Goal: Task Accomplishment & Management: Use online tool/utility

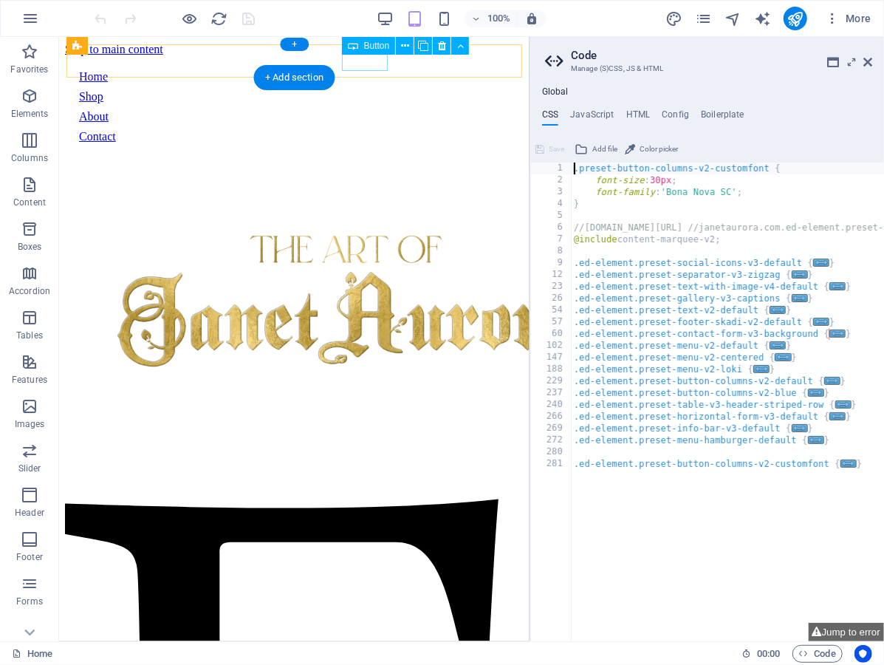
click at [360, 129] on div "Contact" at bounding box center [293, 135] width 431 height 13
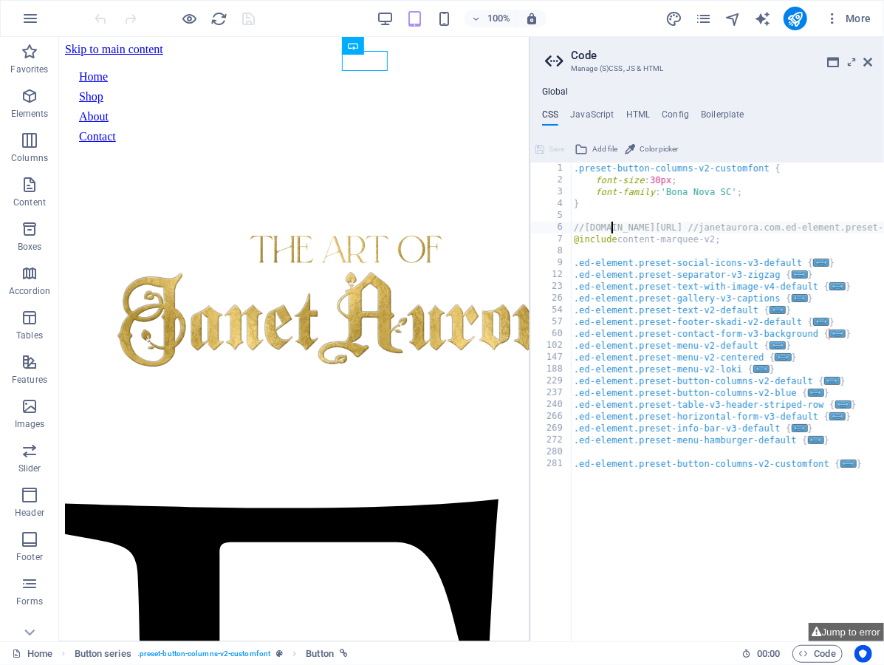
click at [615, 226] on div ".preset-button-columns-v2-customfont { font-size : 30px ; font-family : 'Bona N…" at bounding box center [829, 415] width 516 height 505
click at [702, 195] on div ".preset-button-columns-v2-customfont { font-size : 30px ; font-family : 'Bona N…" at bounding box center [829, 415] width 516 height 505
click at [743, 196] on div ".preset-button-columns-v2-customfont { font-size : 30px ; font-family : 'Bona N…" at bounding box center [829, 415] width 516 height 505
click at [758, 222] on div ".preset-button-columns-v2-customfont { font-size : 30px ; font-family : 'Bona N…" at bounding box center [829, 415] width 516 height 505
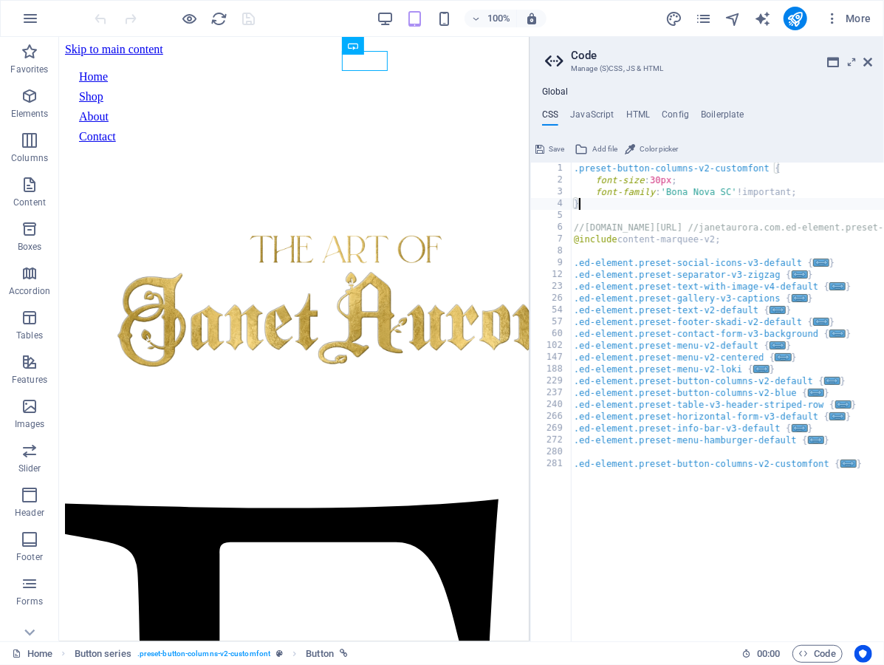
click at [725, 205] on div ".preset-button-columns-v2-customfont { font-size : 30px ; font-family : 'Bona N…" at bounding box center [829, 415] width 516 height 505
type textarea "}"
click at [553, 151] on span "Save" at bounding box center [557, 149] width 16 height 18
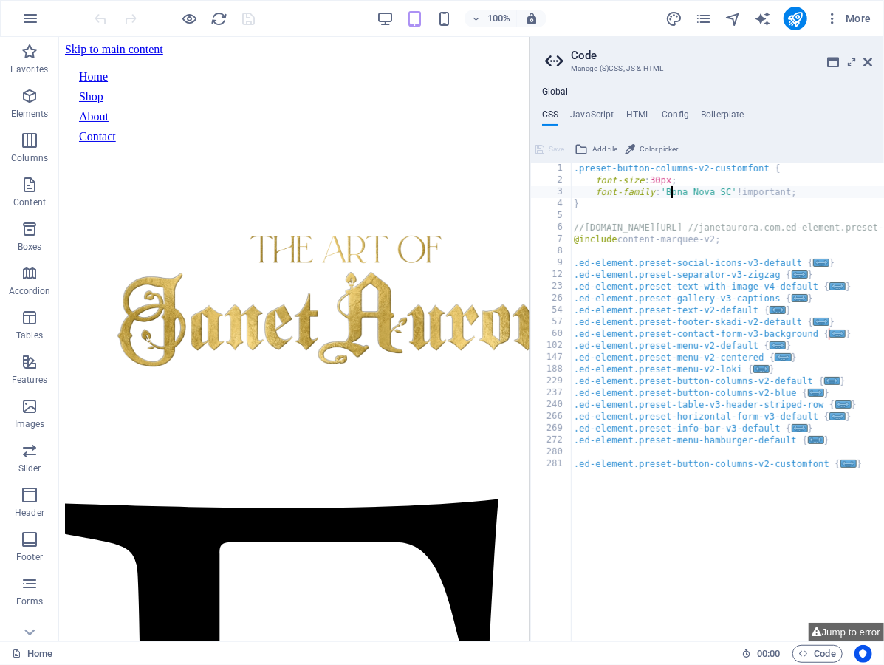
click at [675, 188] on div ".preset-button-columns-v2-customfont { font-size : 30px ; font-family : 'Bona N…" at bounding box center [829, 415] width 516 height 505
type textarea "font-family: 'Bona Nova SC' !important;"
click at [869, 59] on icon at bounding box center [868, 62] width 9 height 12
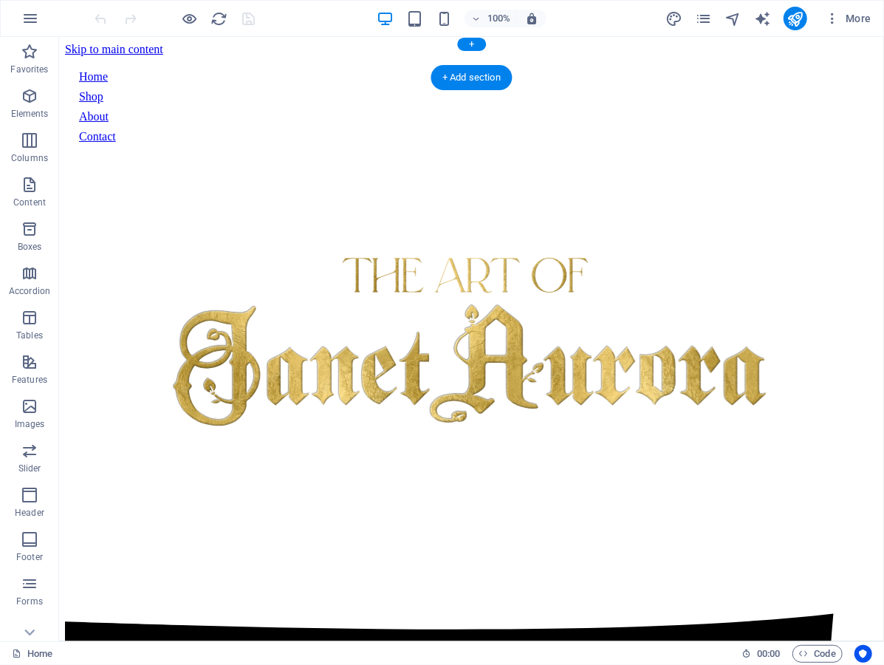
click at [542, 129] on div "Contact" at bounding box center [470, 135] width 785 height 13
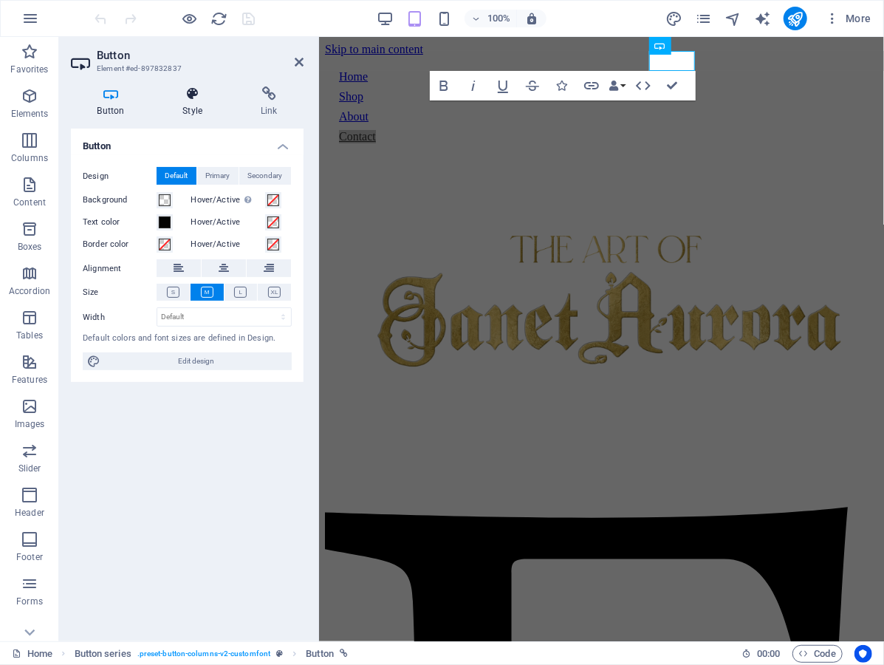
click at [204, 103] on h4 "Style" at bounding box center [196, 101] width 78 height 31
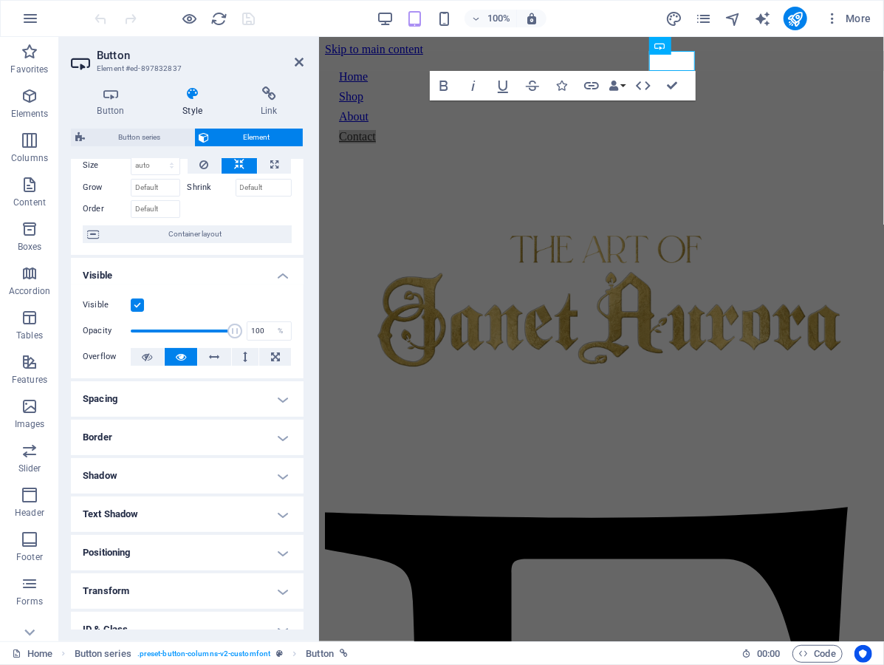
scroll to position [63, 0]
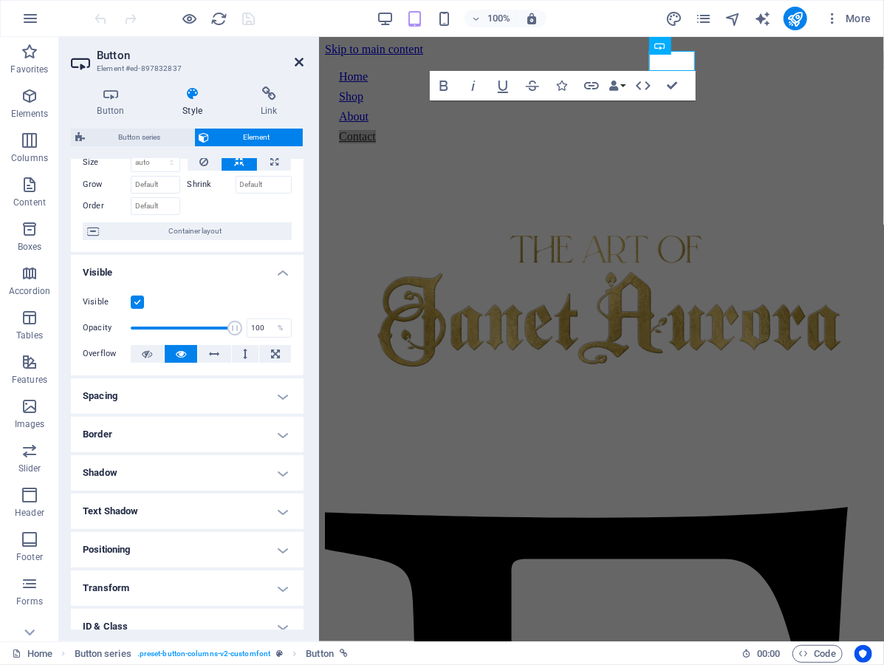
click at [300, 63] on icon at bounding box center [299, 62] width 9 height 12
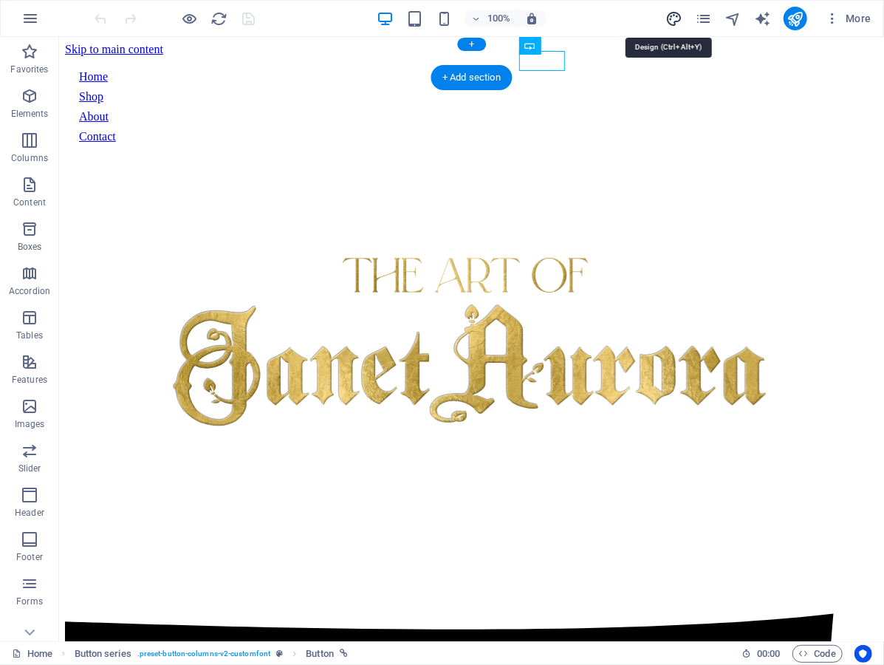
click at [683, 19] on icon "design" at bounding box center [674, 18] width 17 height 17
select select "px"
select select "400"
select select "px"
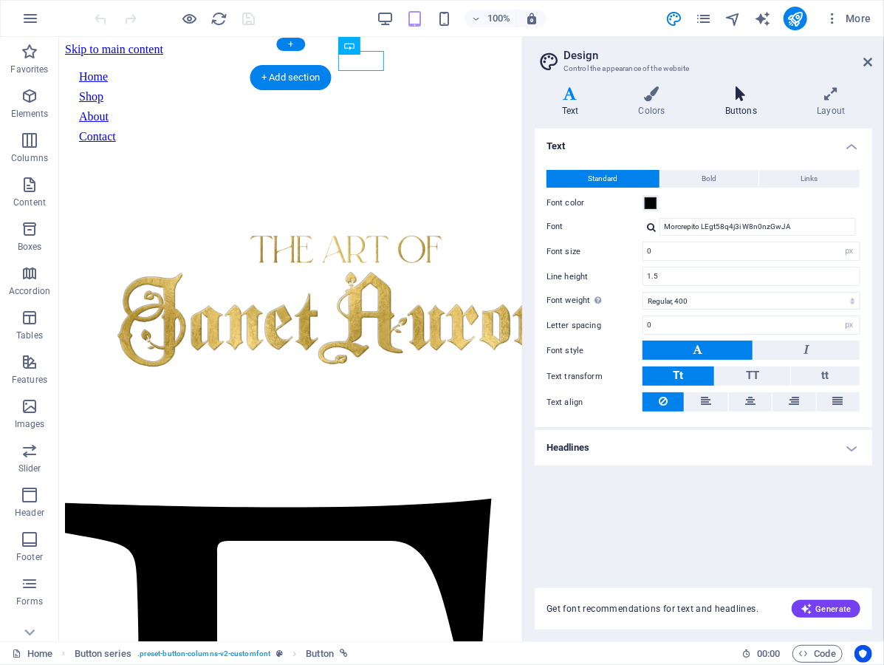
click at [737, 107] on h4 "Buttons" at bounding box center [744, 101] width 92 height 31
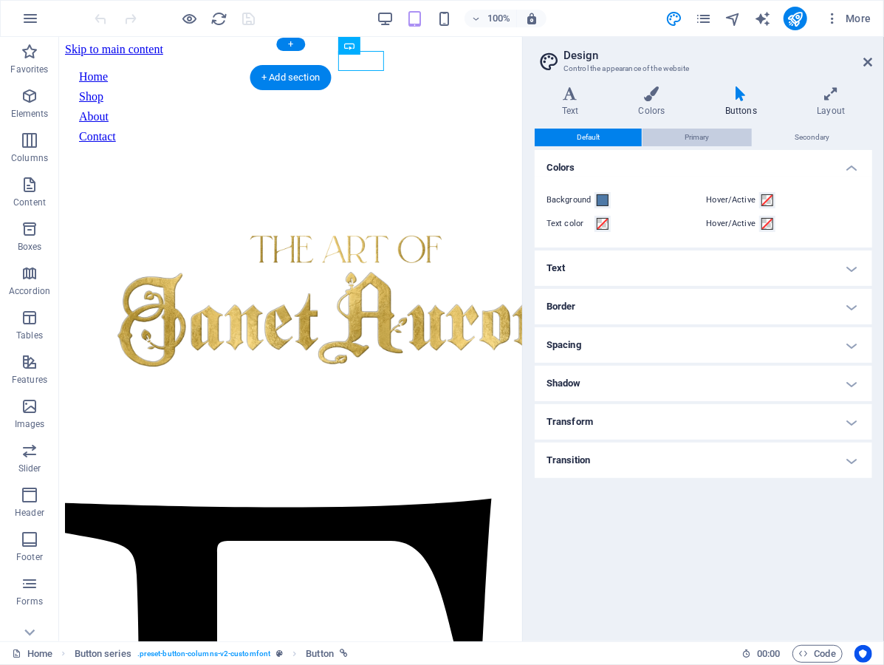
click at [700, 130] on span "Primary" at bounding box center [697, 138] width 24 height 18
click at [635, 146] on div "Default Primary Secondary" at bounding box center [704, 138] width 338 height 18
click at [606, 154] on h4 "Colors" at bounding box center [704, 163] width 338 height 27
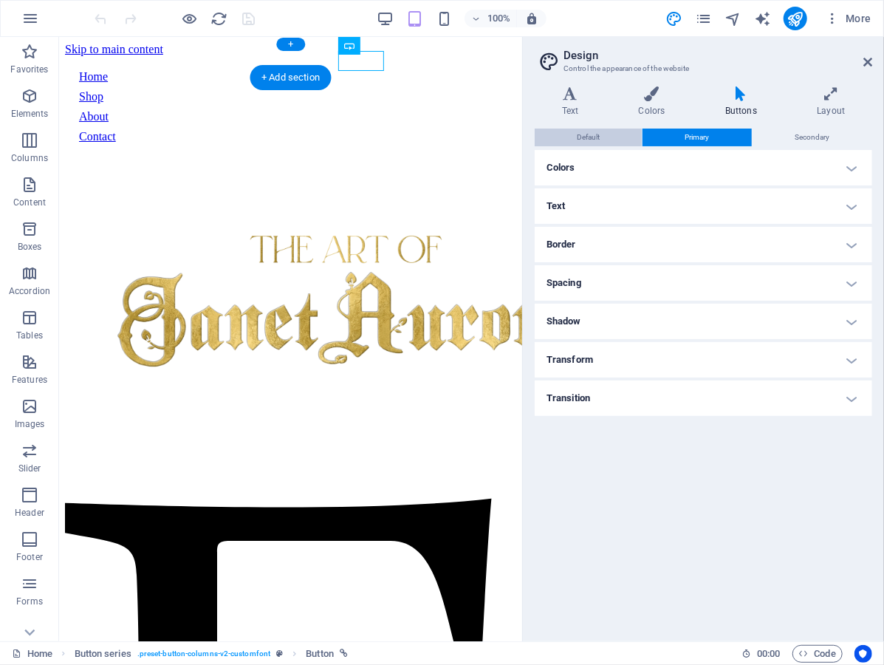
click at [612, 132] on button "Default" at bounding box center [588, 138] width 107 height 18
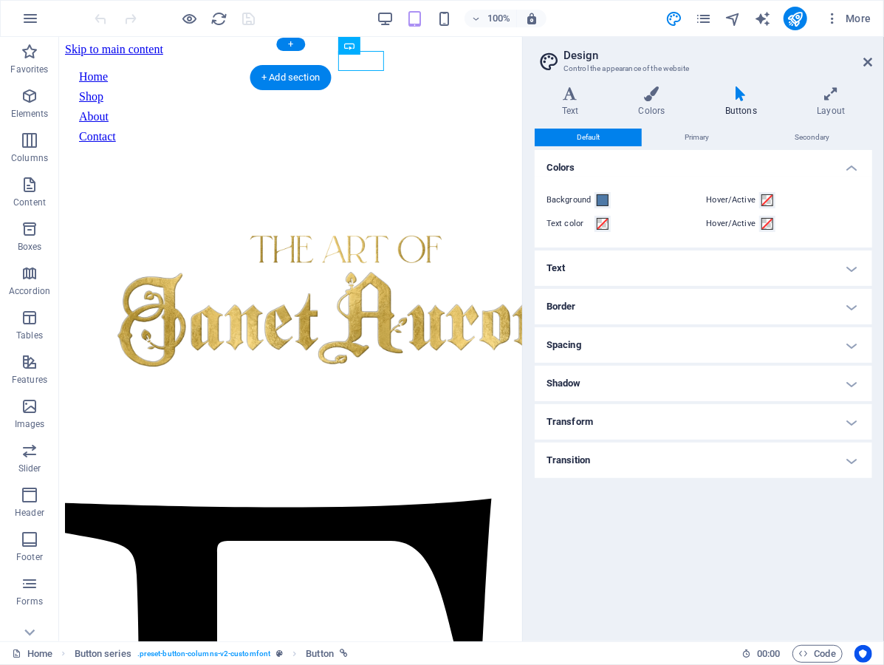
click at [627, 273] on h4 "Text" at bounding box center [704, 267] width 338 height 35
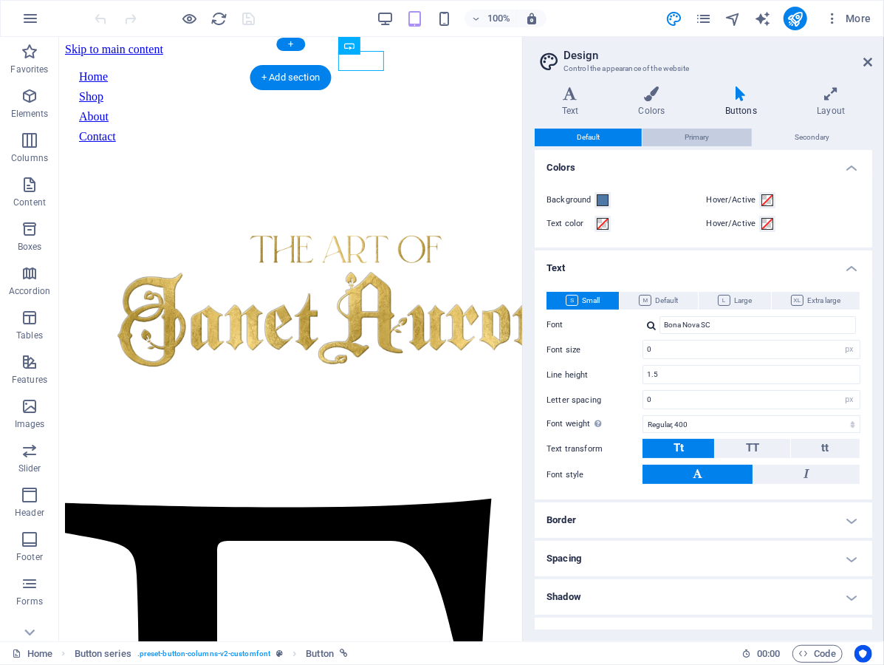
click at [692, 134] on span "Primary" at bounding box center [697, 138] width 24 height 18
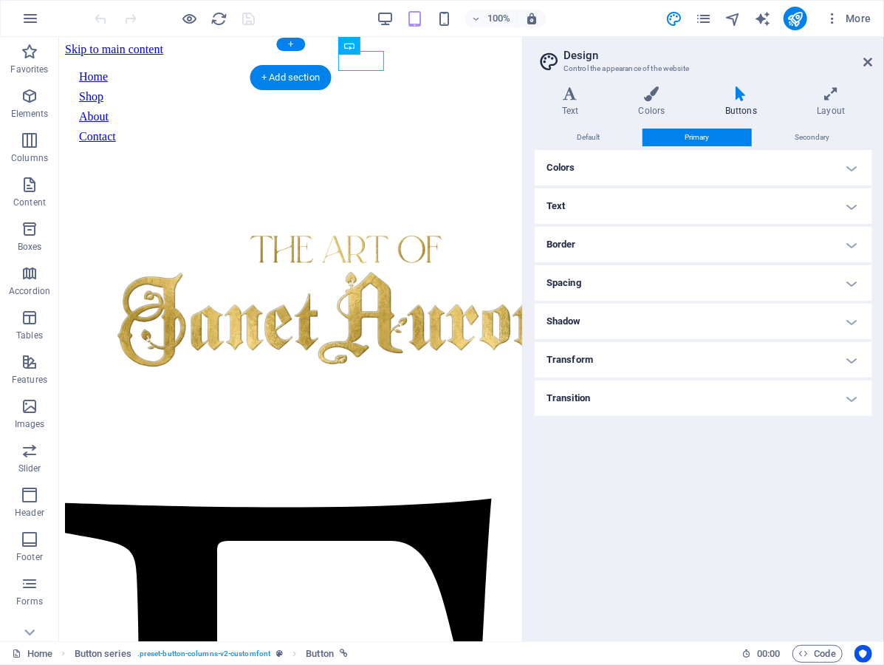
click at [675, 216] on h4 "Text" at bounding box center [704, 205] width 338 height 35
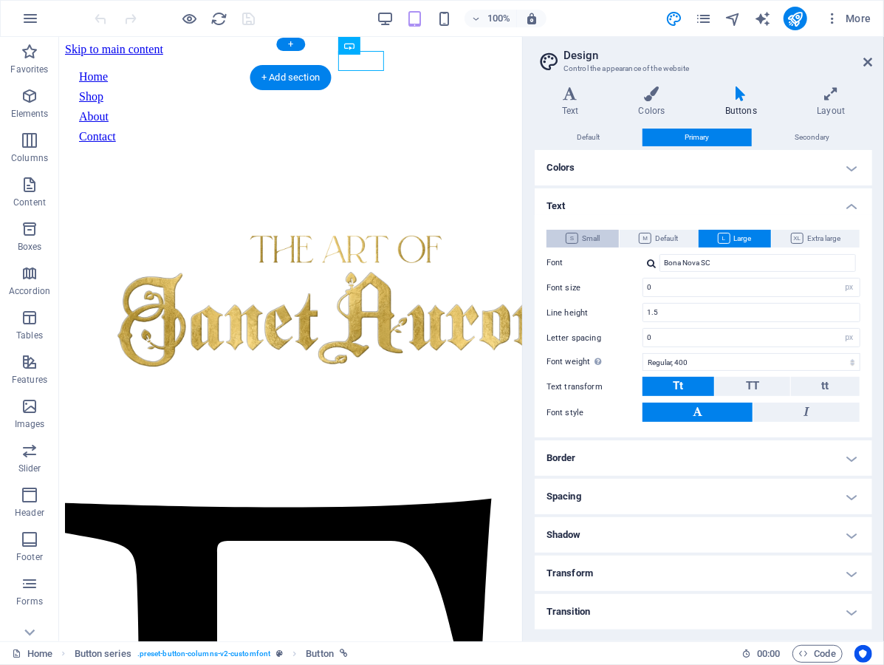
click at [607, 238] on button "Small" at bounding box center [583, 239] width 72 height 18
click at [653, 238] on span "Default" at bounding box center [658, 239] width 39 height 18
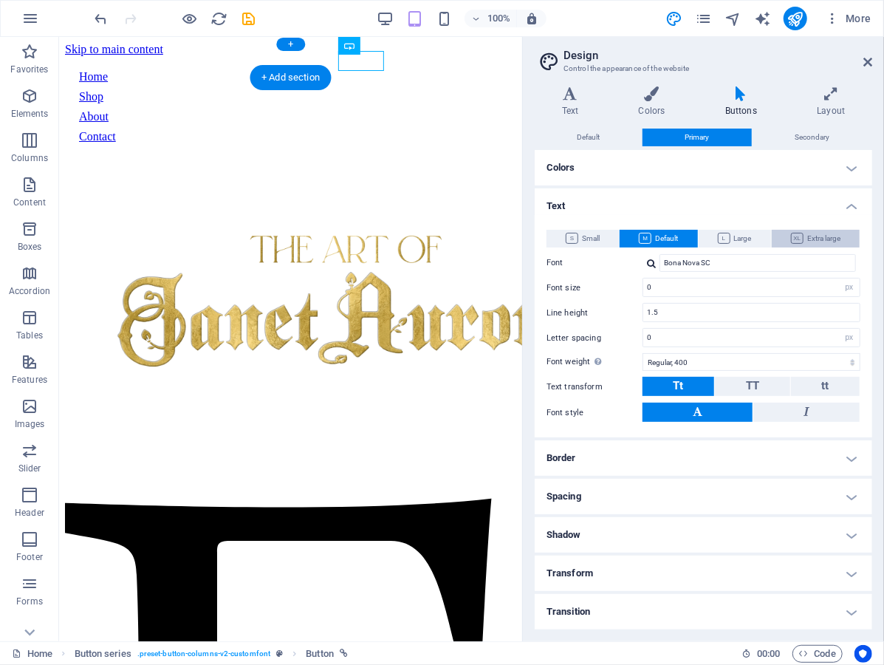
click at [798, 231] on span "Extra large" at bounding box center [816, 239] width 50 height 18
click at [737, 231] on span "Large" at bounding box center [735, 239] width 34 height 18
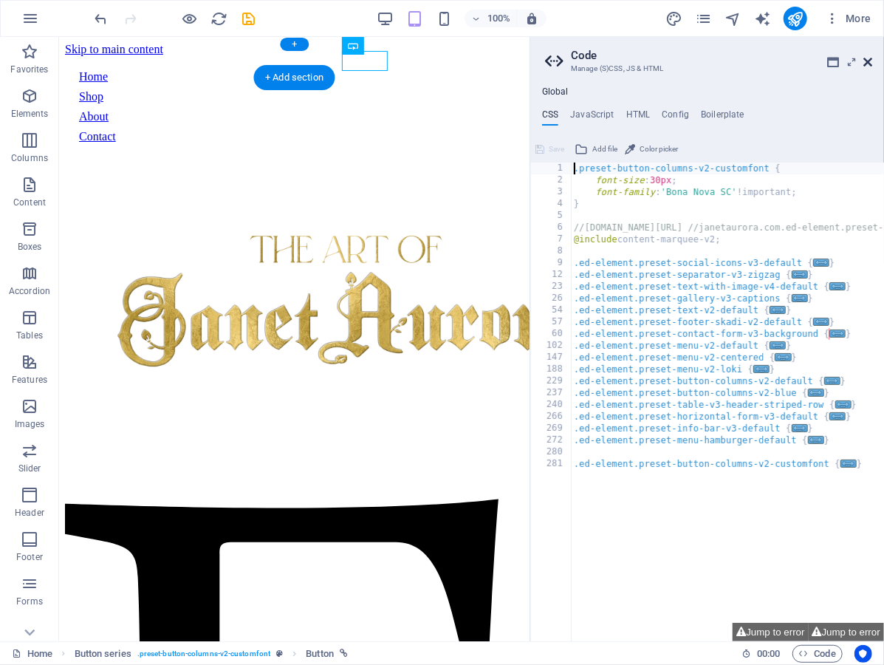
click at [866, 58] on icon at bounding box center [868, 62] width 9 height 12
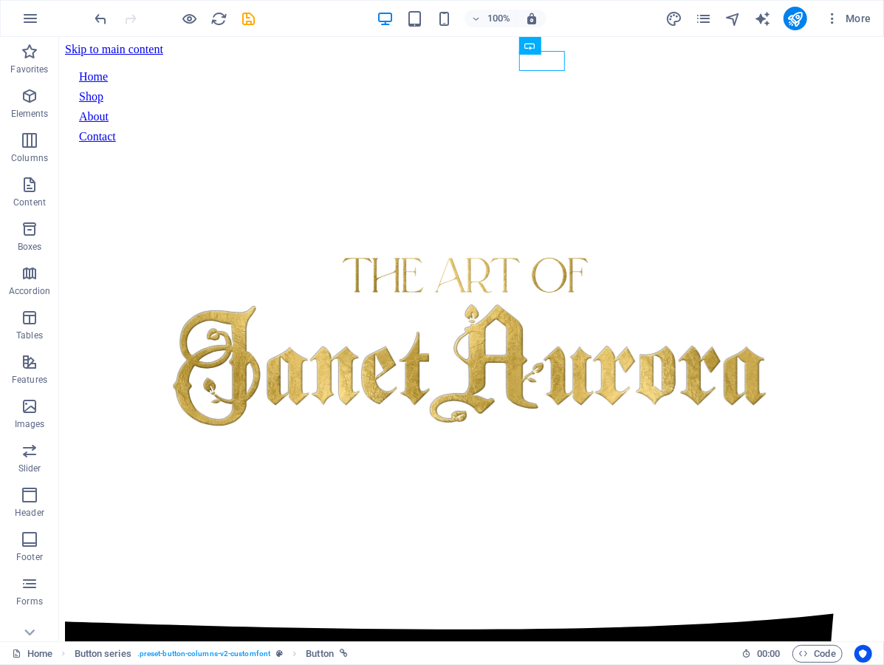
click at [686, 13] on div "More" at bounding box center [772, 19] width 212 height 24
click at [681, 16] on icon "design" at bounding box center [674, 18] width 17 height 17
select select "px"
select select "400"
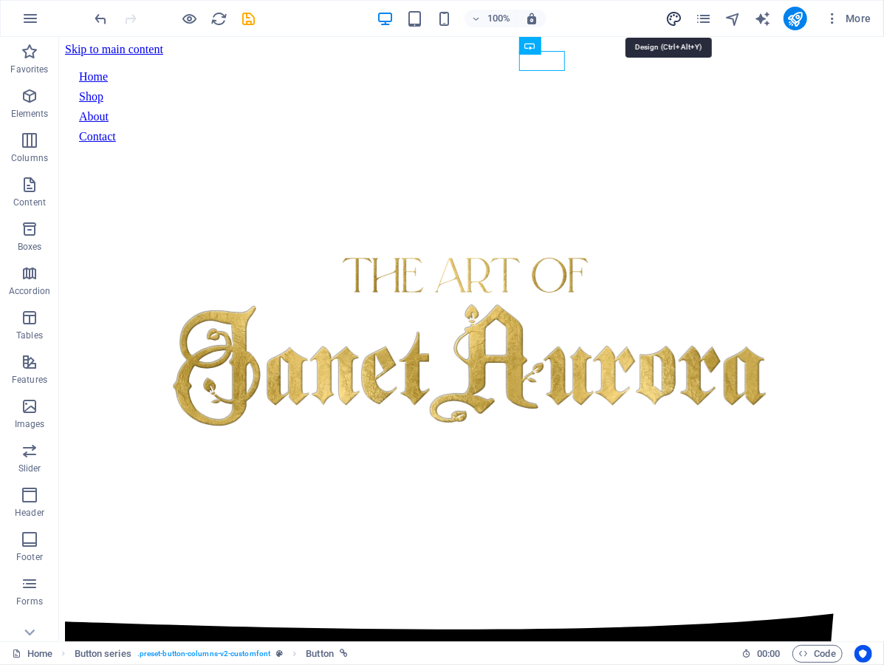
select select "px"
select select "400"
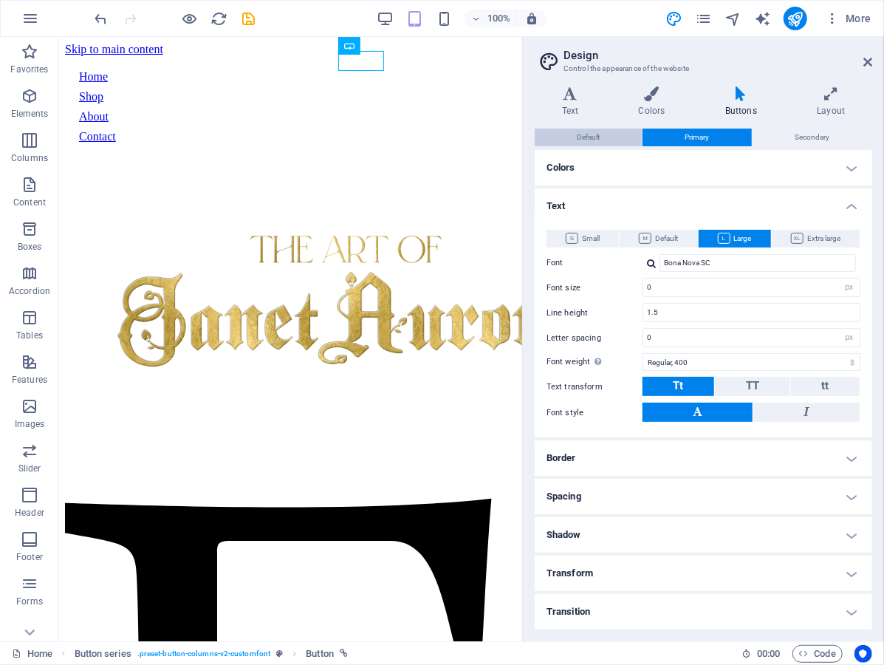
click at [593, 143] on span "Default" at bounding box center [588, 138] width 23 height 18
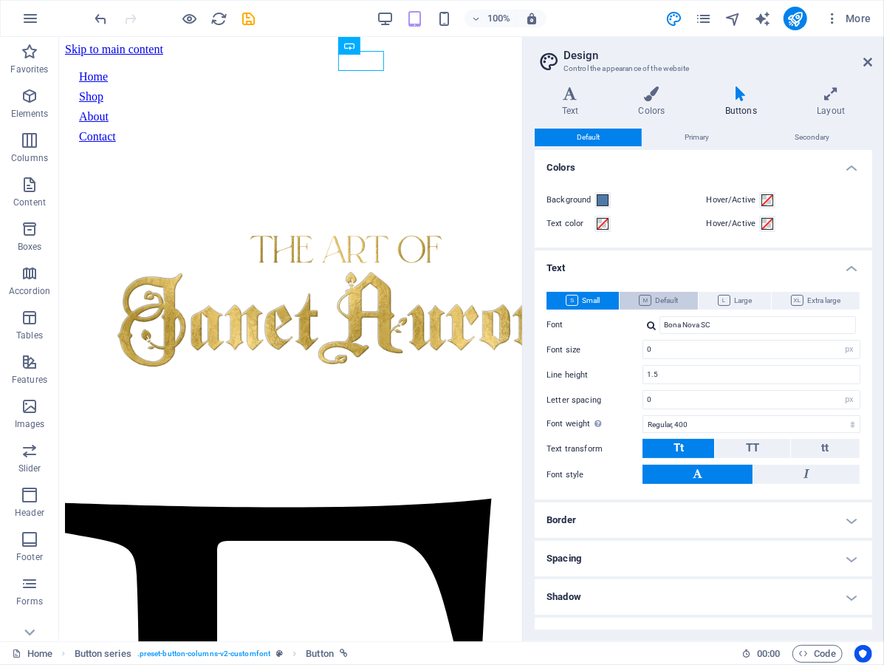
click at [669, 296] on span "Default" at bounding box center [658, 301] width 39 height 18
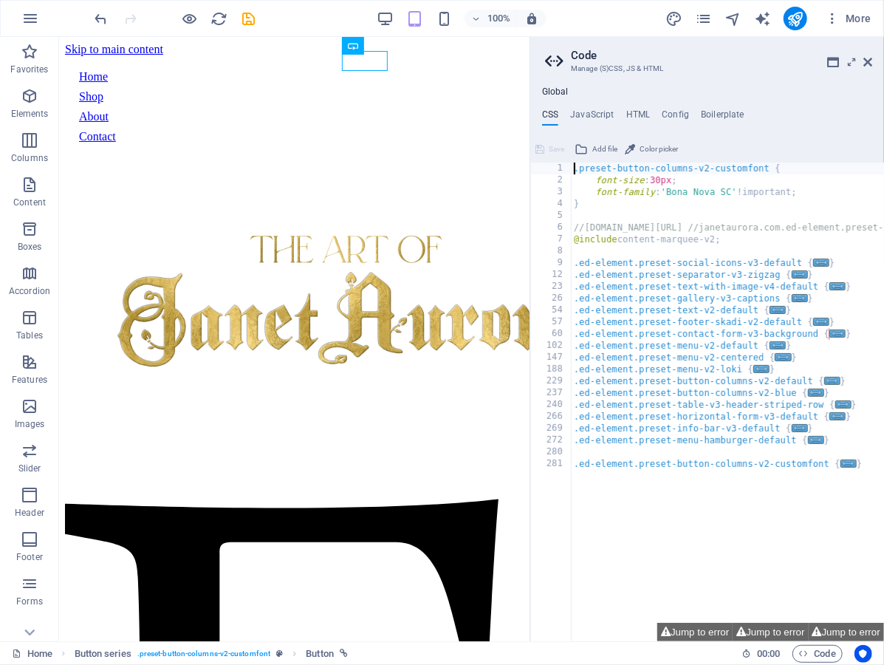
click at [653, 326] on div ".preset-button-columns-v2-customfont { font-size : 30px ; font-family : 'Bona N…" at bounding box center [829, 415] width 516 height 505
type textarea ".ed-element.preset-footer-skadi-v2-default {"
click at [672, 21] on icon "design" at bounding box center [674, 18] width 17 height 17
select select "px"
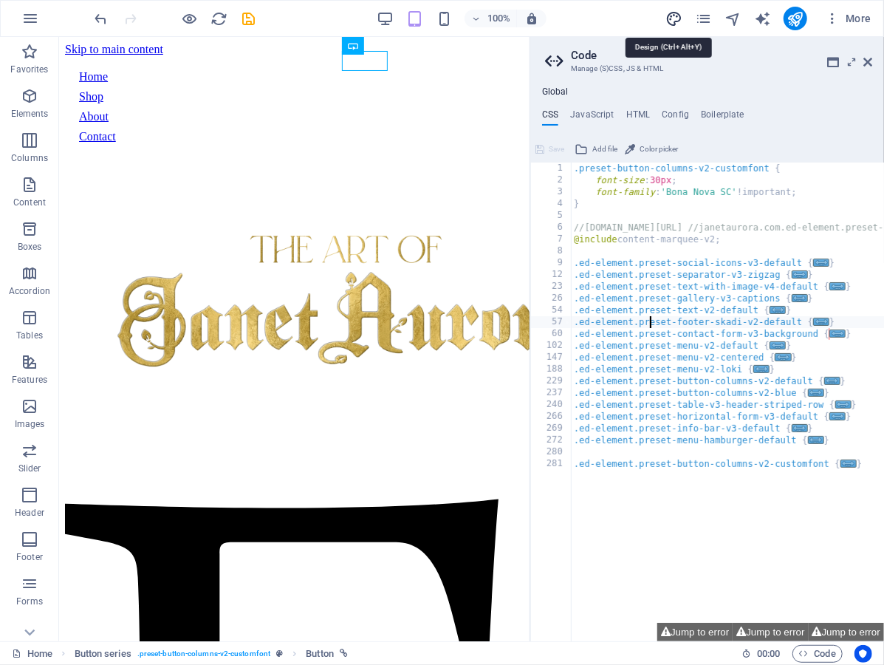
select select "400"
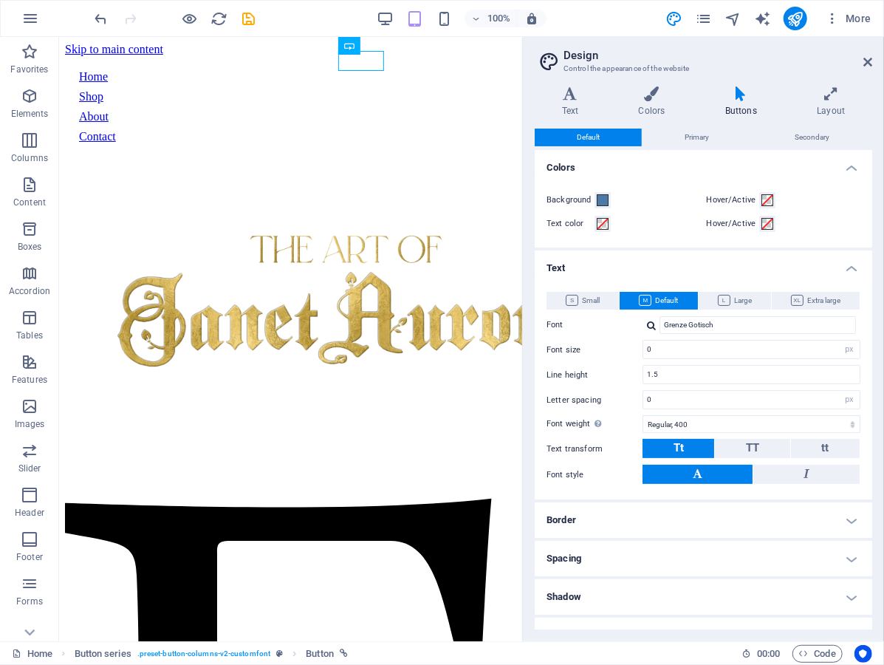
click at [653, 322] on div at bounding box center [651, 326] width 9 height 10
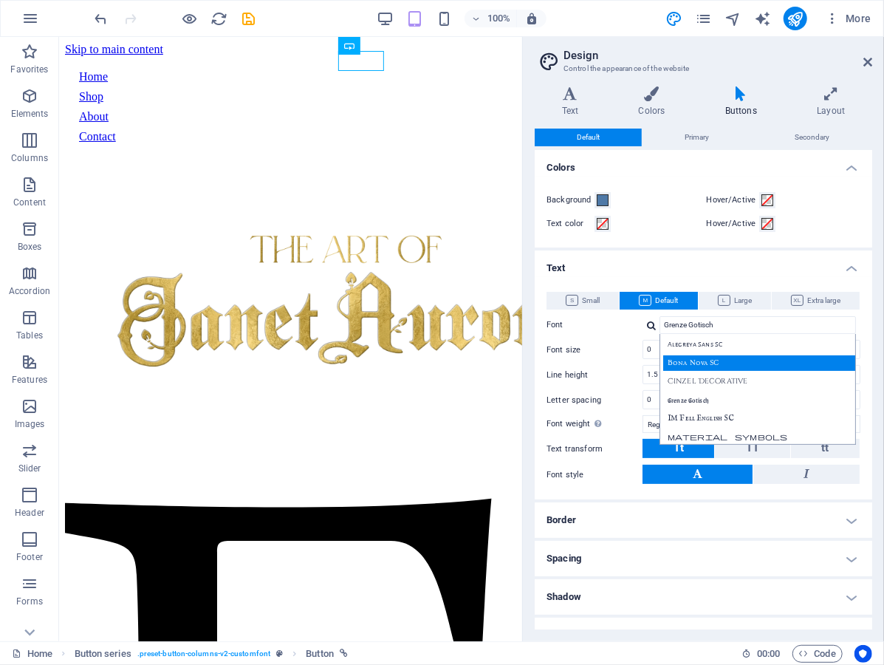
click at [696, 364] on div "Bona Nova SC" at bounding box center [761, 363] width 195 height 16
type input "Bona Nova SC"
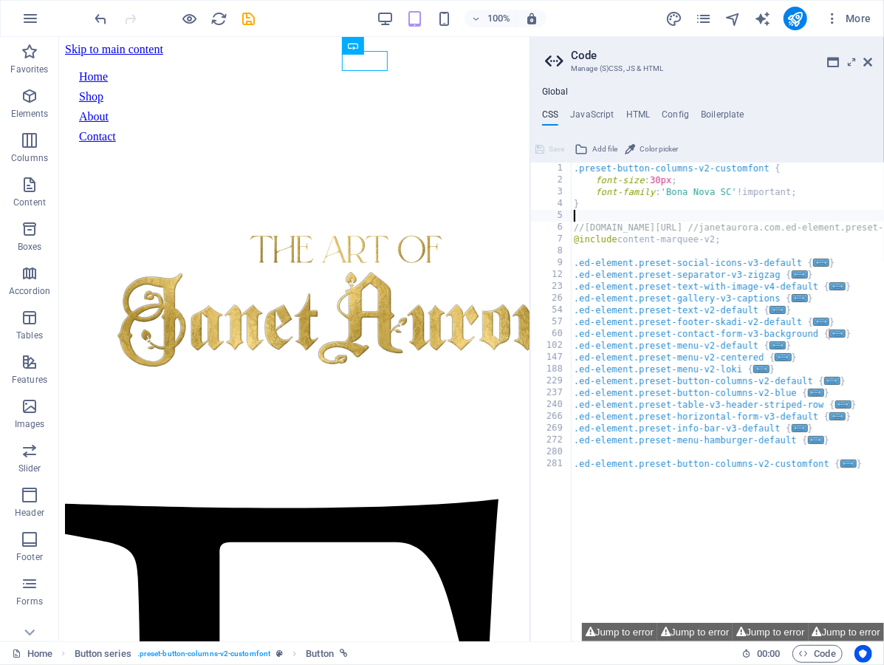
click at [710, 211] on div ".preset-button-columns-v2-customfont { font-size : 30px ; font-family : 'Bona N…" at bounding box center [829, 415] width 516 height 505
click at [867, 56] on icon at bounding box center [868, 62] width 9 height 12
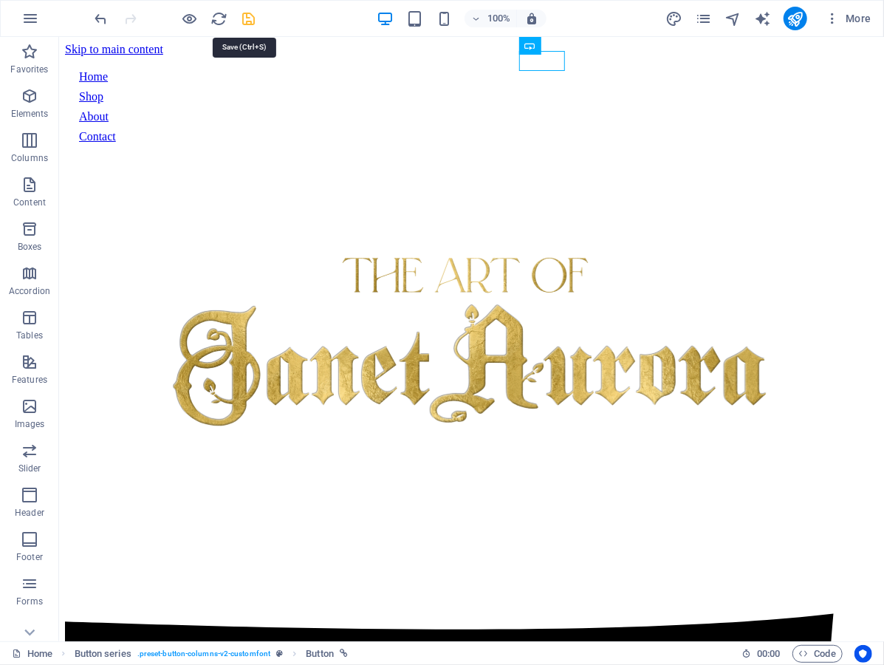
click at [253, 21] on icon "save" at bounding box center [249, 18] width 17 height 17
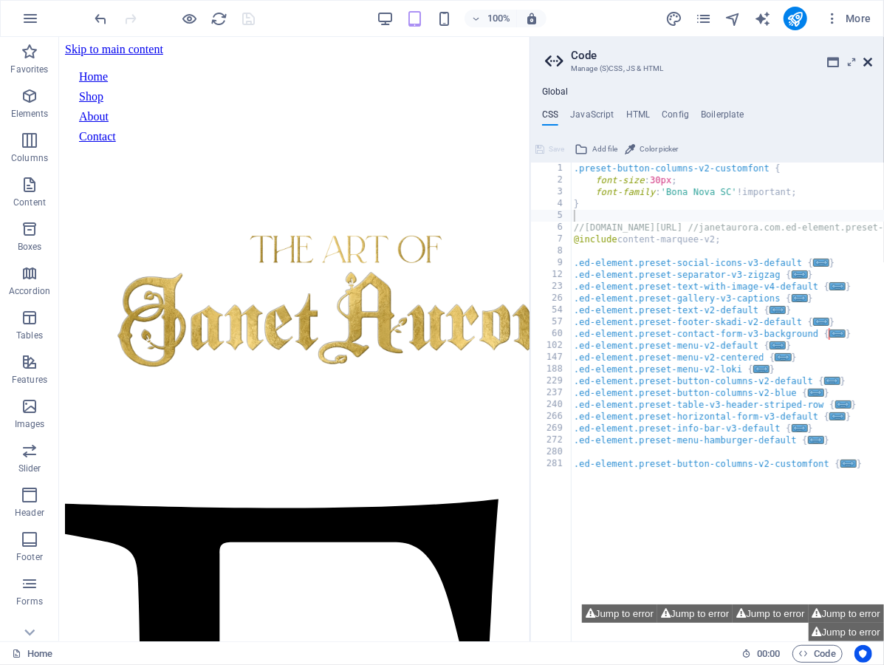
click at [870, 59] on icon at bounding box center [868, 62] width 9 height 12
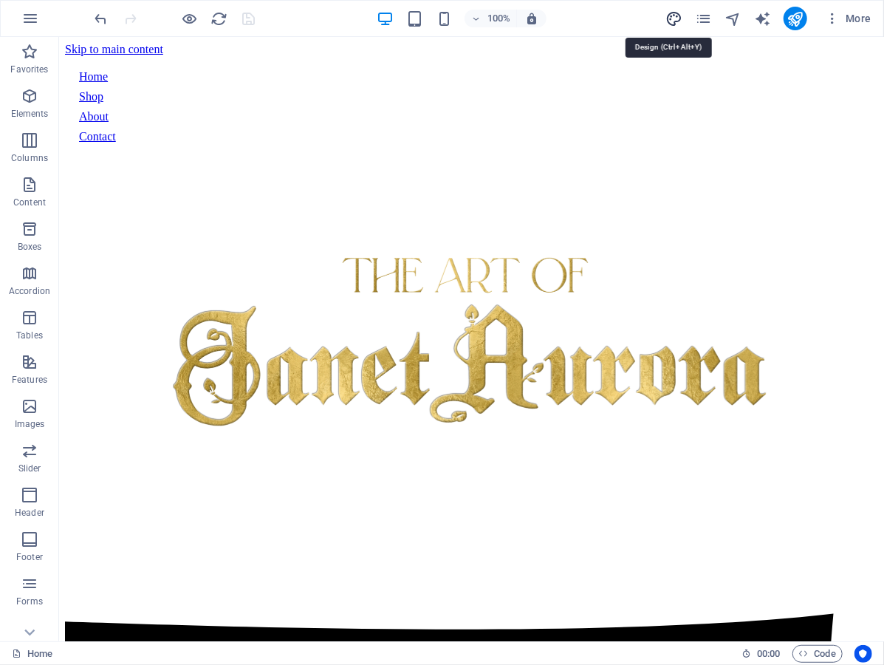
click at [671, 24] on icon "design" at bounding box center [674, 18] width 17 height 17
select select "px"
select select "400"
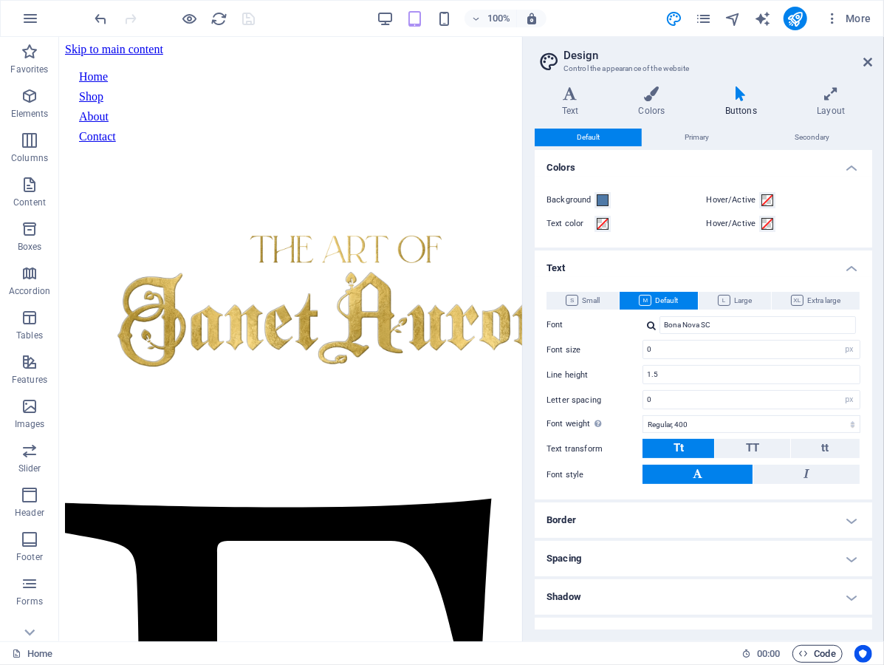
click at [811, 654] on span "Code" at bounding box center [817, 654] width 37 height 18
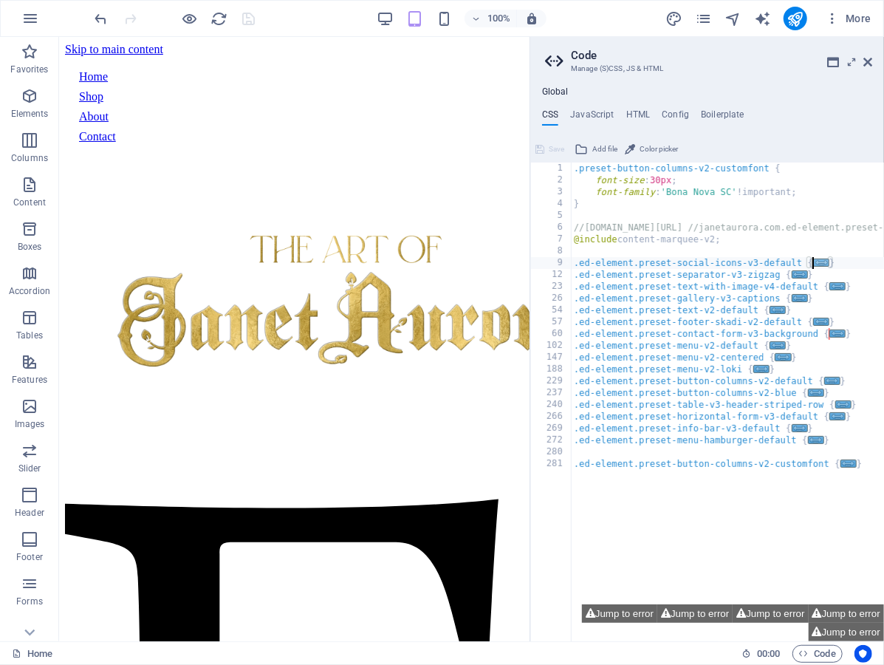
click at [819, 260] on span "..." at bounding box center [822, 263] width 16 height 8
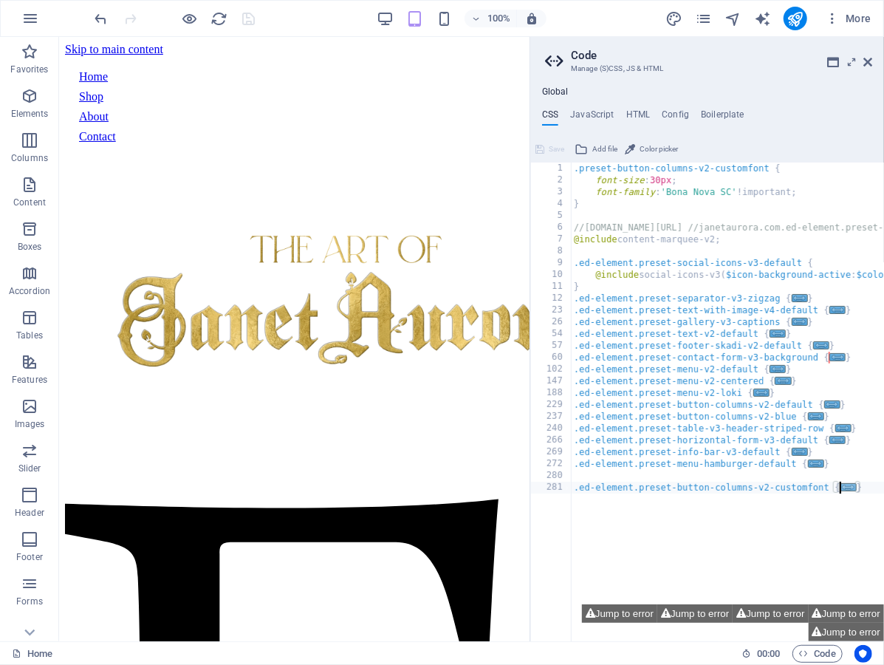
click at [848, 488] on span "..." at bounding box center [849, 487] width 16 height 8
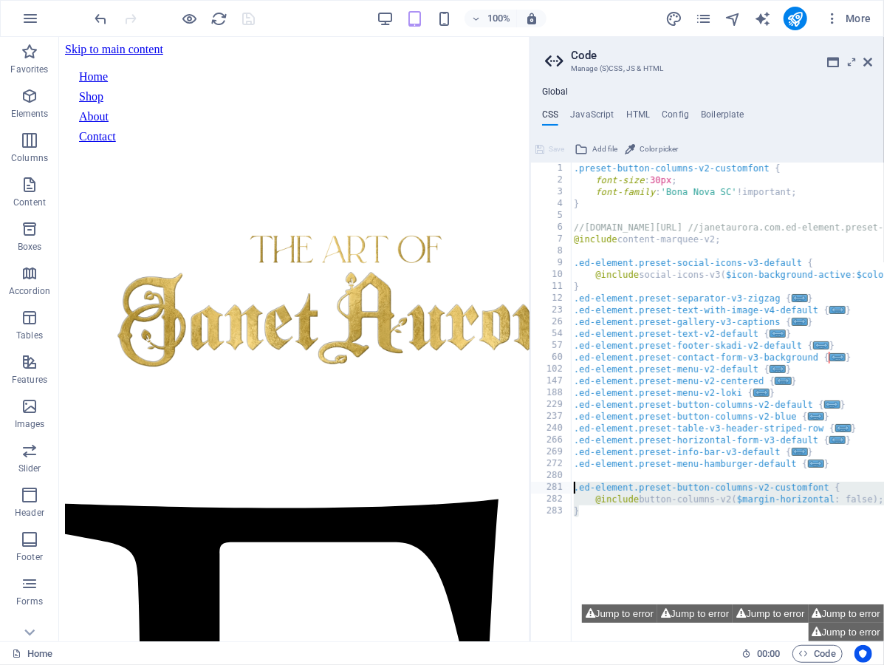
drag, startPoint x: 604, startPoint y: 508, endPoint x: 572, endPoint y: 491, distance: 37.0
click at [572, 491] on div ".preset-button-columns-v2-customfont { font-size : 30px ; font-family : 'Bona N…" at bounding box center [837, 415] width 532 height 505
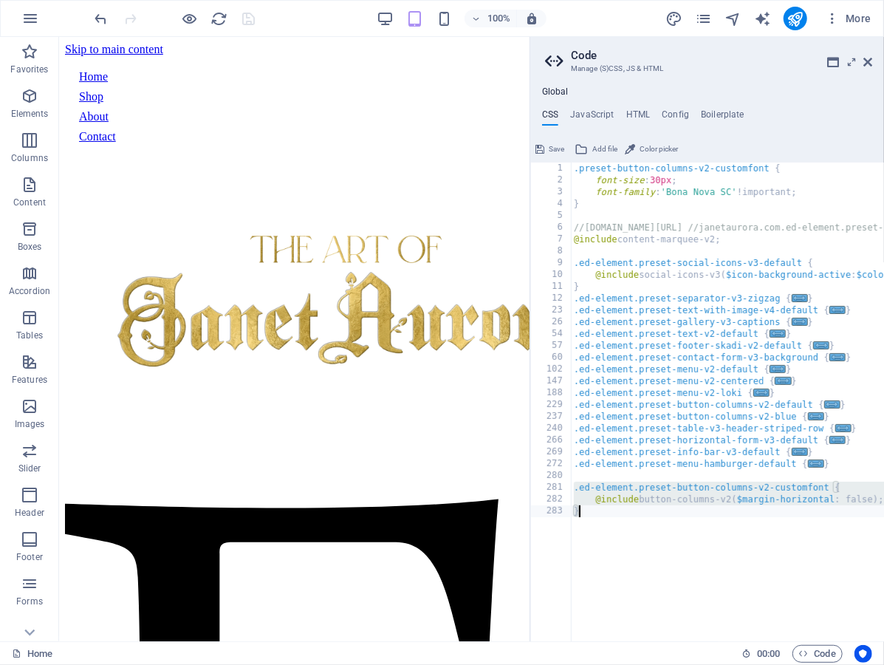
click at [727, 497] on div ".preset-button-columns-v2-customfont { font-size : 30px ; font-family : 'Bona N…" at bounding box center [837, 415] width 532 height 505
click at [594, 502] on div ".preset-button-columns-v2-customfont { font-size : 30px ; font-family : 'Bona N…" at bounding box center [837, 415] width 532 height 505
type textarea "//@include button-columns-v2($margin-horizontal: false);"
click at [556, 145] on span "Save" at bounding box center [557, 149] width 16 height 18
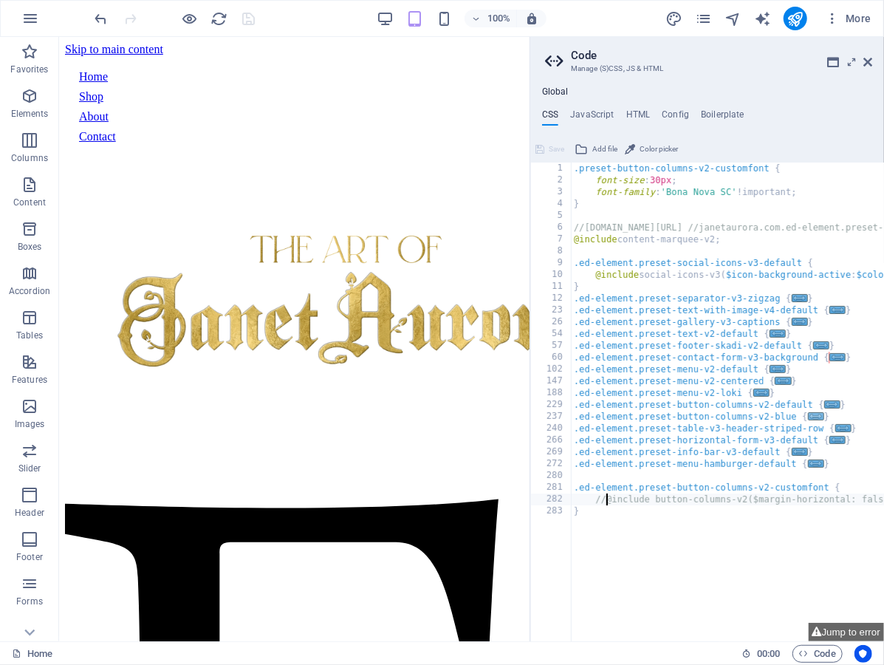
click at [811, 415] on span "..." at bounding box center [816, 416] width 16 height 8
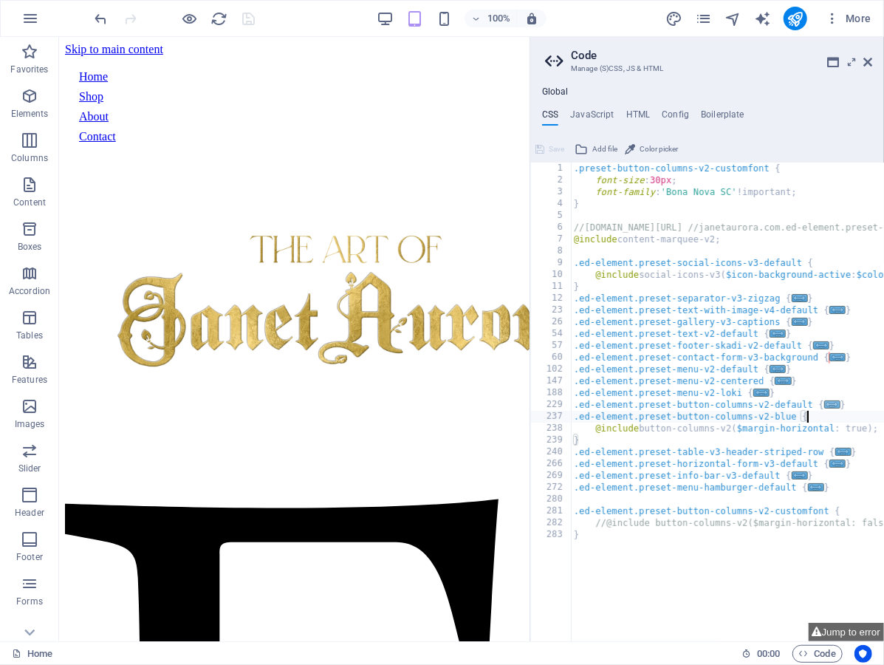
click at [832, 400] on span "..." at bounding box center [833, 404] width 16 height 8
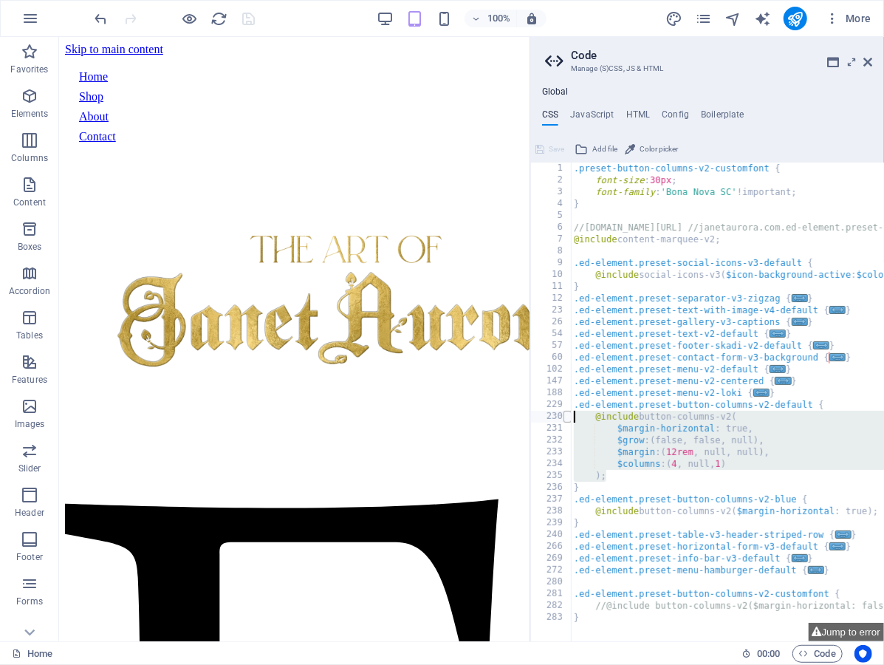
drag, startPoint x: 610, startPoint y: 470, endPoint x: 568, endPoint y: 420, distance: 65.6
click at [568, 420] on div ".ed-element.preset-button-columns-v2-default { 1 2 3 4 5 6 7 8 9 10 11 12 23 26…" at bounding box center [708, 402] width 354 height 479
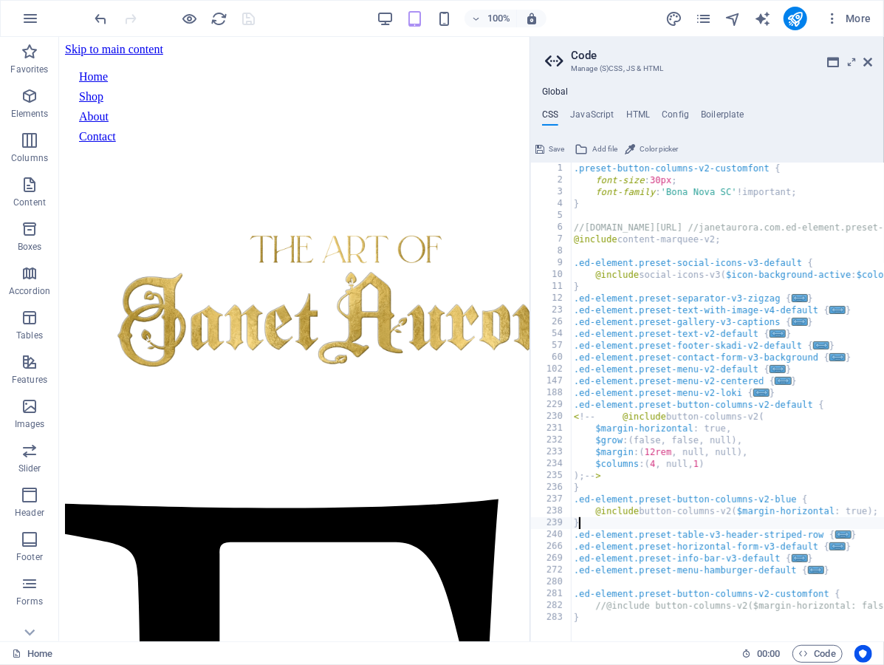
click at [618, 516] on div ".preset-button-columns-v2-customfont { font-size : 30px ; font-family : 'Bona N…" at bounding box center [837, 415] width 532 height 505
click at [621, 513] on div ".preset-button-columns-v2-customfont { font-size : 30px ; font-family : 'Bona N…" at bounding box center [837, 415] width 532 height 505
click at [592, 506] on div ".preset-button-columns-v2-customfont { font-size : 30px ; font-family : 'Bona N…" at bounding box center [837, 415] width 532 height 505
click at [597, 511] on div ".preset-button-columns-v2-customfont { font-size : 30px ; font-family : 'Bona N…" at bounding box center [837, 415] width 532 height 505
type textarea "//@include button-columns-v2($margin-horizontal: true);"
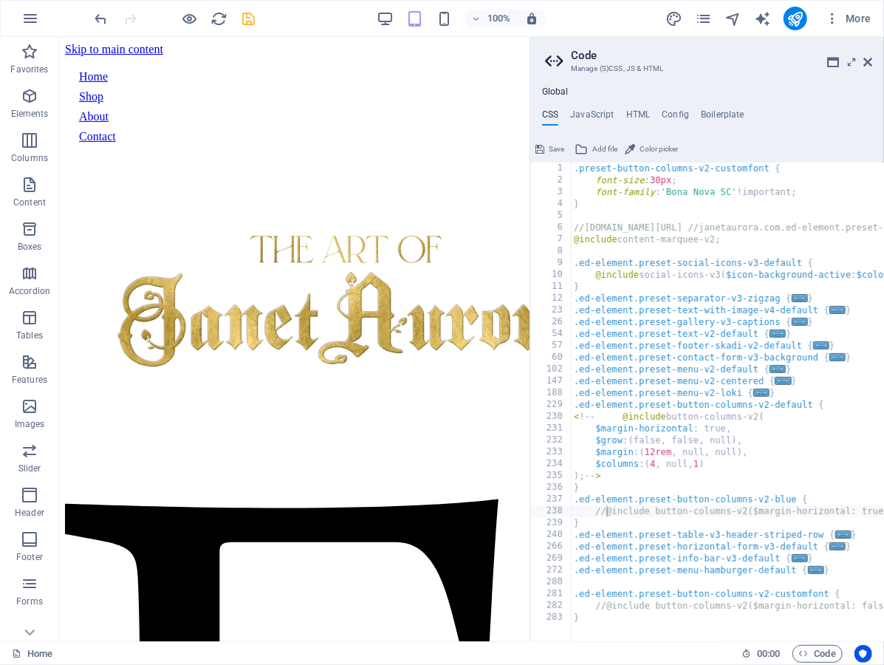
click at [556, 151] on span "Save" at bounding box center [557, 149] width 16 height 18
click at [726, 455] on div ".preset-button-columns-v2-customfont { font-size : 30px ; font-family : 'Bona N…" at bounding box center [837, 415] width 532 height 505
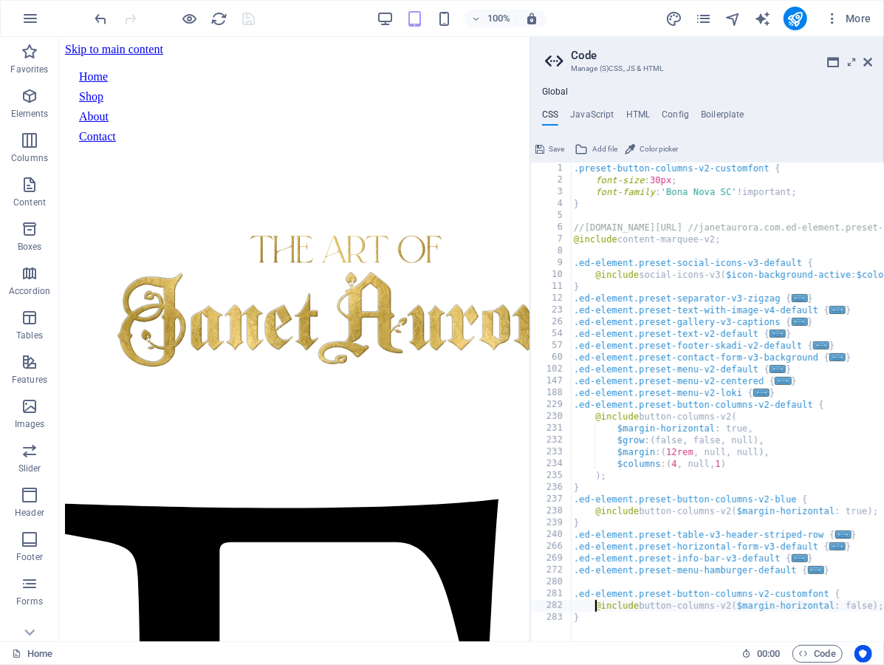
click at [786, 594] on div ".preset-button-columns-v2-customfont { font-size : 30px ; font-family : 'Bona N…" at bounding box center [837, 415] width 532 height 505
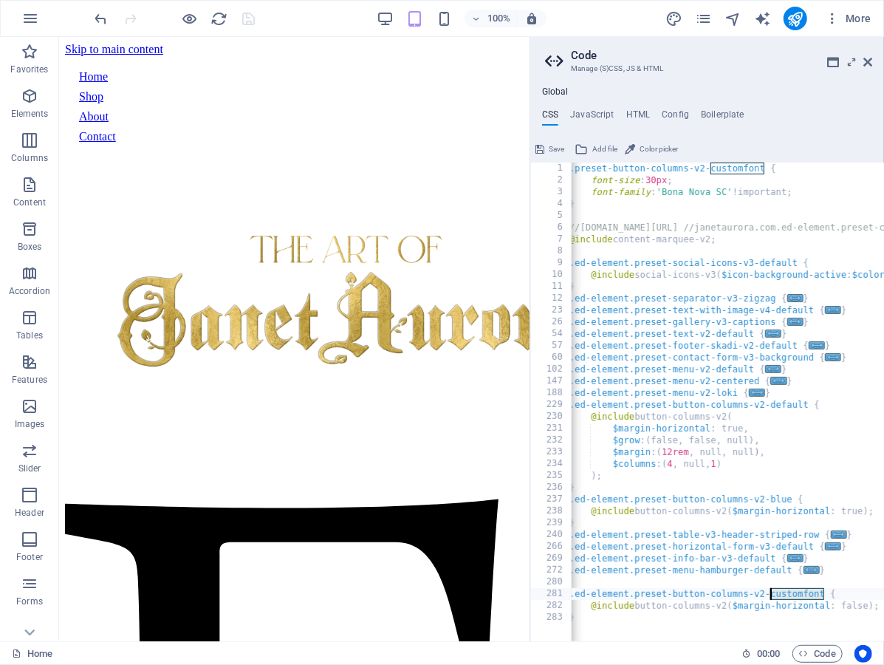
scroll to position [0, 0]
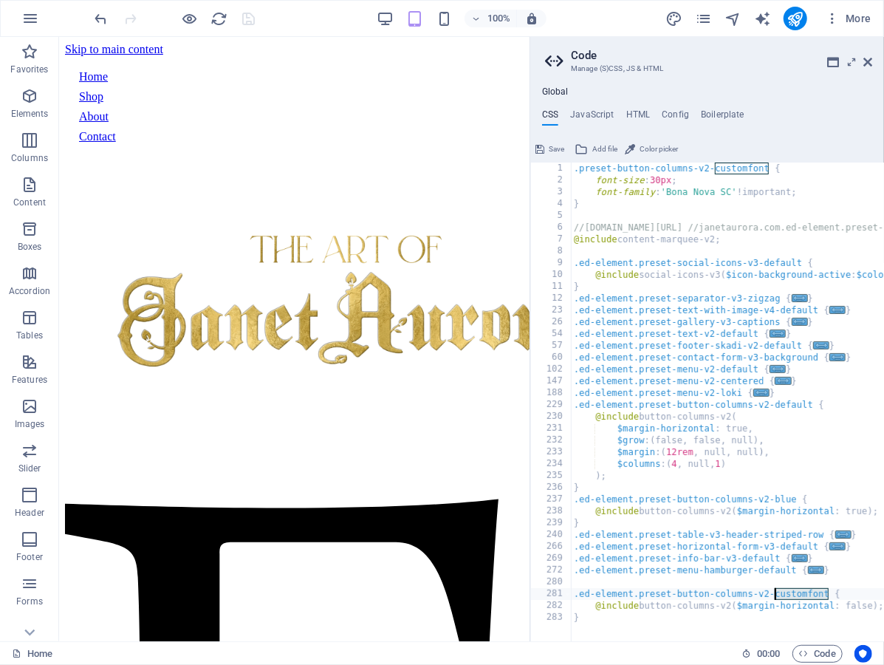
click at [724, 480] on div ".preset-button-columns-v2-customfont { font-size : 30px ; font-family : 'Bona N…" at bounding box center [837, 415] width 532 height 505
click at [662, 175] on div ".preset-button-columns-v2-customfont { font-size : 30px ; font-family : 'Bona N…" at bounding box center [837, 415] width 532 height 505
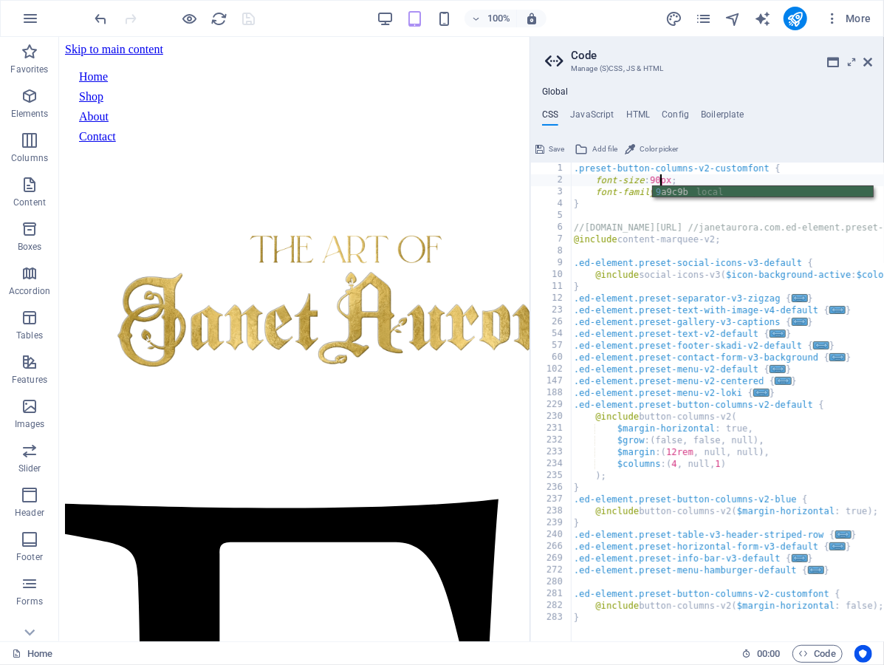
type textarea "font-size: 90px;"
click at [562, 151] on span "Save" at bounding box center [557, 149] width 16 height 18
click at [601, 199] on div ".preset-button-columns-v2-customfont { font-size : 30px ; font-family : 'Bona N…" at bounding box center [837, 415] width 532 height 505
type textarea "}"
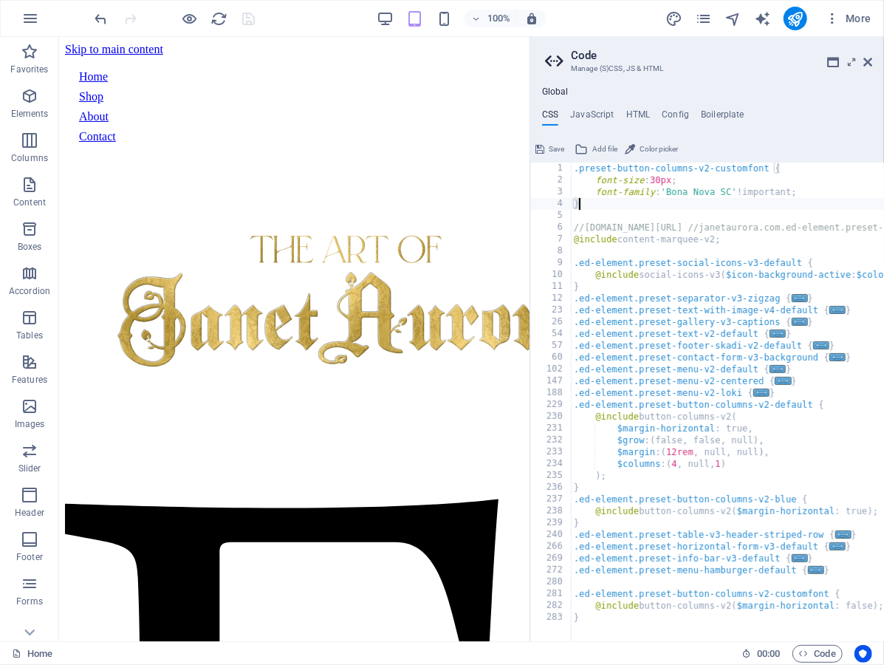
click at [689, 252] on div ".preset-button-columns-v2-customfont { font-size : 30px ; font-family : 'Bona N…" at bounding box center [837, 415] width 532 height 505
click at [652, 223] on div ".preset-button-columns-v2-customfont { font-size : 30px ; font-family : 'Bona N…" at bounding box center [837, 415] width 532 height 505
click at [596, 187] on div ".preset-button-columns-v2-customfont { font-size : 30px ; font-family : 'Bona N…" at bounding box center [837, 415] width 532 height 505
type textarea "font-family: 'Bona Nova SC' !important;"
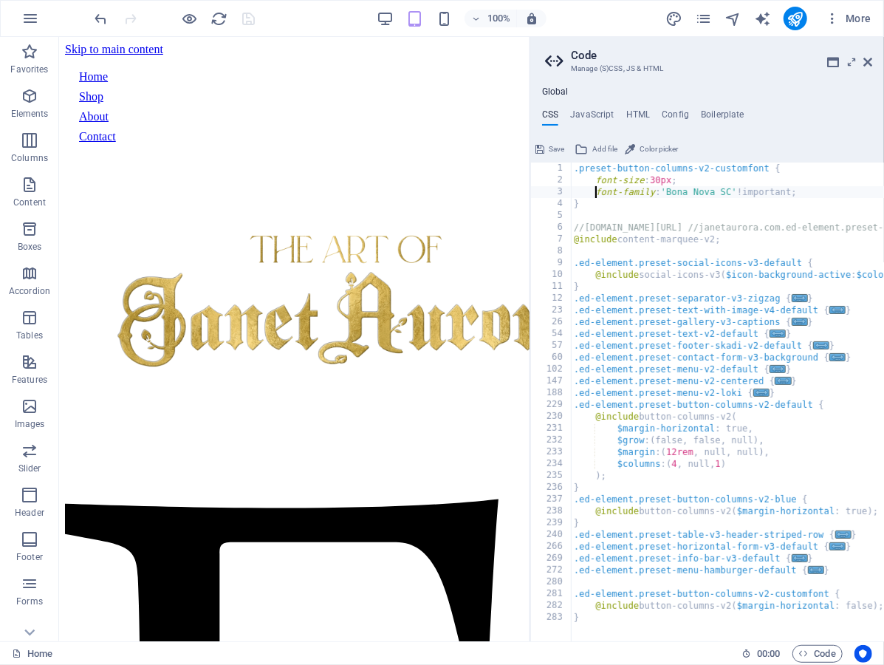
click at [547, 149] on button "Save" at bounding box center [549, 149] width 33 height 18
click at [604, 109] on h4 "JavaScript" at bounding box center [592, 117] width 44 height 16
type textarea "/* JS for preset "Menu V2" */"
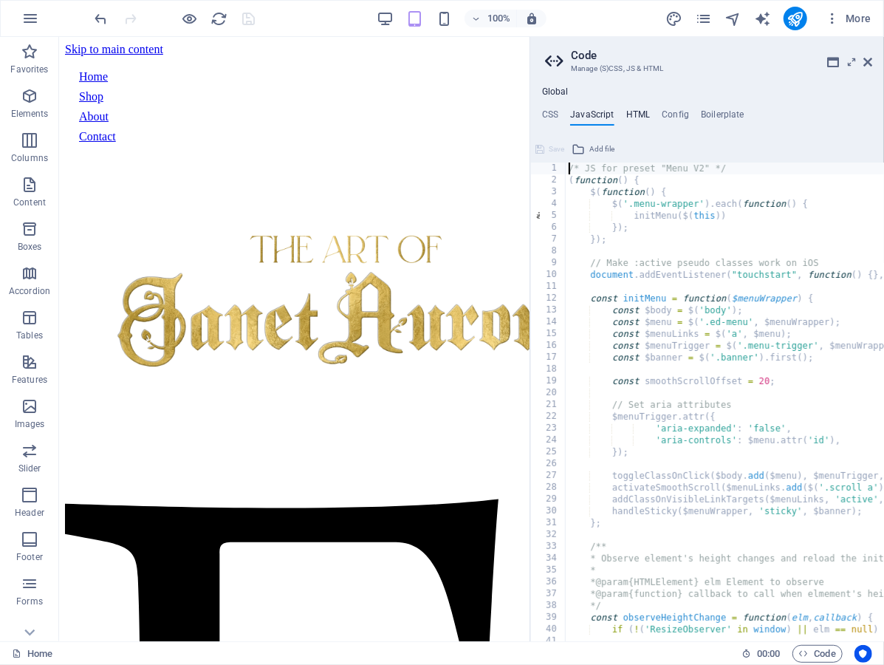
click at [633, 110] on h4 "HTML" at bounding box center [639, 117] width 24 height 16
type textarea "<a href="#main-content" class="wv-link-content button">Skip to main content</a>"
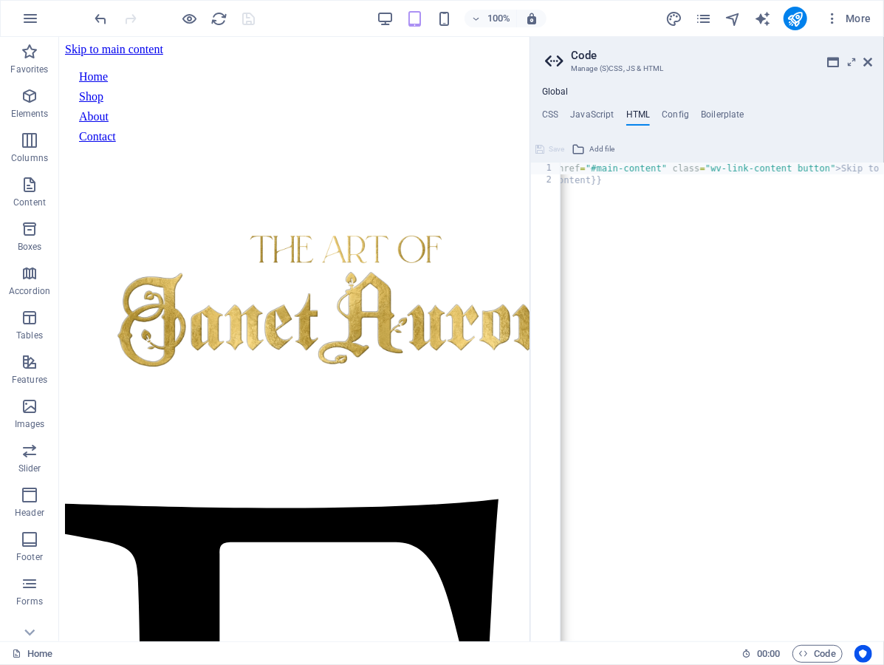
scroll to position [0, 0]
click at [572, 114] on h4 "JavaScript" at bounding box center [592, 117] width 44 height 16
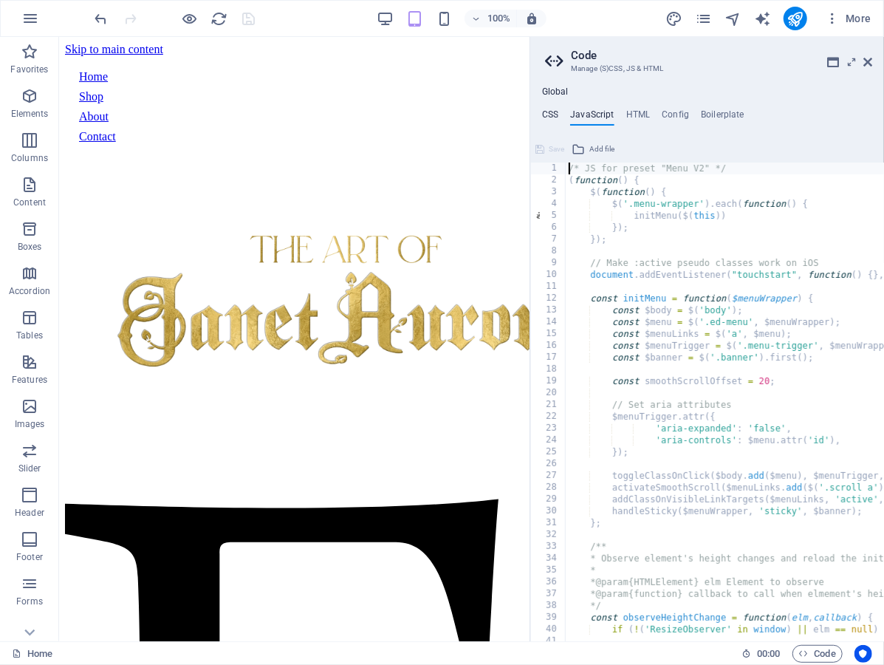
click at [550, 114] on h4 "CSS" at bounding box center [550, 117] width 16 height 16
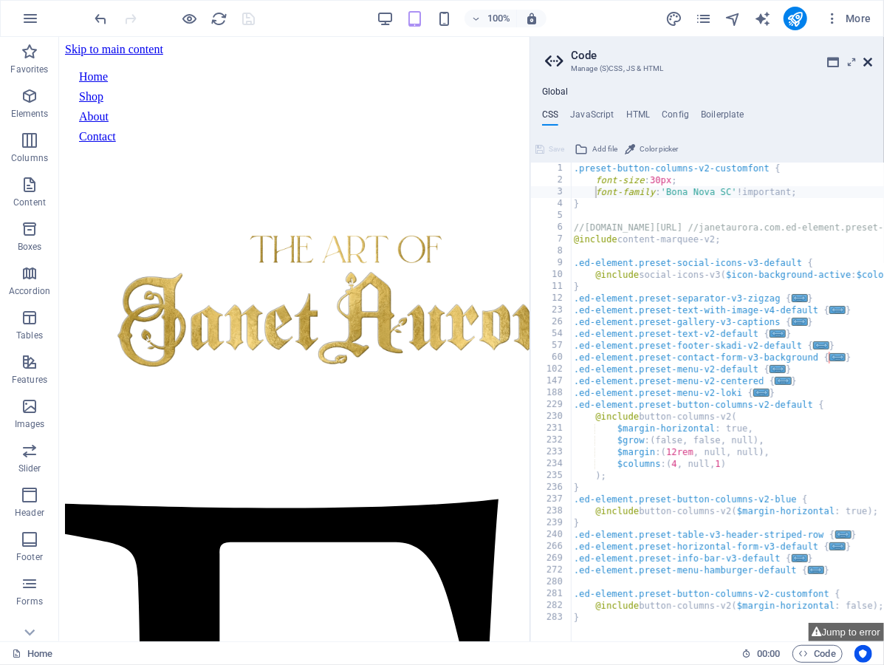
click at [866, 59] on icon at bounding box center [868, 62] width 9 height 12
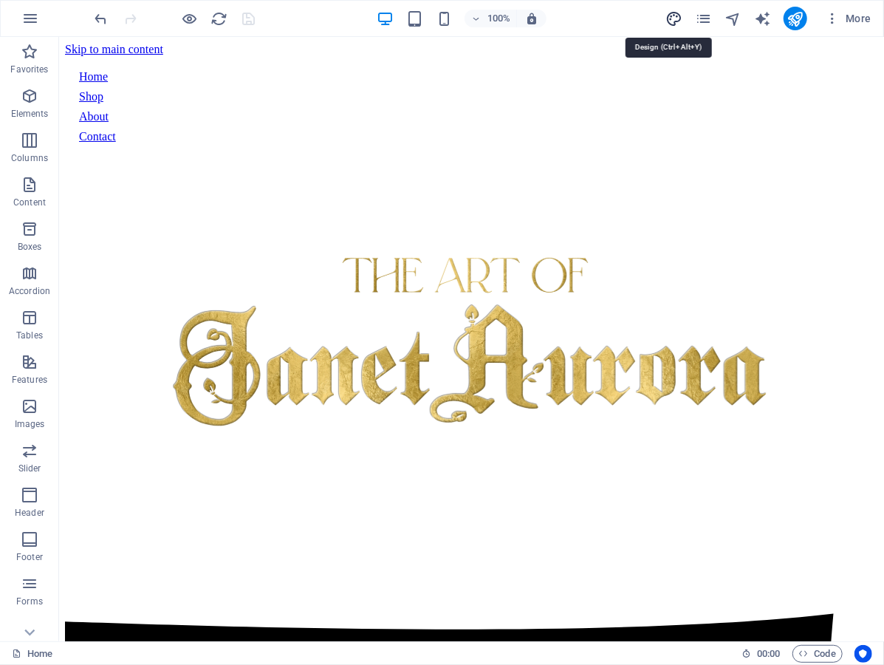
click at [678, 24] on icon "design" at bounding box center [674, 18] width 17 height 17
select select "px"
select select "400"
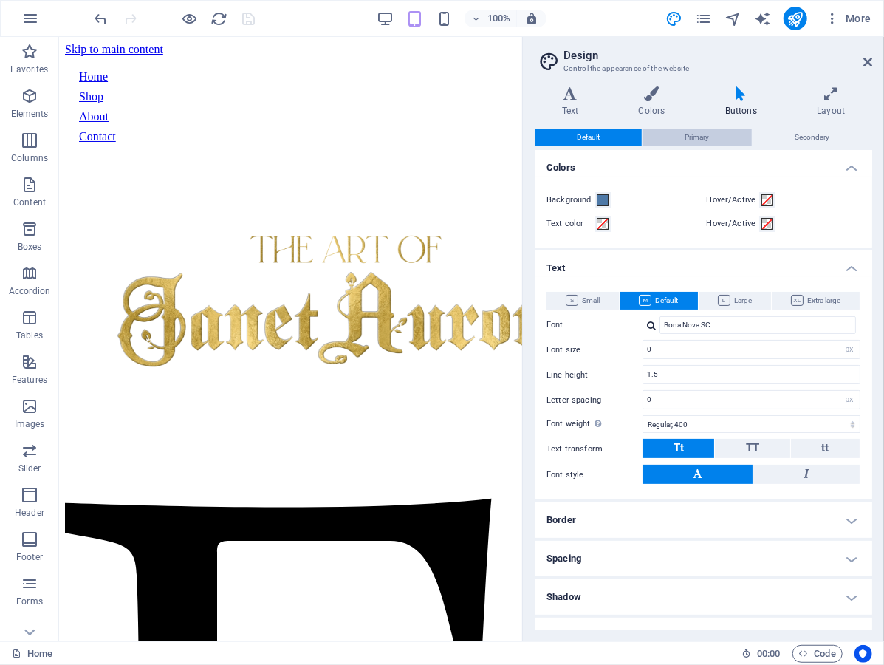
click at [675, 134] on button "Primary" at bounding box center [697, 138] width 109 height 18
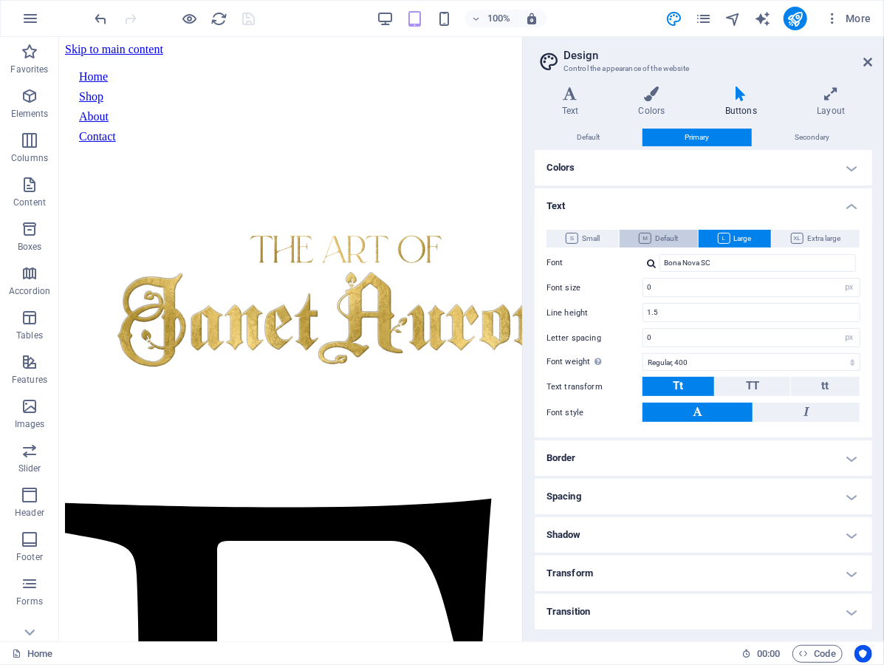
click at [662, 234] on span "Default" at bounding box center [658, 239] width 39 height 18
click at [588, 239] on span "Small" at bounding box center [583, 239] width 34 height 18
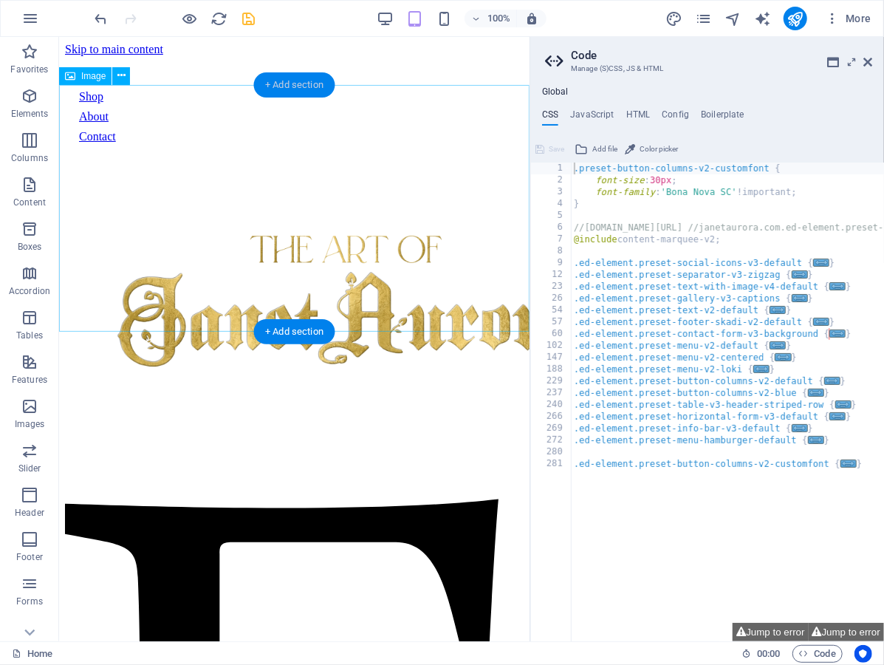
click at [299, 83] on div "+ Add section" at bounding box center [294, 84] width 82 height 25
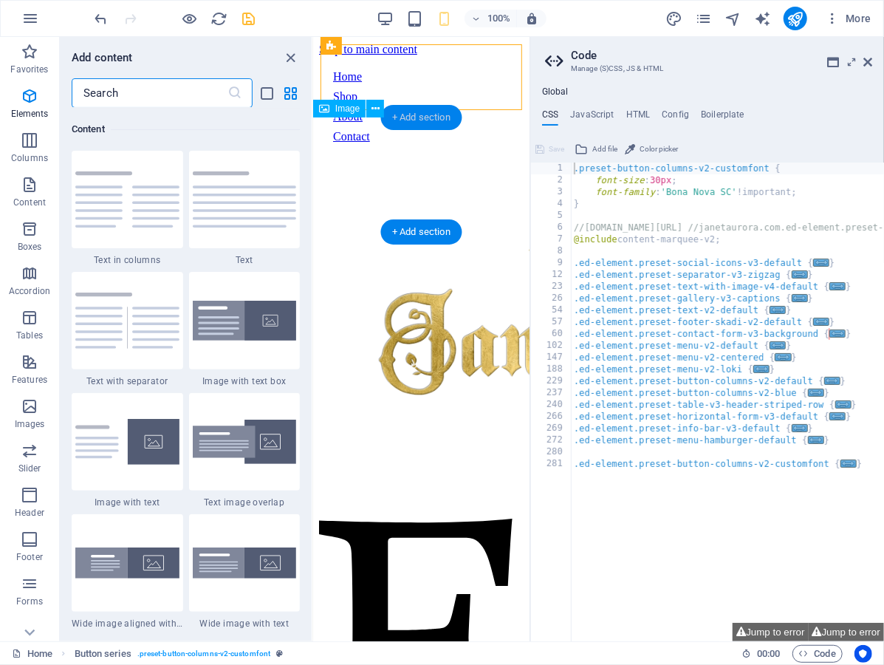
scroll to position [2585, 0]
click at [179, 93] on input "text" at bounding box center [150, 93] width 156 height 30
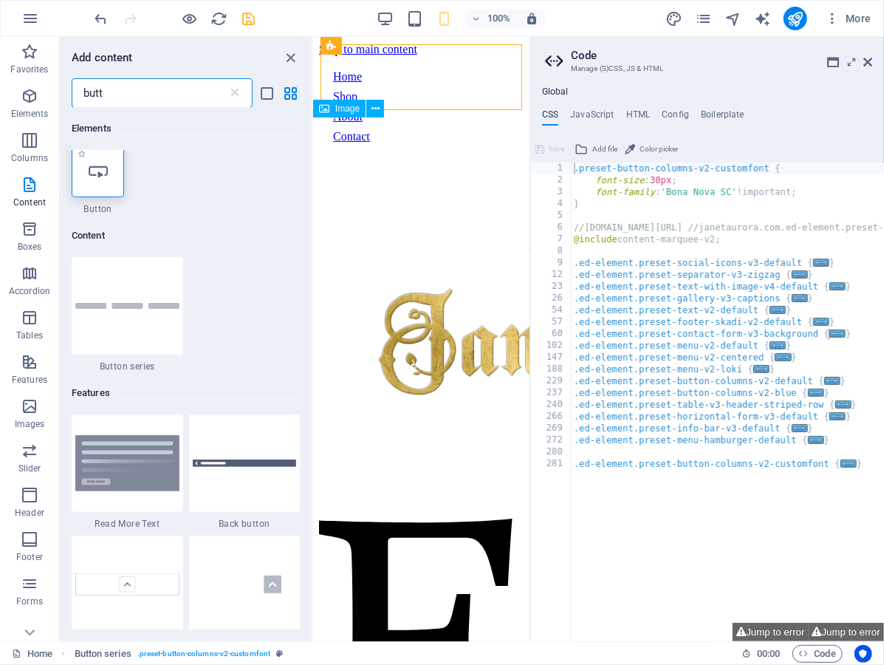
scroll to position [0, 0]
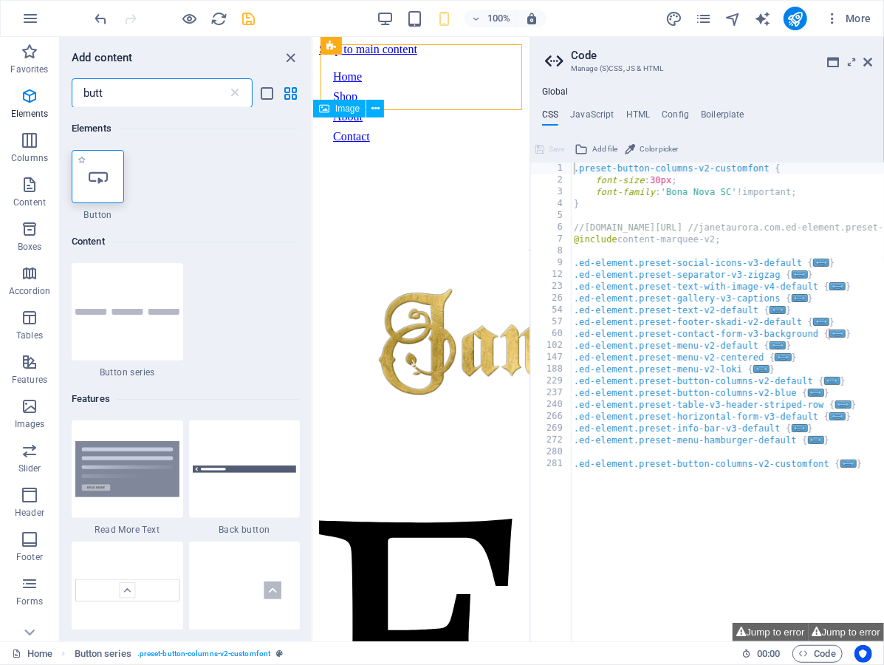
type input "butt"
click at [98, 180] on icon at bounding box center [98, 176] width 19 height 19
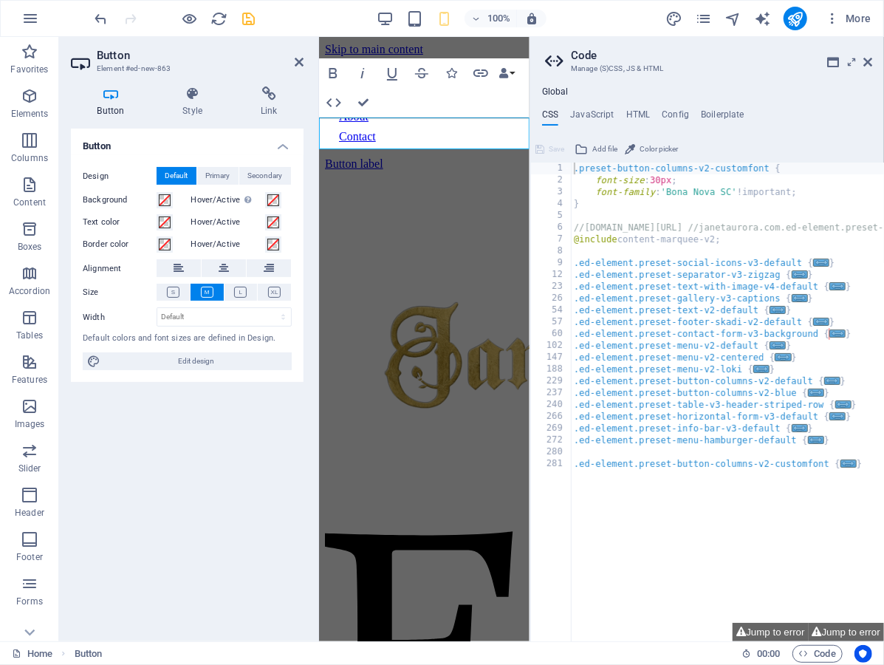
click at [420, 157] on div "Button label" at bounding box center [423, 163] width 199 height 13
click at [383, 157] on link "Button label" at bounding box center [353, 163] width 58 height 13
click at [369, 157] on link "Button label" at bounding box center [353, 163] width 58 height 13
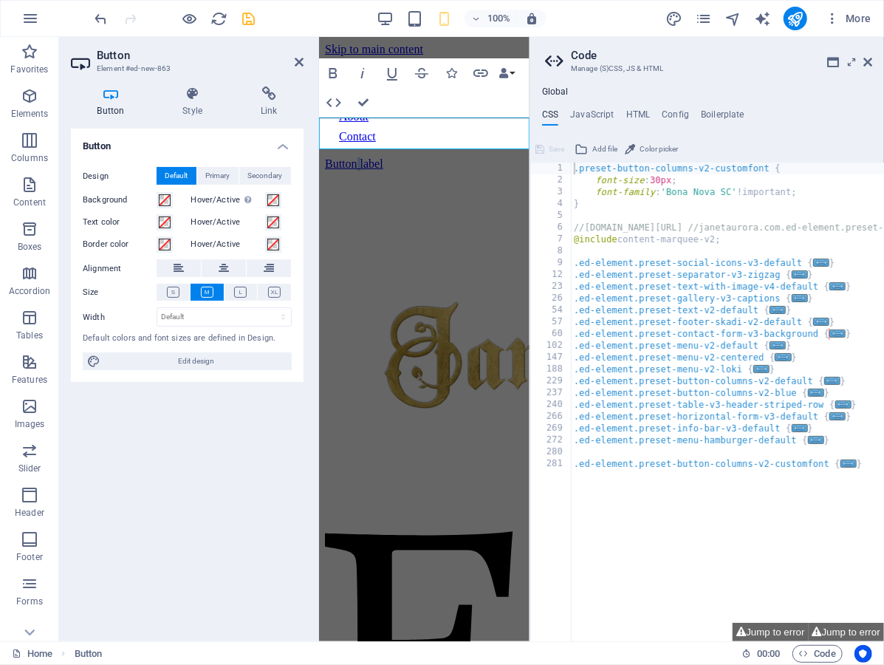
click at [369, 157] on link "Button label" at bounding box center [353, 163] width 58 height 13
click at [225, 362] on span "Edit design" at bounding box center [196, 361] width 183 height 18
select select "px"
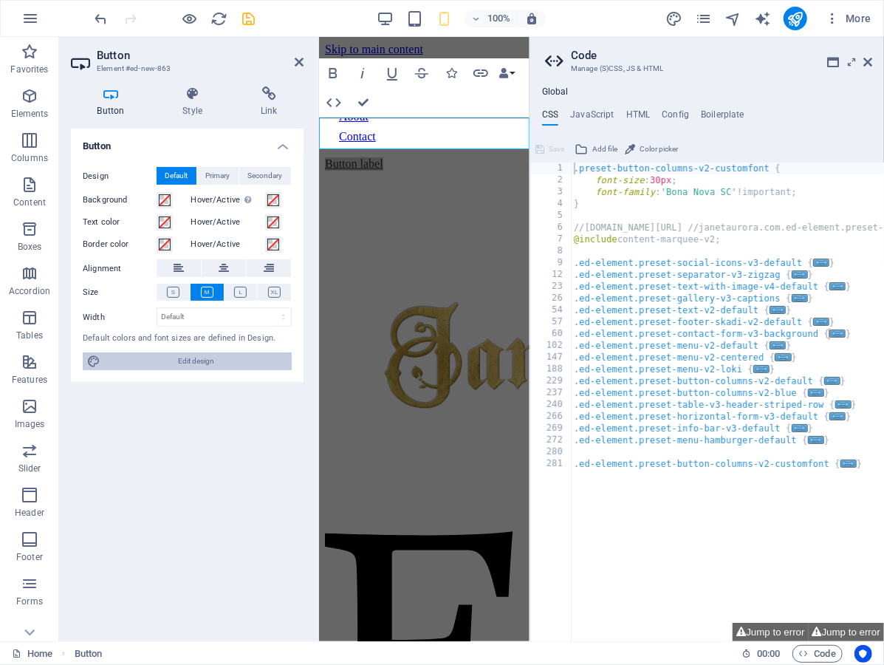
select select "400"
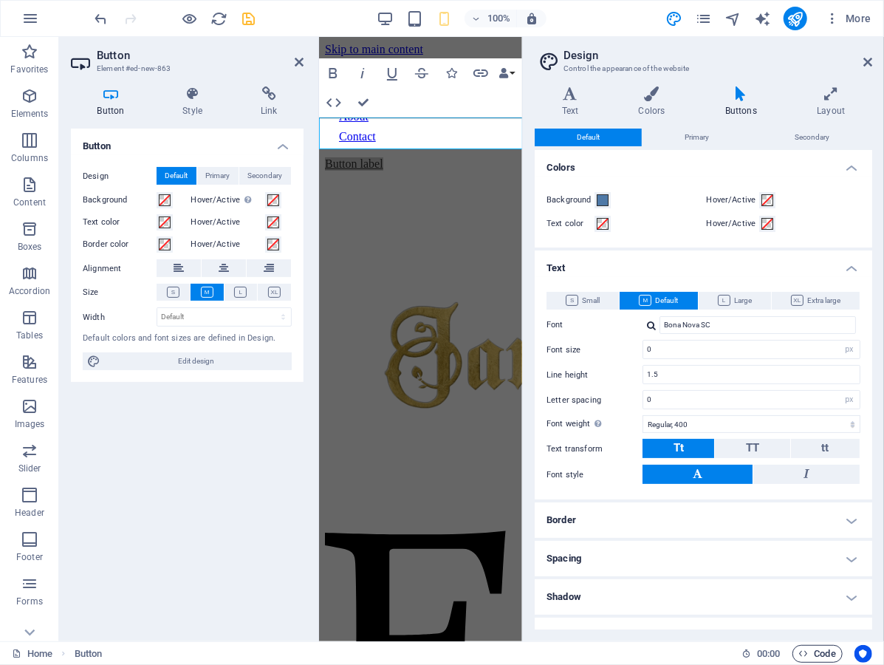
click at [801, 652] on icon "button" at bounding box center [804, 654] width 10 height 10
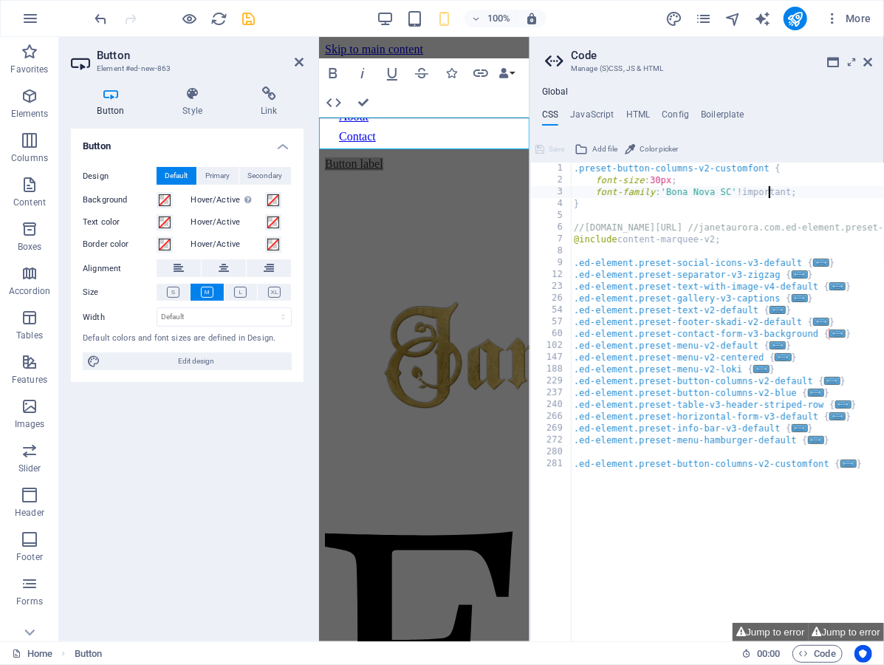
click at [770, 190] on div ".preset-button-columns-v2-customfont { font-size : 30px ; font-family : 'Bona N…" at bounding box center [829, 415] width 516 height 505
type textarea "font-family: 'Bona Nova SC';"
click at [542, 149] on icon at bounding box center [540, 149] width 9 height 18
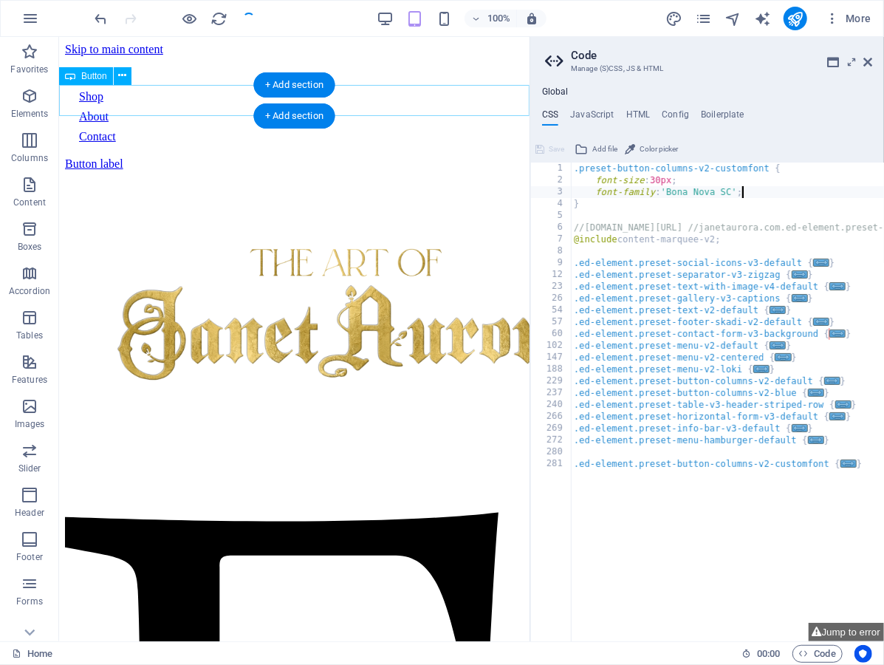
click at [147, 157] on div "Button label" at bounding box center [293, 163] width 459 height 13
click at [123, 81] on icon at bounding box center [122, 76] width 8 height 16
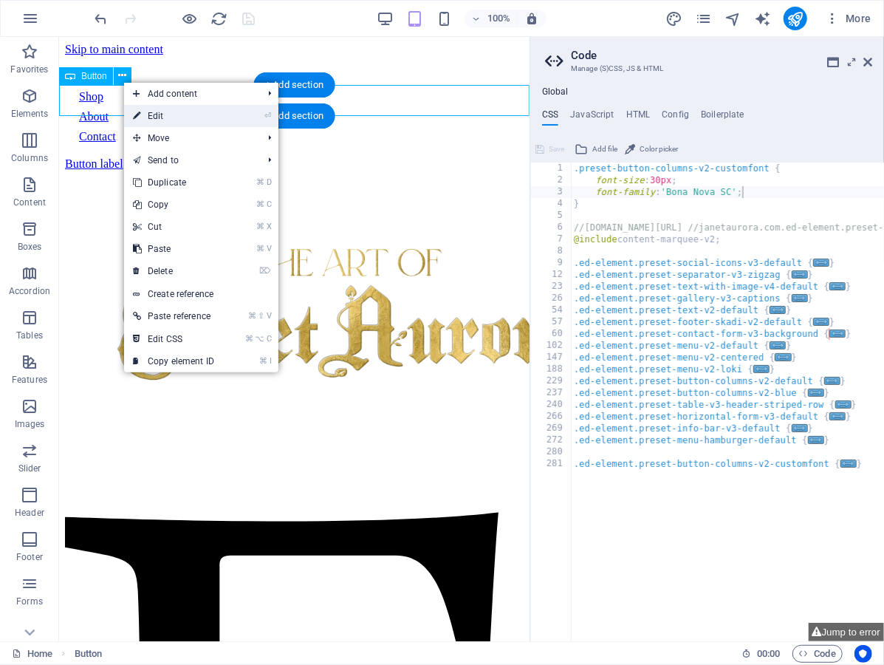
click at [172, 119] on link "⏎ Edit" at bounding box center [173, 116] width 99 height 22
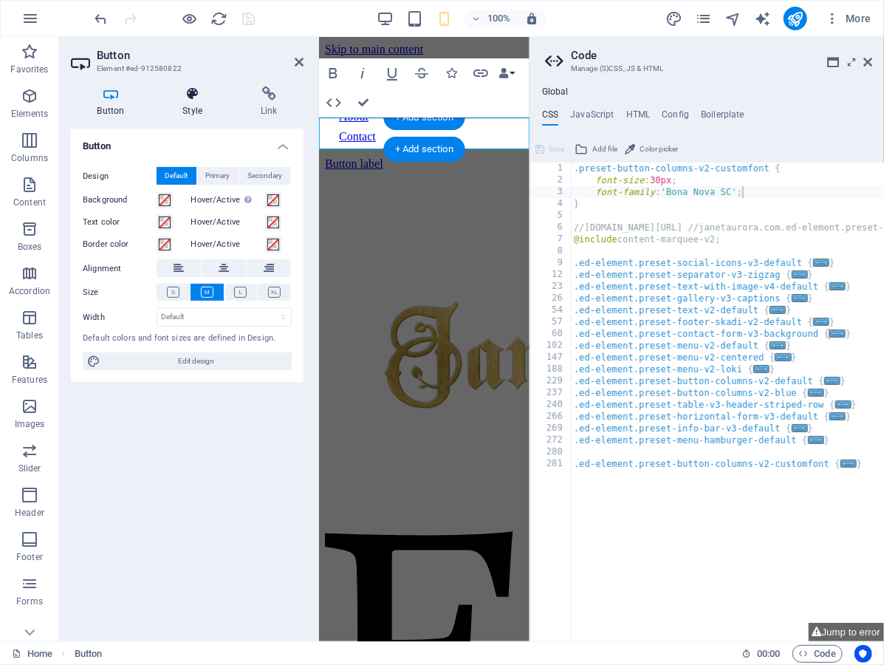
click at [190, 112] on h4 "Style" at bounding box center [196, 101] width 78 height 31
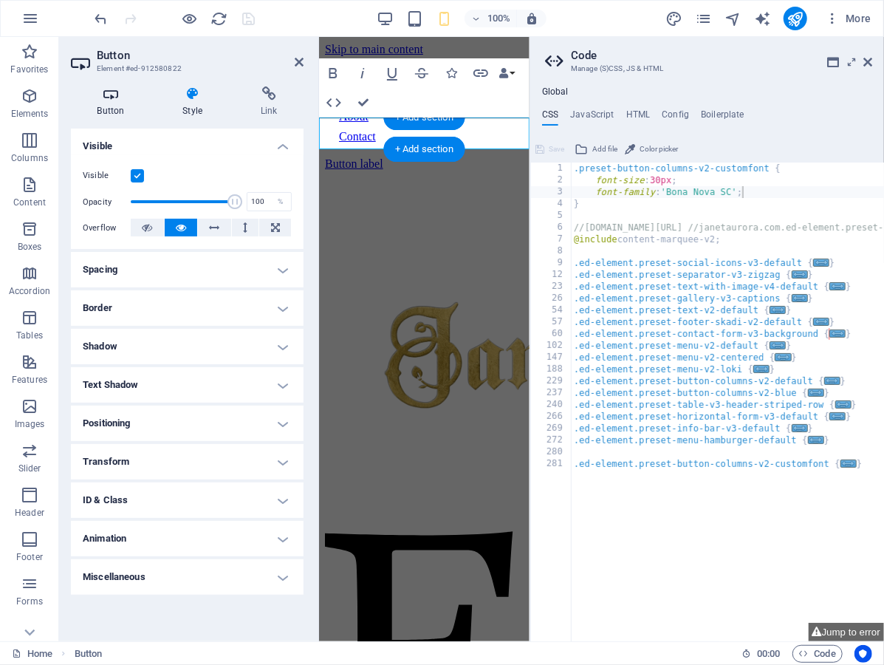
click at [129, 111] on h4 "Button" at bounding box center [114, 101] width 86 height 31
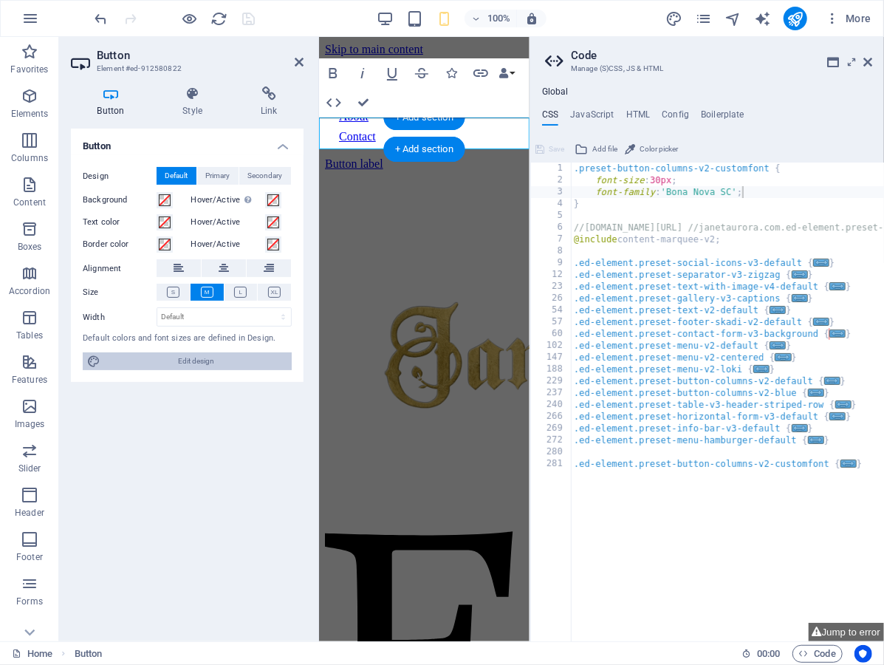
click at [182, 358] on span "Edit design" at bounding box center [196, 361] width 183 height 18
select select "px"
select select "400"
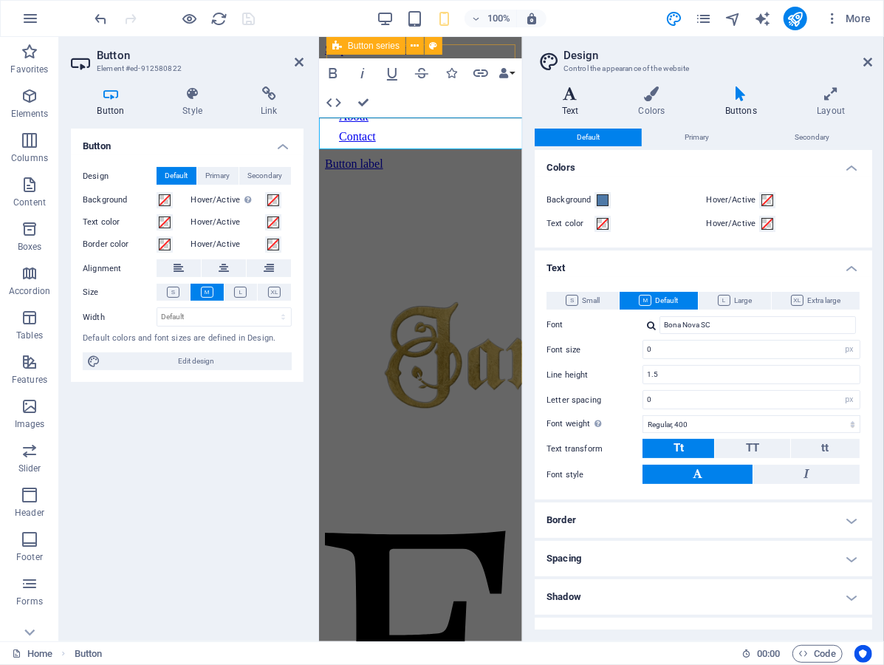
click at [590, 112] on h4 "Text" at bounding box center [573, 101] width 77 height 31
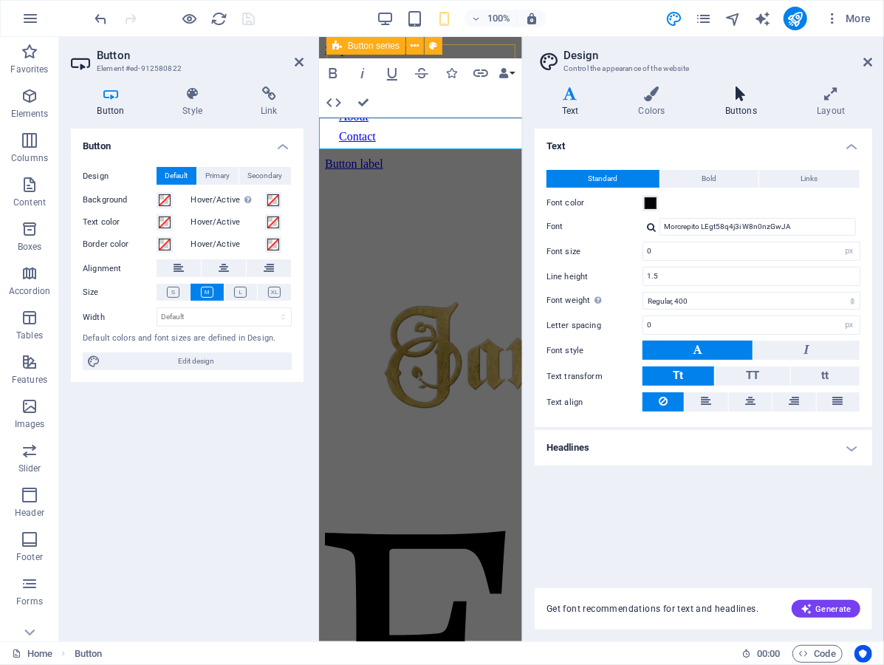
click at [737, 102] on h4 "Buttons" at bounding box center [744, 101] width 92 height 31
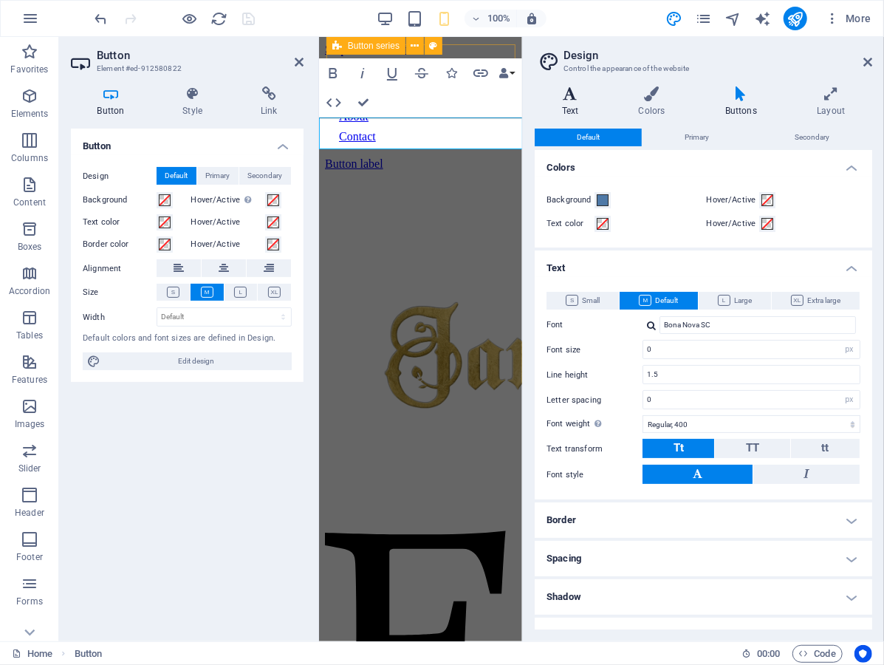
click at [576, 98] on icon at bounding box center [570, 93] width 71 height 15
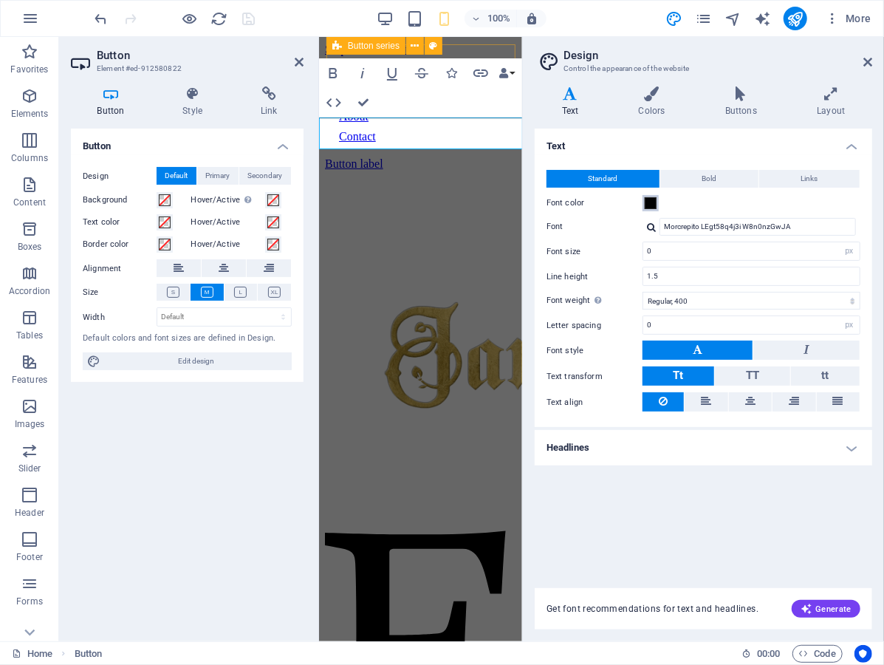
click at [652, 199] on span at bounding box center [651, 203] width 12 height 12
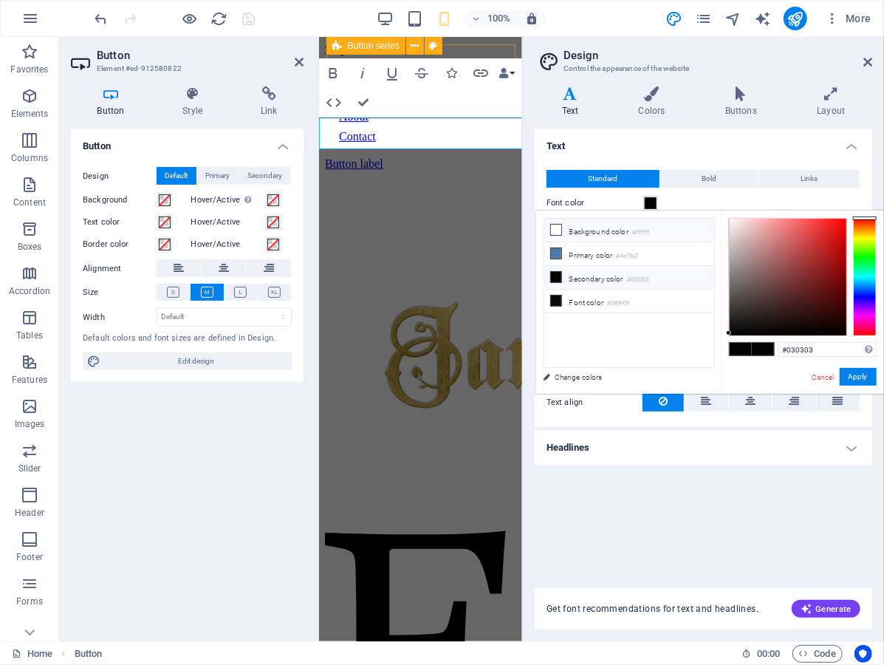
click at [559, 234] on icon at bounding box center [556, 230] width 10 height 10
type input "#ffffff"
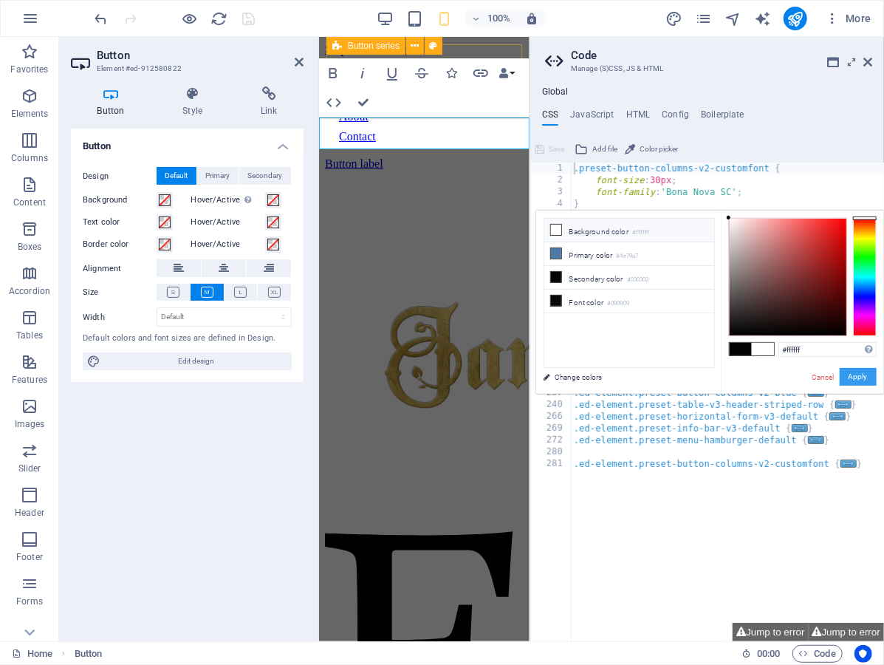
click at [857, 373] on button "Apply" at bounding box center [858, 377] width 37 height 18
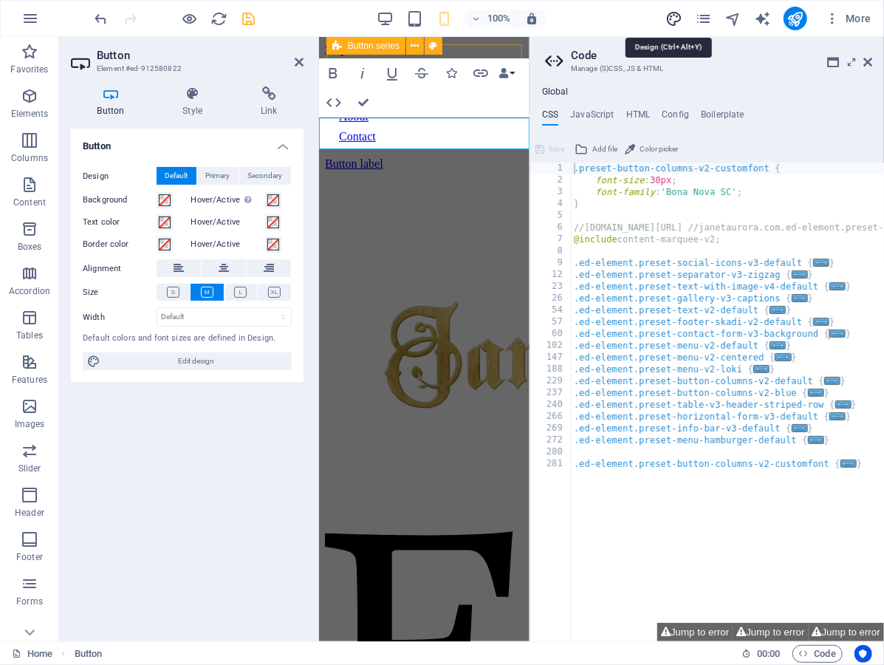
click at [674, 16] on icon "design" at bounding box center [674, 18] width 17 height 17
select select "px"
select select "400"
select select "px"
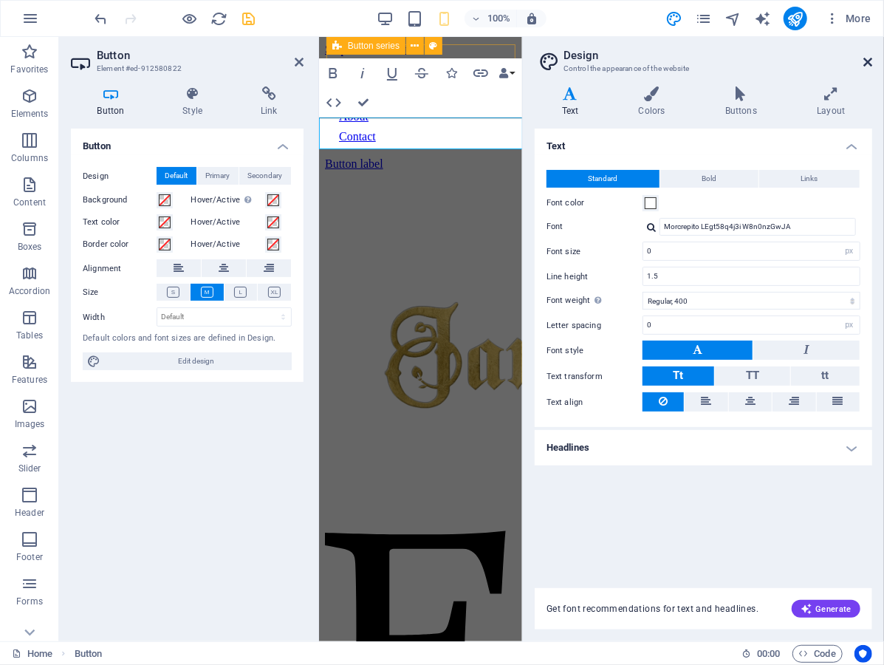
click at [865, 60] on icon at bounding box center [868, 62] width 9 height 12
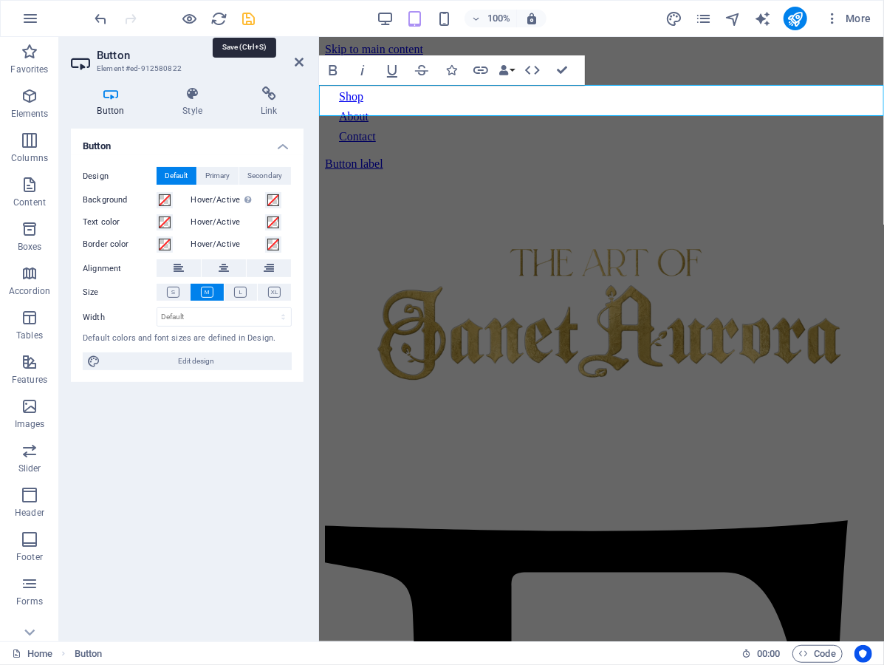
click at [251, 21] on icon "save" at bounding box center [249, 18] width 17 height 17
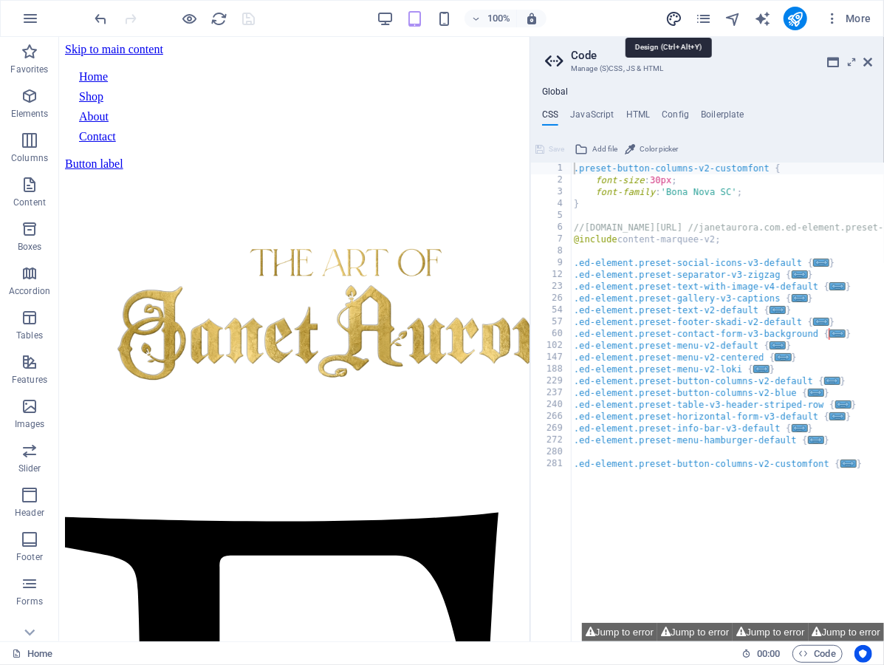
click at [671, 19] on icon "design" at bounding box center [674, 18] width 17 height 17
select select "px"
select select "400"
select select "px"
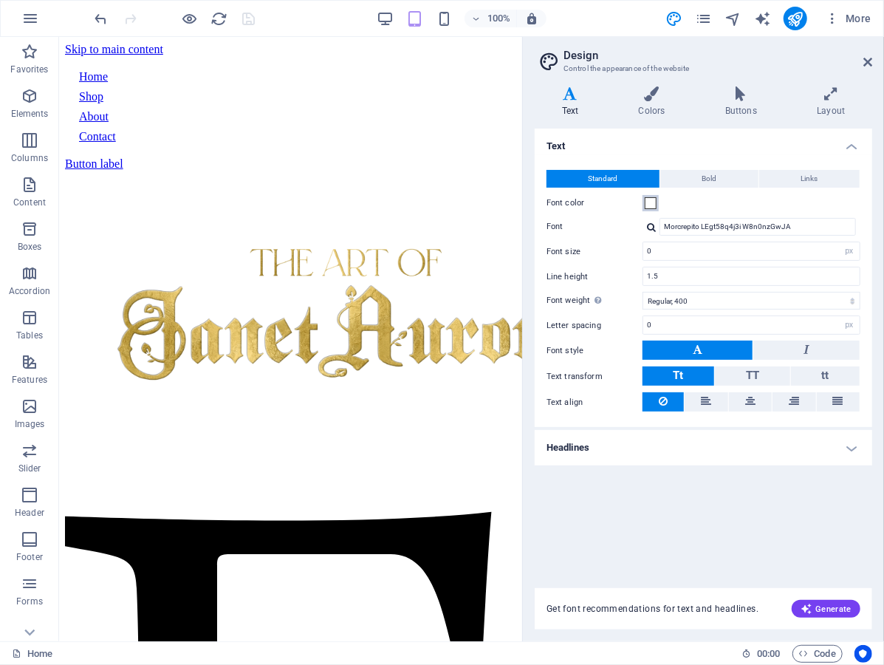
click at [651, 208] on button "Font color" at bounding box center [651, 203] width 16 height 16
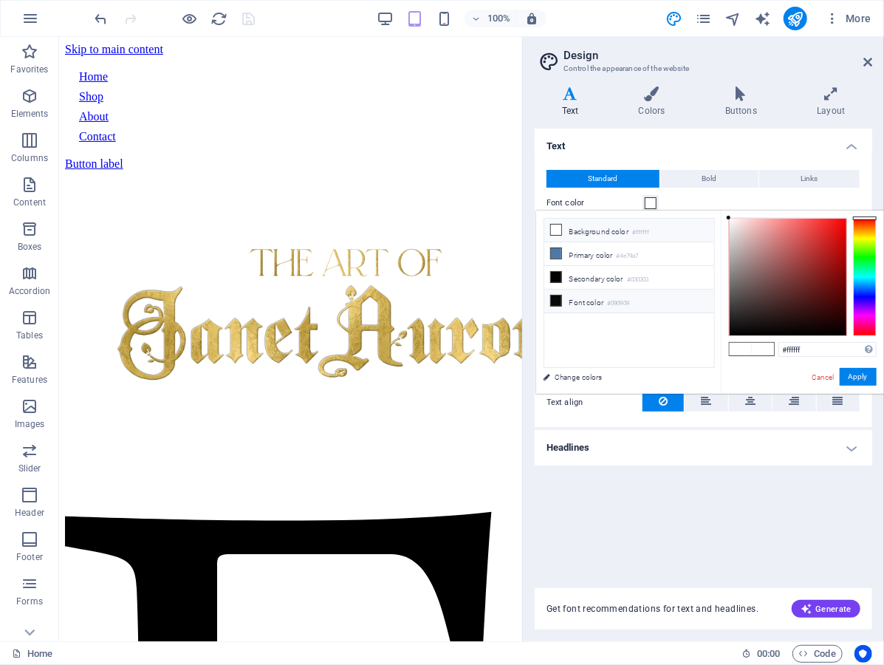
click at [563, 305] on li "Font color #090909" at bounding box center [630, 302] width 170 height 24
type input "#090909"
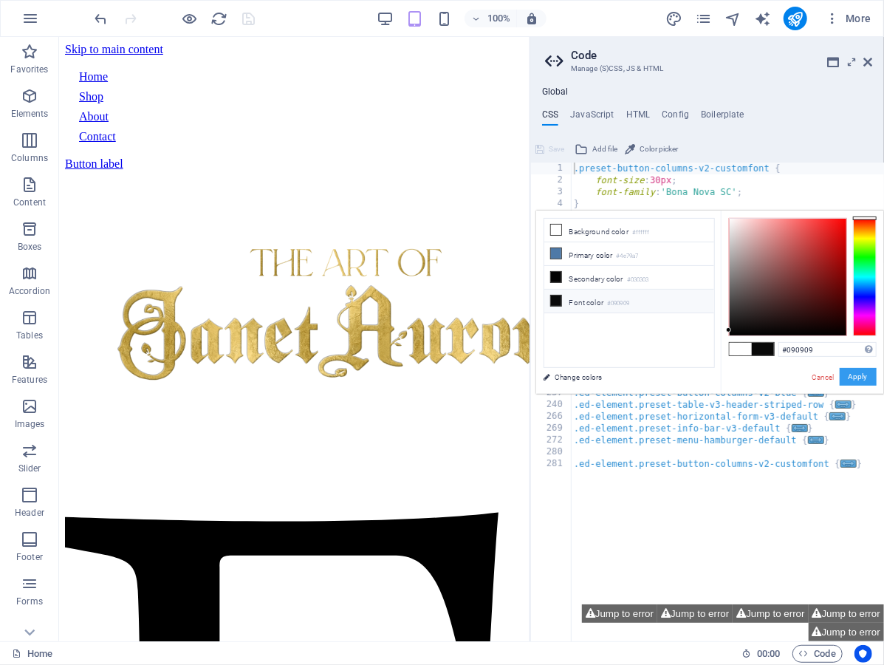
click at [844, 371] on button "Apply" at bounding box center [858, 377] width 37 height 18
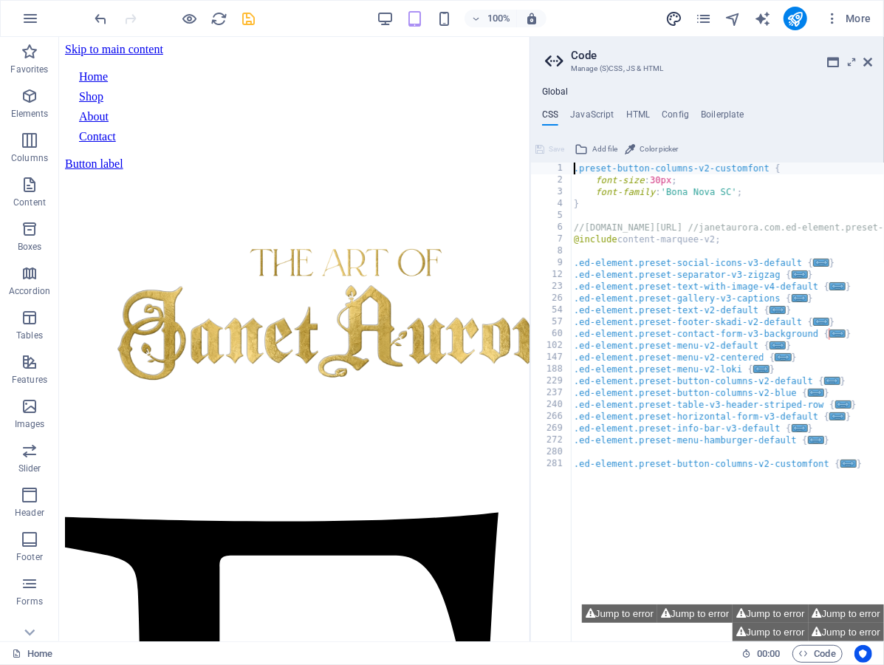
click at [678, 16] on icon "design" at bounding box center [674, 18] width 17 height 17
select select "px"
select select "400"
select select "px"
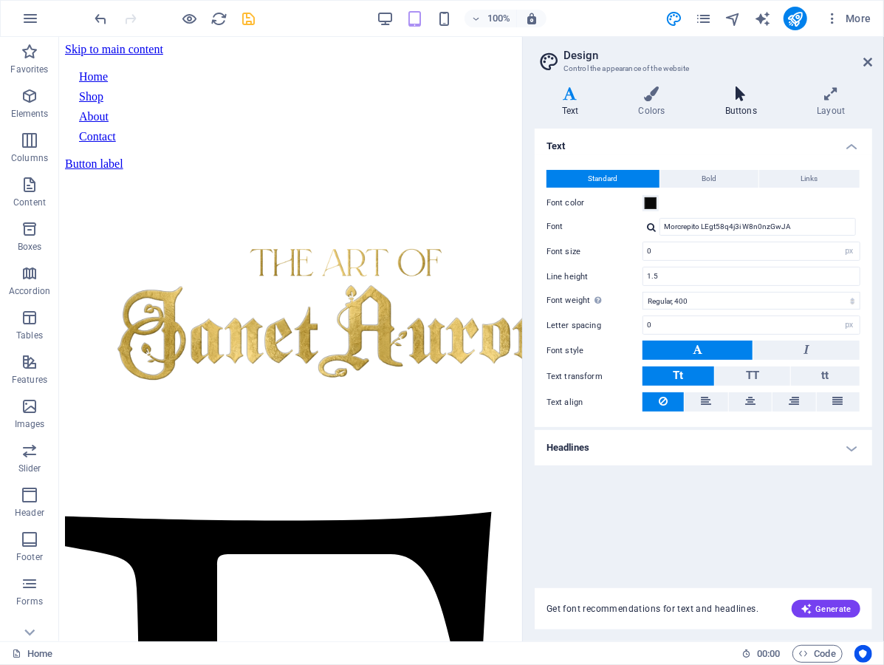
click at [749, 93] on icon at bounding box center [741, 93] width 86 height 15
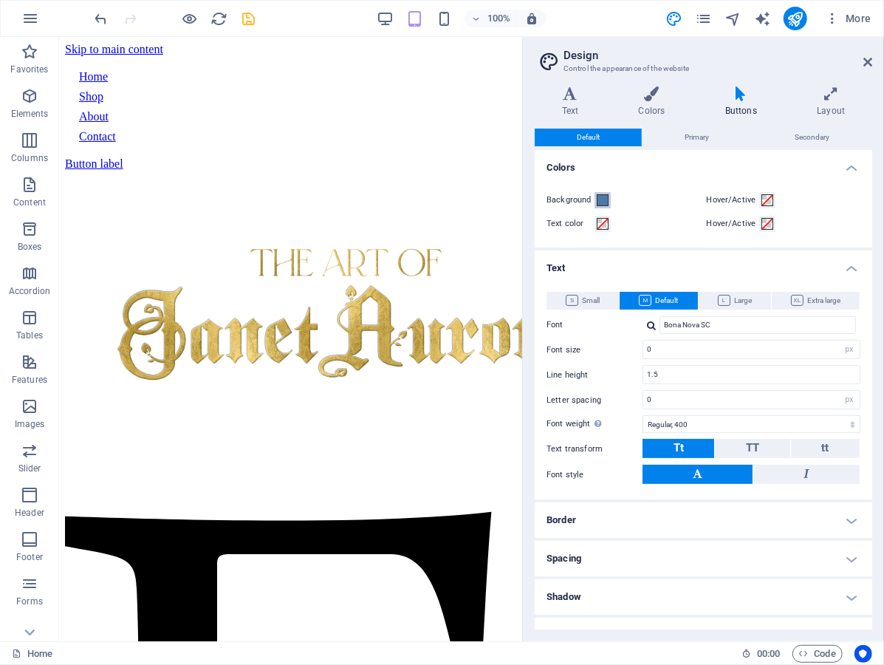
click at [609, 197] on span at bounding box center [603, 200] width 12 height 12
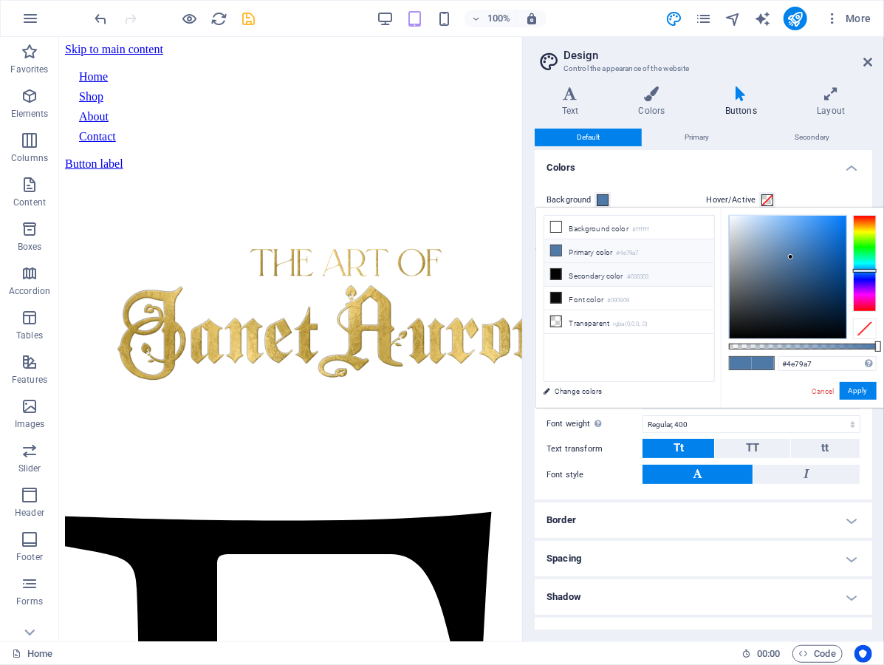
click at [598, 282] on li "Secondary color #030303" at bounding box center [630, 275] width 170 height 24
type input "#030303"
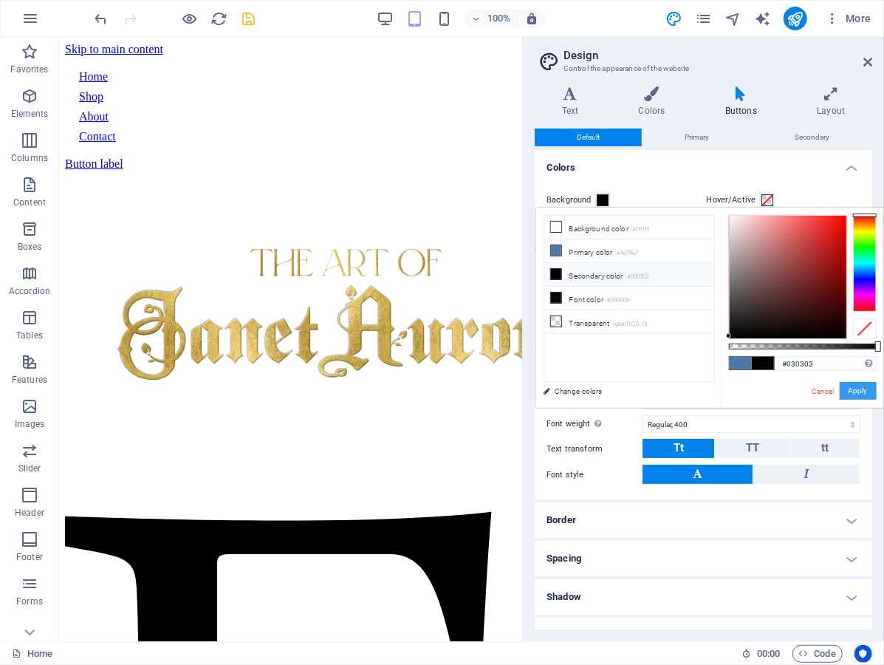
click at [852, 390] on button "Apply" at bounding box center [858, 391] width 37 height 18
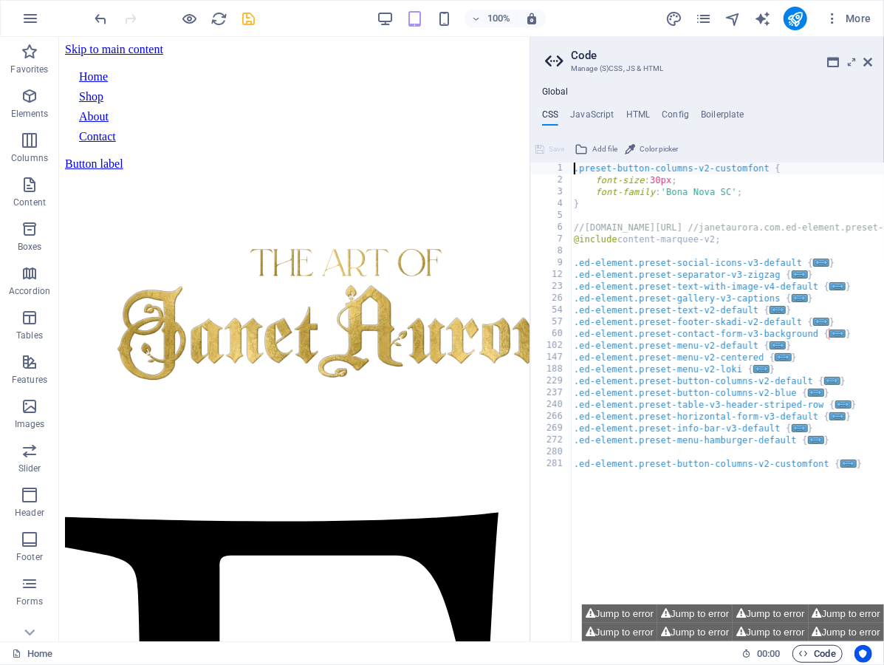
click at [817, 656] on span "Code" at bounding box center [817, 654] width 37 height 18
click at [675, 18] on icon "design" at bounding box center [674, 18] width 17 height 17
select select "px"
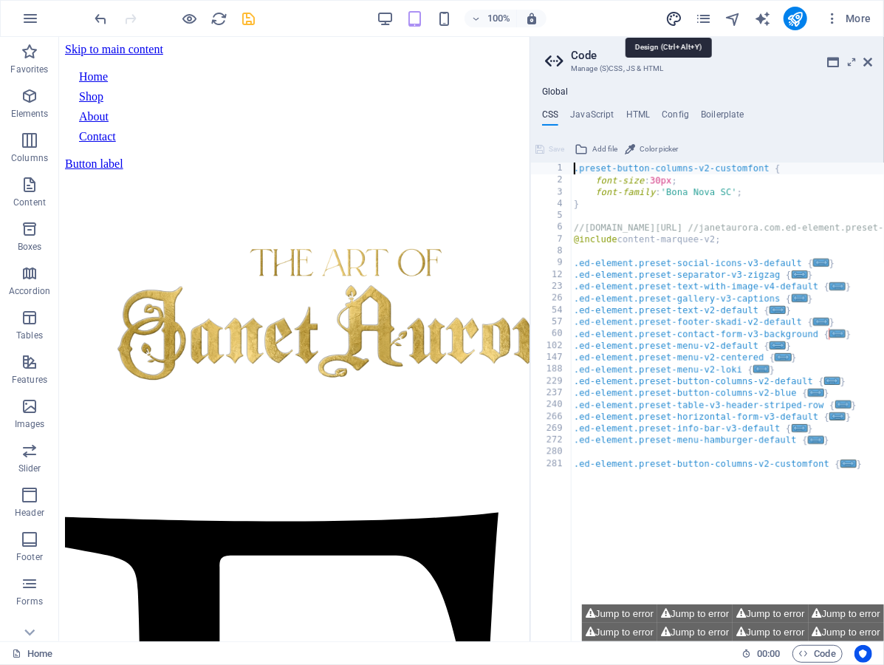
select select "400"
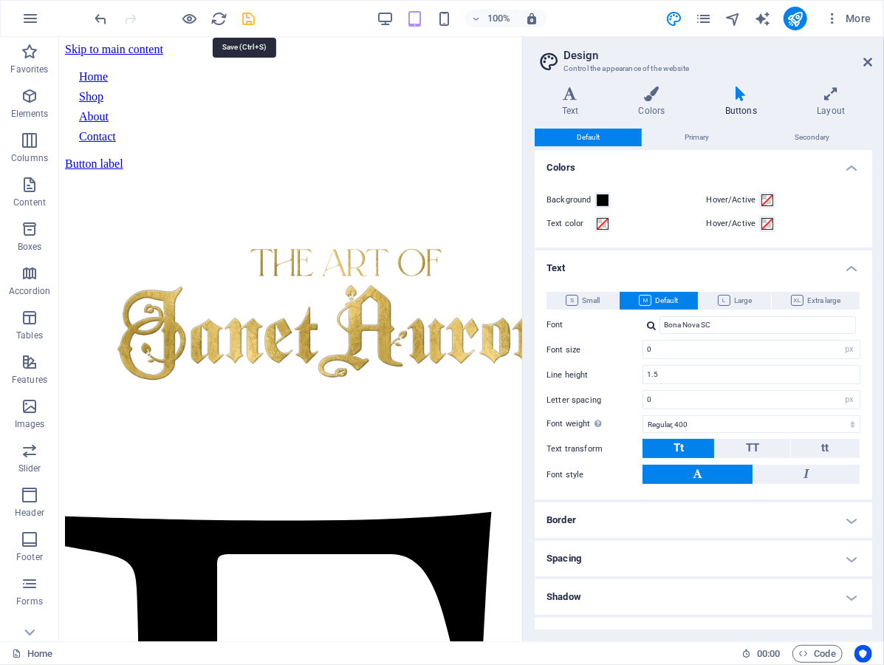
click at [246, 21] on icon "save" at bounding box center [249, 18] width 17 height 17
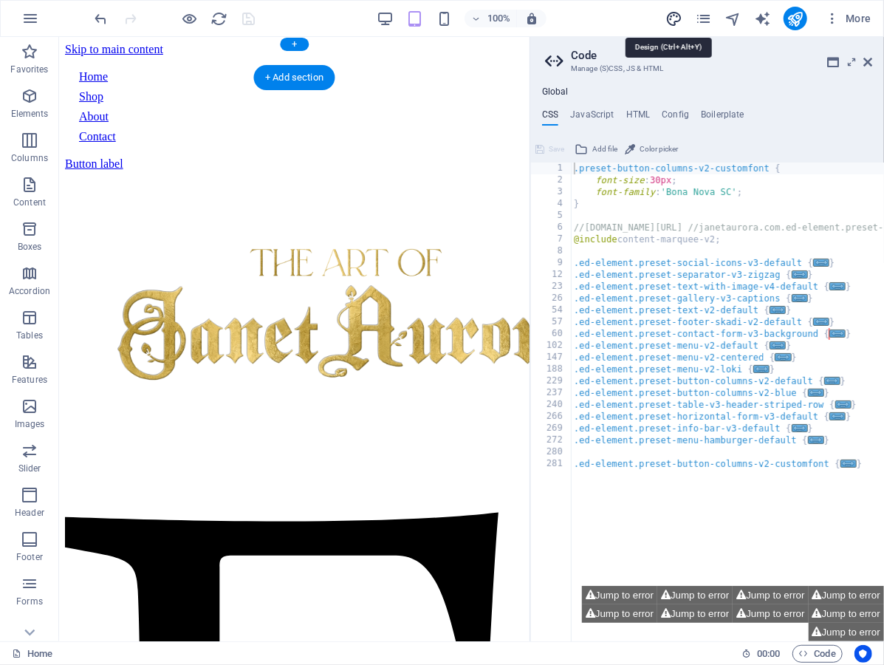
click at [669, 16] on icon "design" at bounding box center [674, 18] width 17 height 17
select select "px"
select select "400"
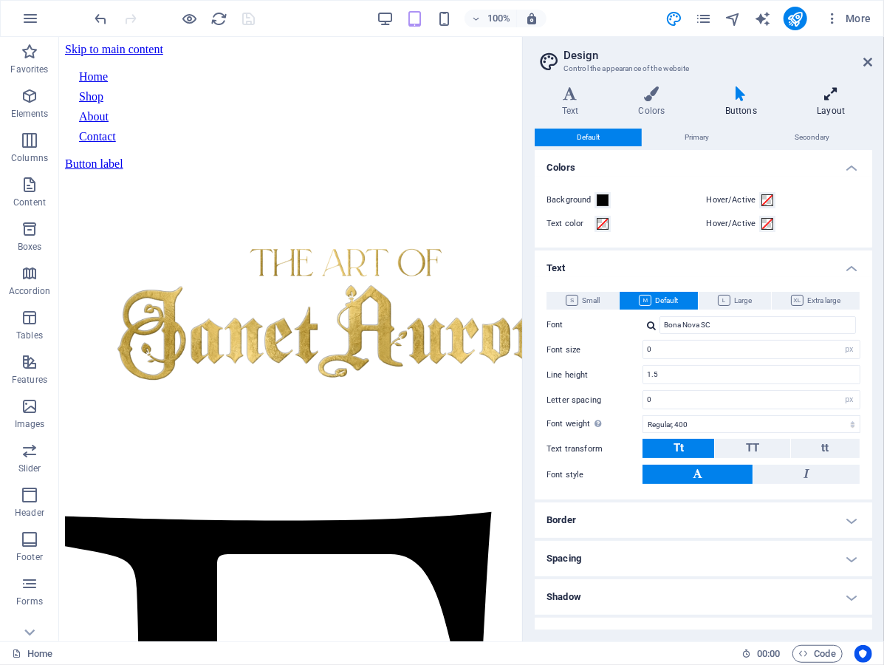
click at [838, 98] on icon at bounding box center [832, 93] width 82 height 15
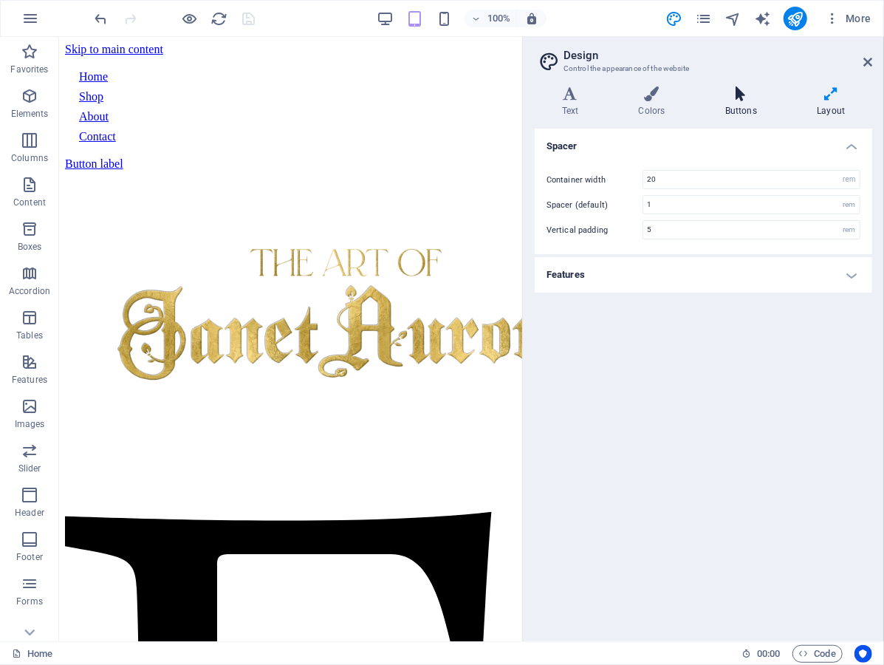
click at [745, 96] on icon at bounding box center [741, 93] width 86 height 15
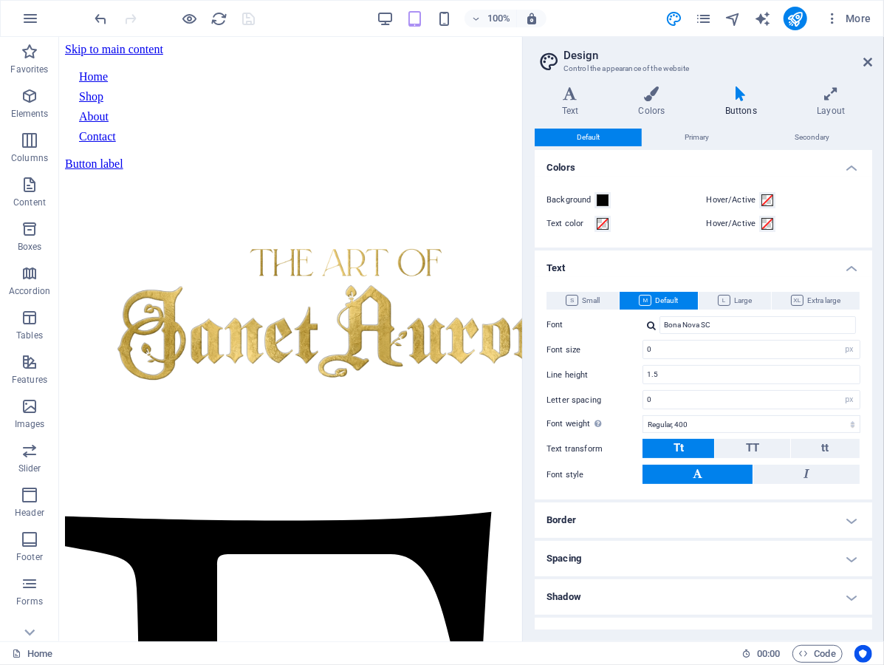
click at [385, 9] on div "100%" at bounding box center [461, 19] width 171 height 24
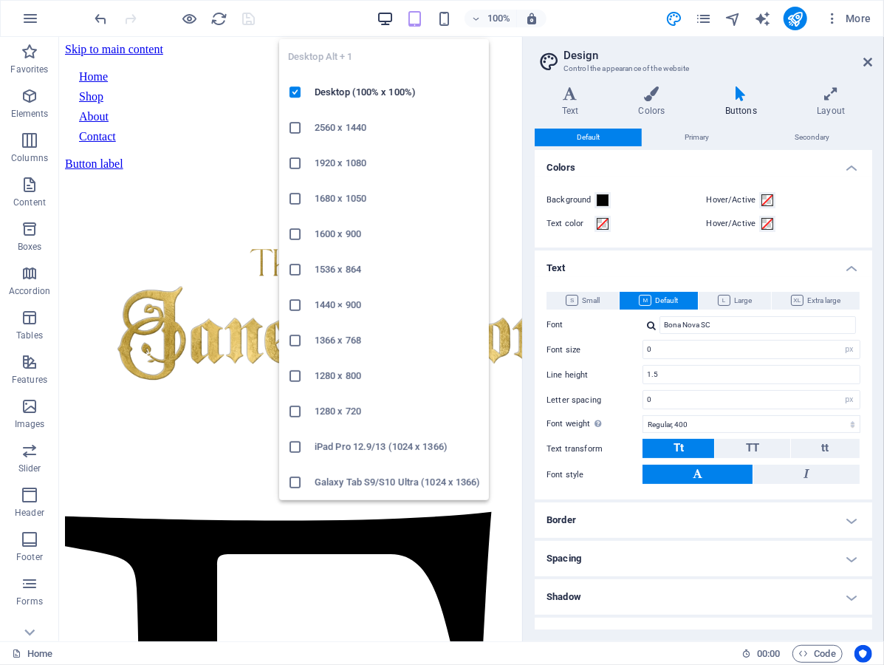
click at [387, 13] on icon "button" at bounding box center [385, 18] width 17 height 17
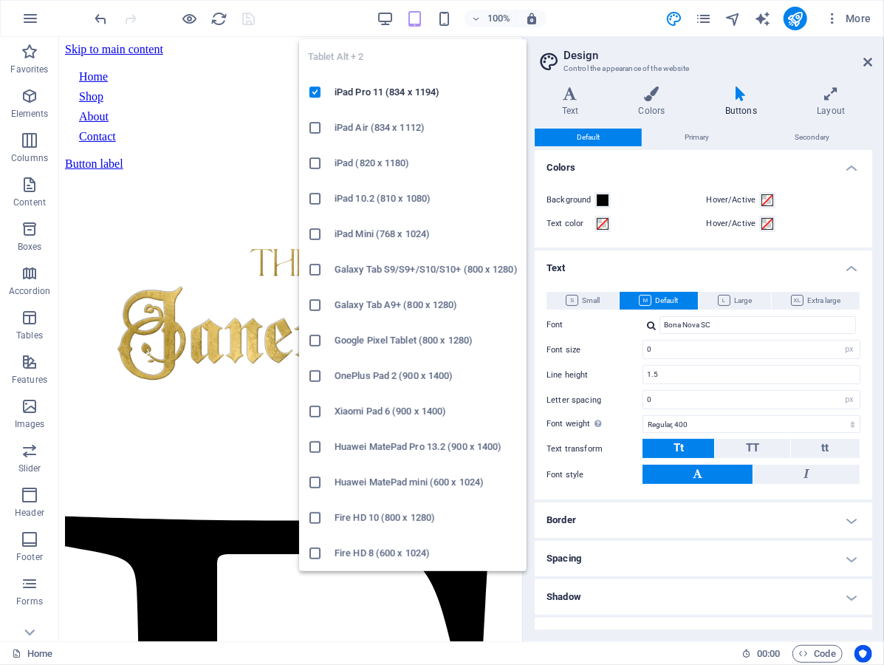
click at [417, 18] on icon "button" at bounding box center [414, 18] width 17 height 17
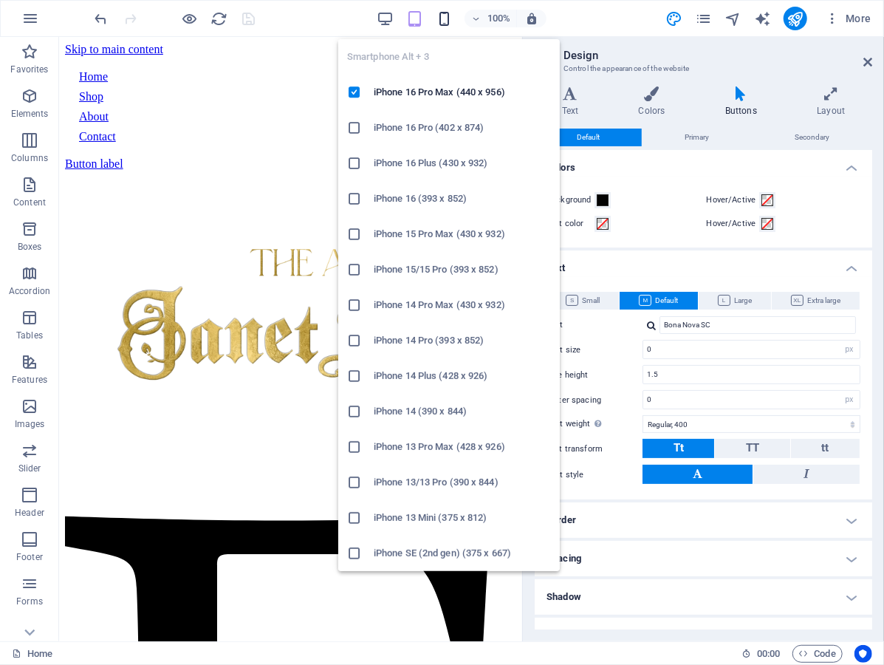
click at [449, 16] on icon "button" at bounding box center [444, 18] width 17 height 17
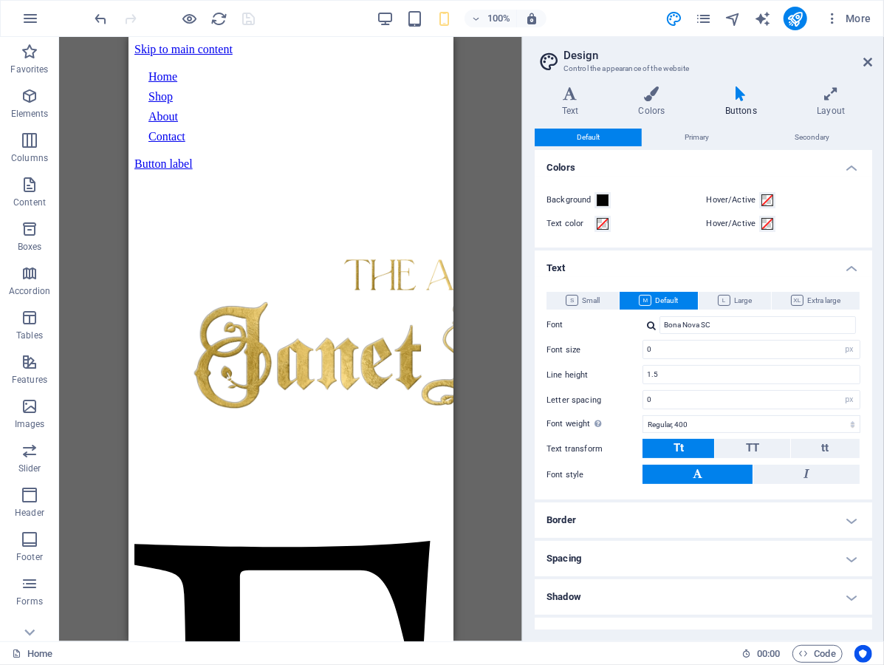
click at [426, 18] on div "100%" at bounding box center [461, 19] width 171 height 24
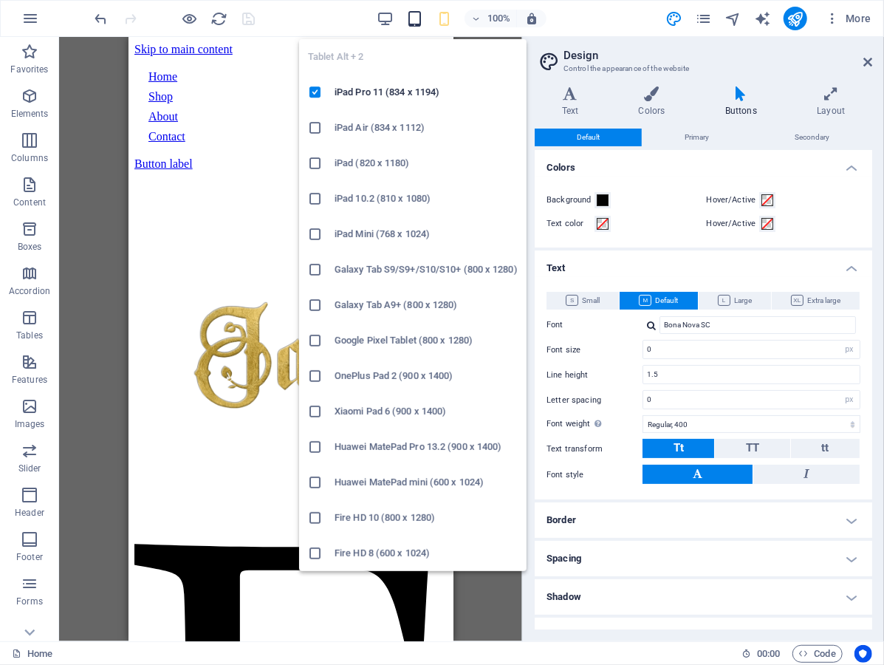
click at [412, 18] on icon "button" at bounding box center [414, 18] width 17 height 17
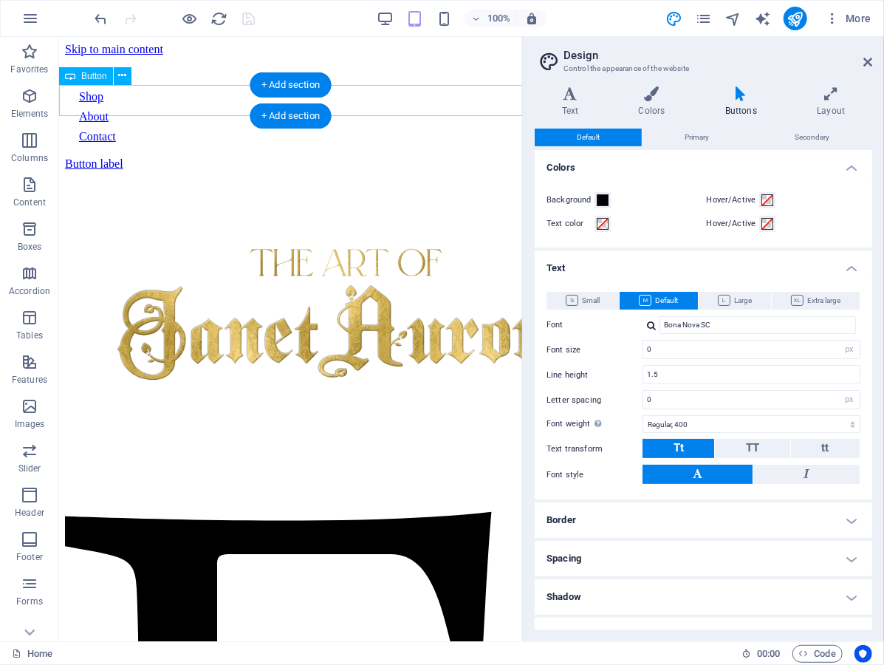
click at [134, 157] on div "Button label" at bounding box center [289, 163] width 451 height 13
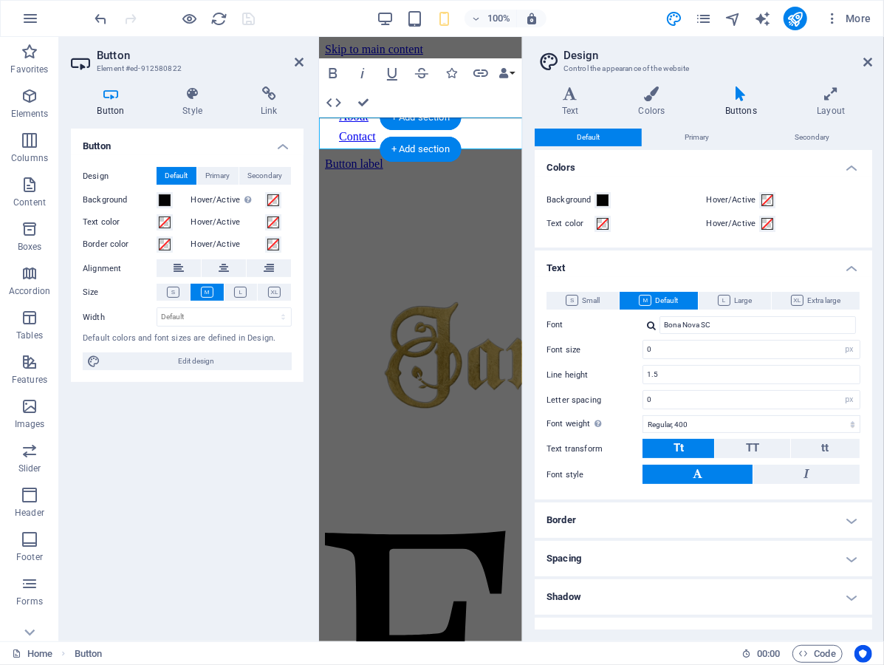
click at [134, 103] on h4 "Button" at bounding box center [114, 101] width 86 height 31
click at [189, 101] on h4 "Style" at bounding box center [196, 101] width 78 height 31
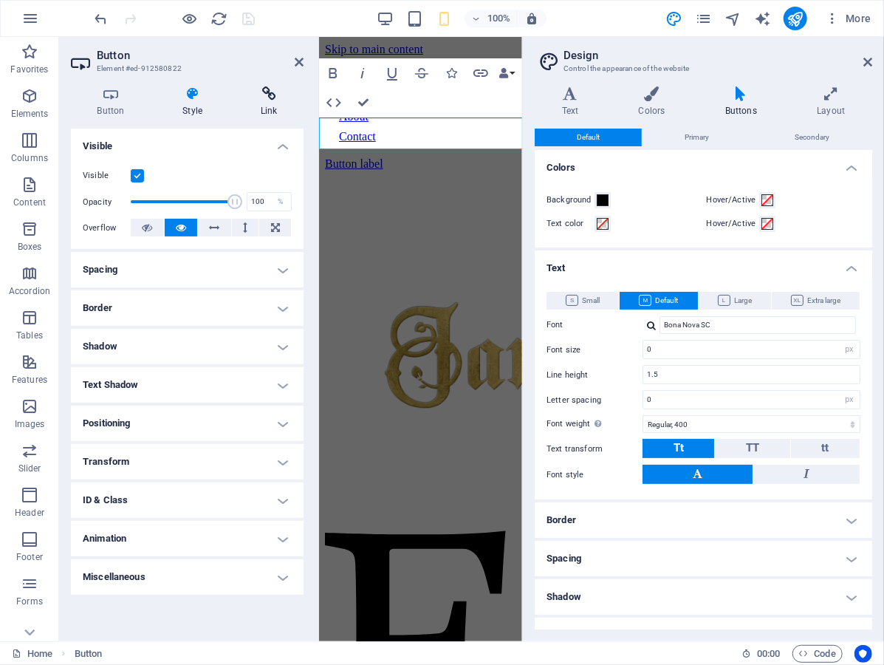
click at [261, 101] on h4 "Link" at bounding box center [268, 101] width 69 height 31
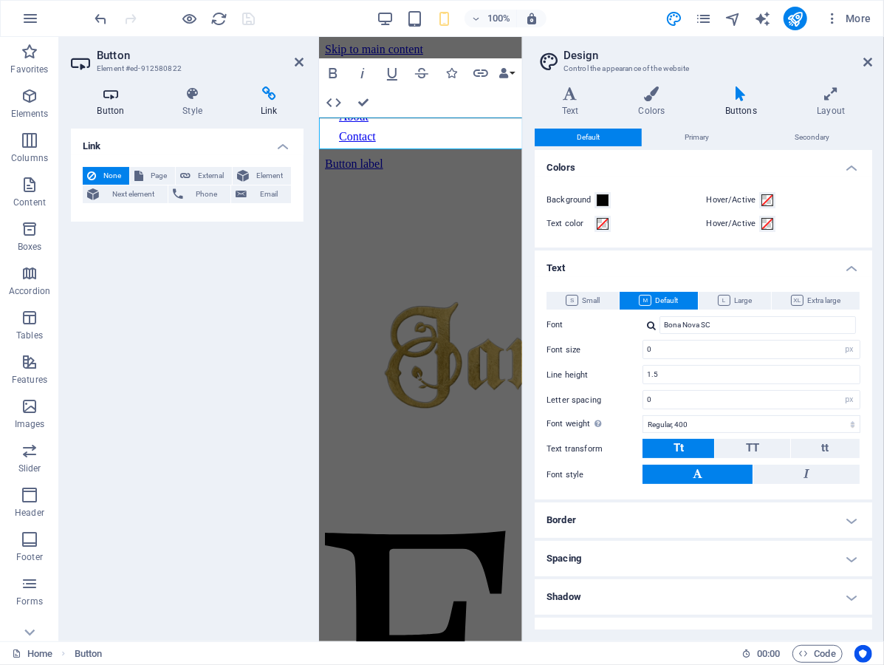
click at [131, 98] on icon at bounding box center [111, 93] width 80 height 15
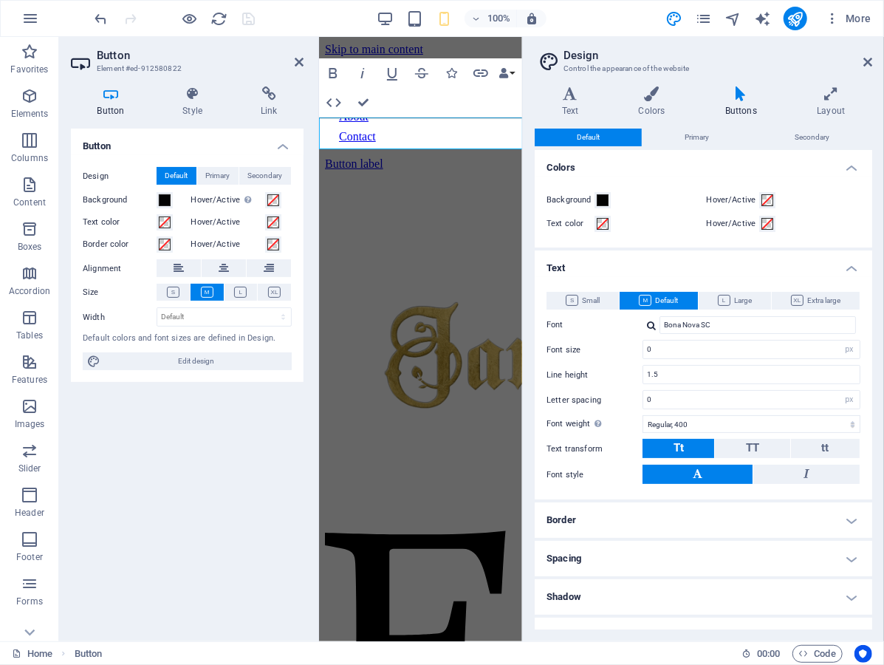
click at [303, 61] on aside "Button Element #ed-912580822 Button Style Link Button Design Default Primary Se…" at bounding box center [189, 339] width 260 height 604
click at [186, 98] on icon at bounding box center [193, 93] width 72 height 15
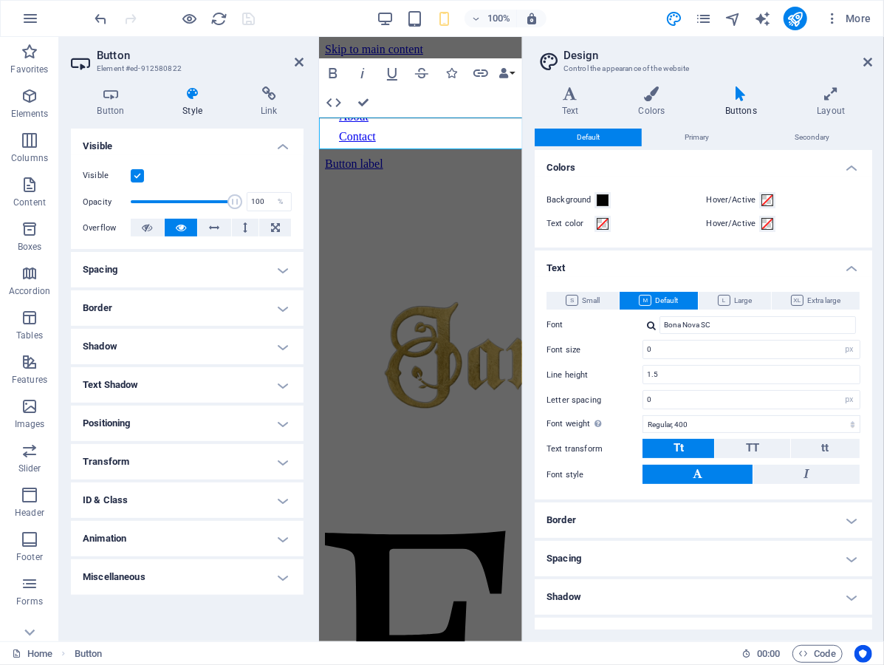
click at [146, 565] on h4 "Miscellaneous" at bounding box center [187, 576] width 233 height 35
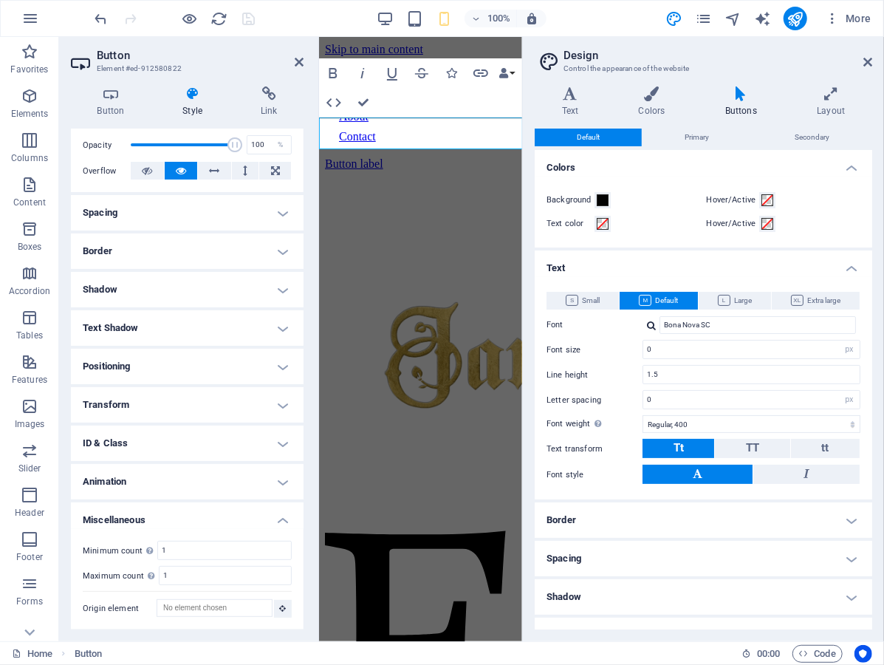
scroll to position [57, 0]
click at [155, 447] on h4 "ID & Class" at bounding box center [187, 443] width 233 height 35
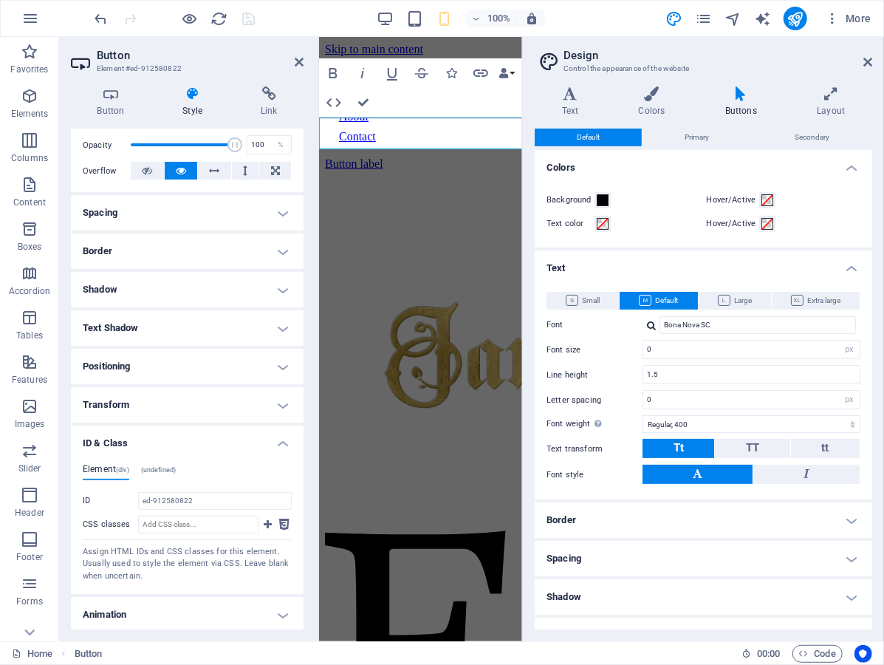
click at [166, 468] on span "(undefined)" at bounding box center [158, 469] width 35 height 7
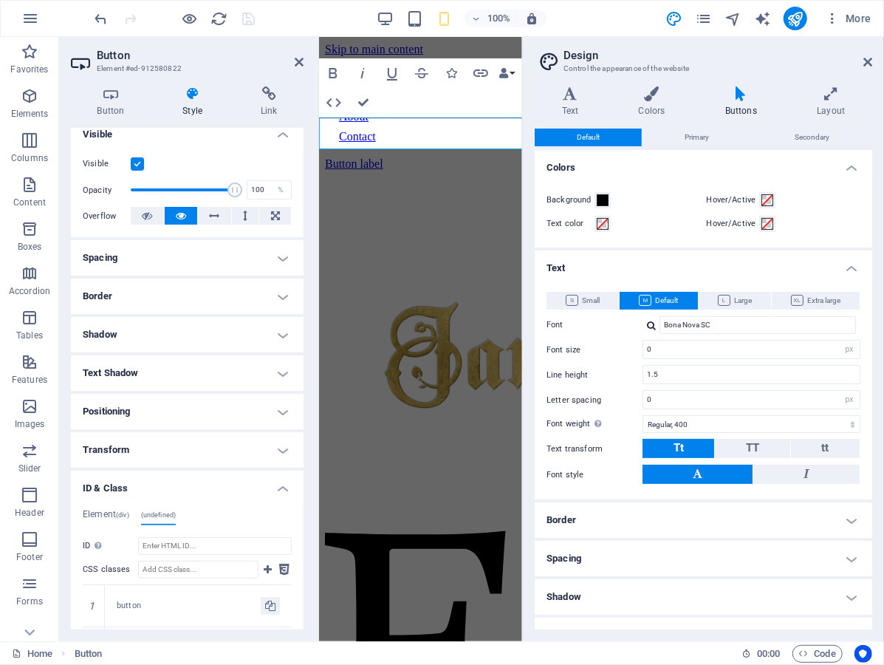
scroll to position [10, 0]
click at [229, 488] on h4 "ID & Class" at bounding box center [187, 485] width 233 height 27
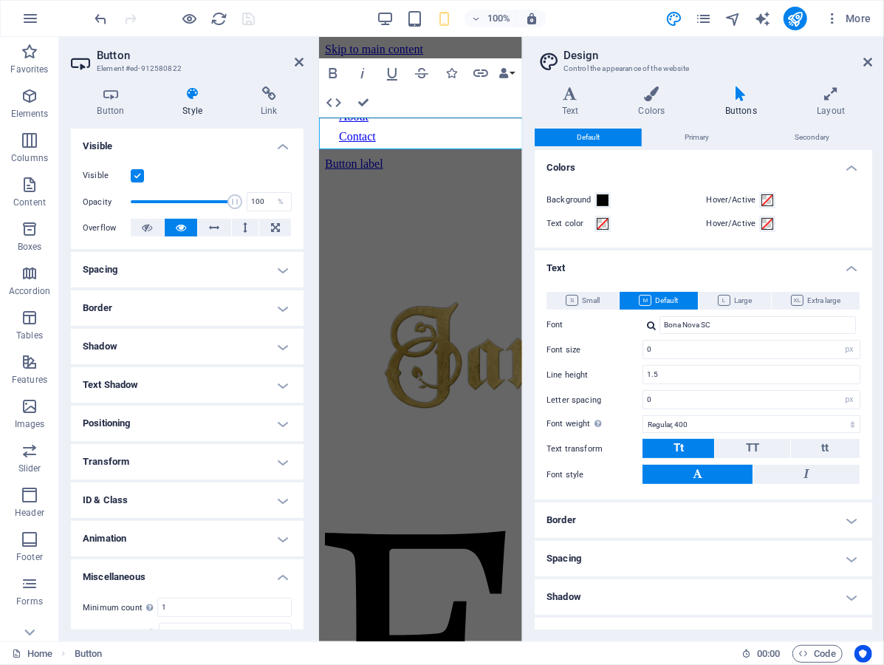
scroll to position [0, 0]
click at [176, 423] on h4 "Positioning" at bounding box center [187, 423] width 233 height 35
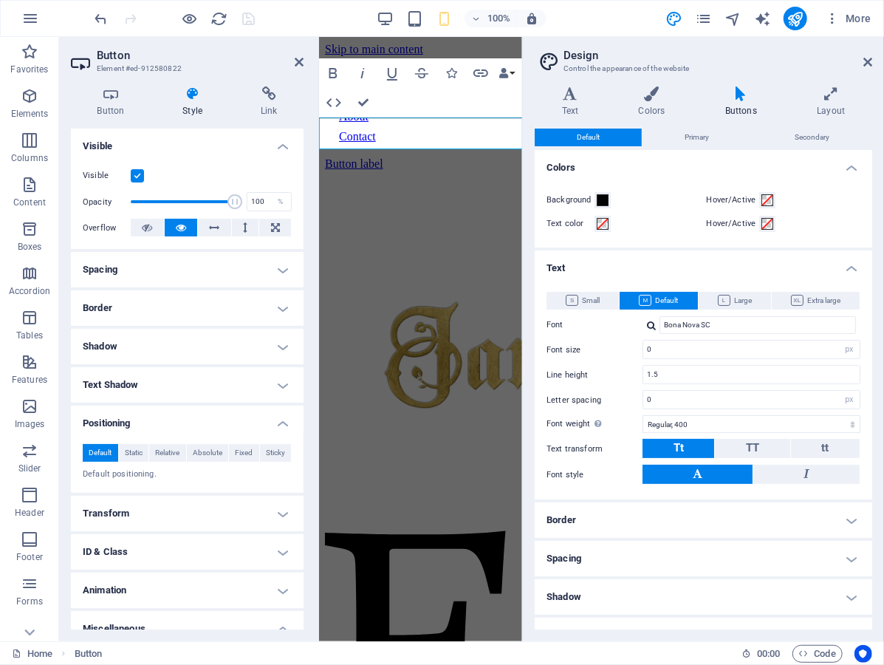
click at [176, 423] on h4 "Positioning" at bounding box center [187, 419] width 233 height 27
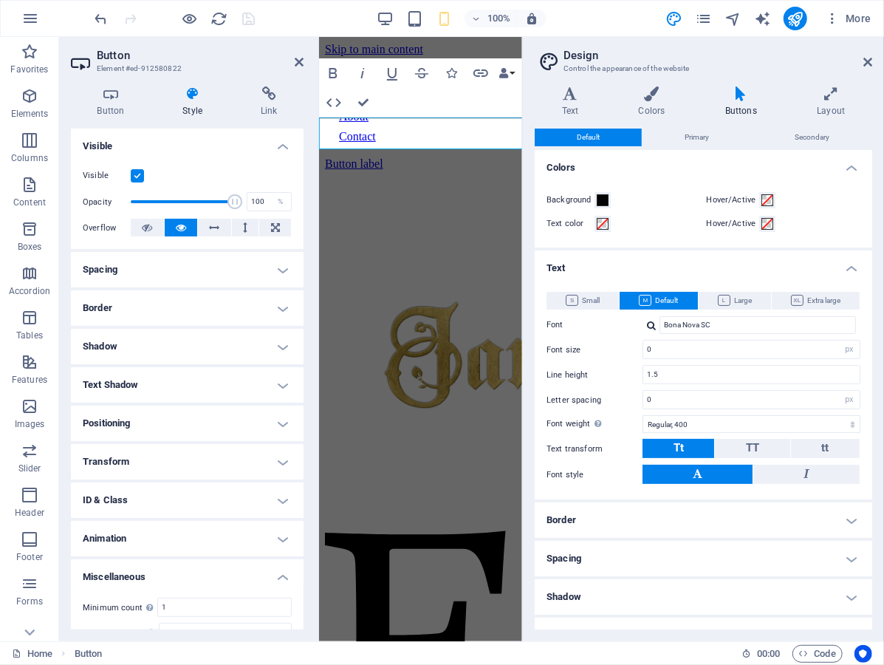
click at [175, 463] on h4 "Transform" at bounding box center [187, 461] width 233 height 35
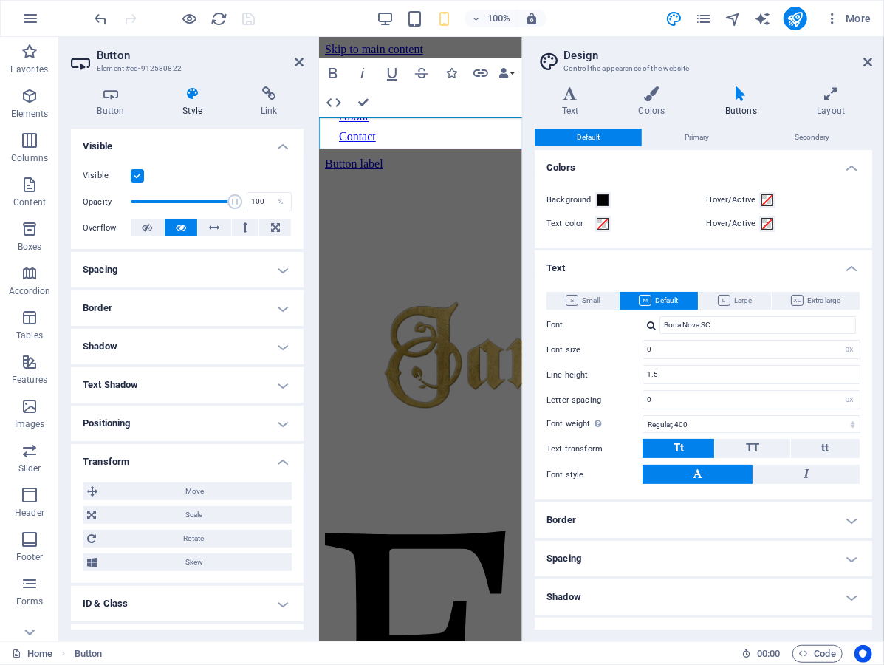
click at [175, 463] on h4 "Transform" at bounding box center [187, 457] width 233 height 27
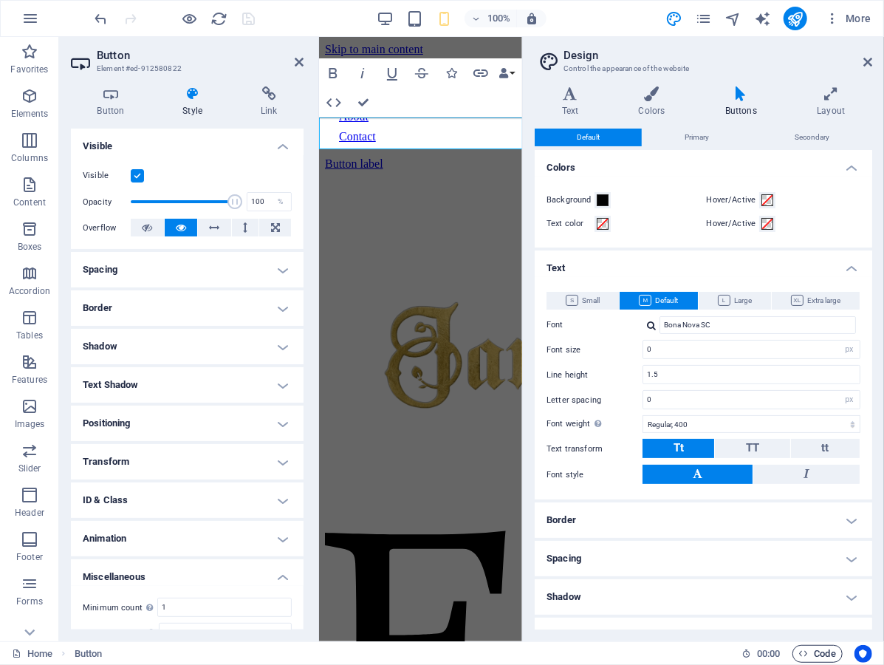
click at [825, 647] on span "Code" at bounding box center [817, 654] width 37 height 18
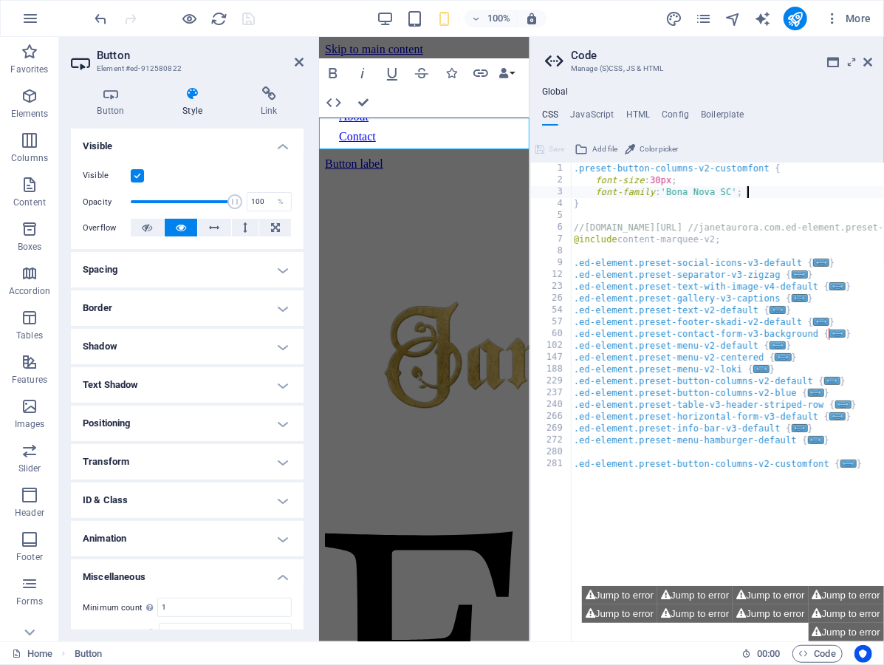
click at [757, 196] on div ".preset-button-columns-v2-customfont { font-size : 30px ; font-family : 'Bona N…" at bounding box center [829, 415] width 516 height 505
type textarea "font-family: 'Bona Nova SC';"
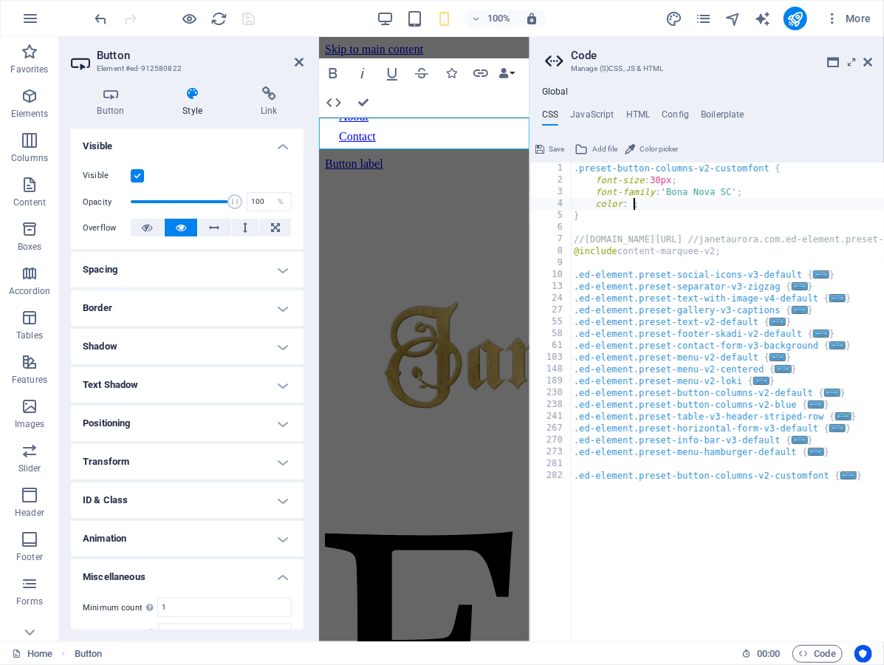
scroll to position [0, 7]
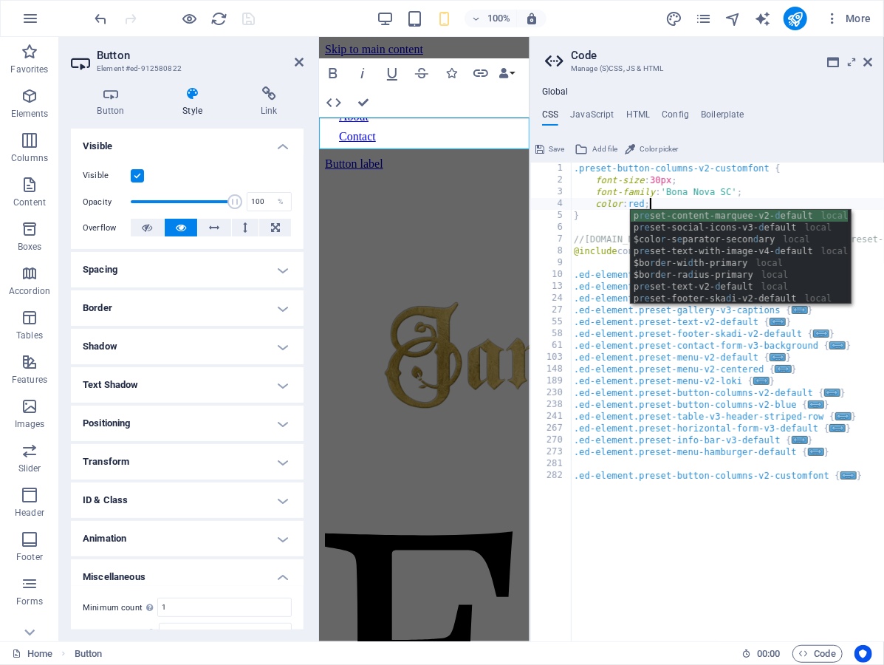
click at [742, 186] on div ".preset-button-columns-v2-customfont { font-size : 30px ; font-family : 'Bona N…" at bounding box center [829, 415] width 516 height 505
type textarea "font-family: 'Bona Nova SC';"
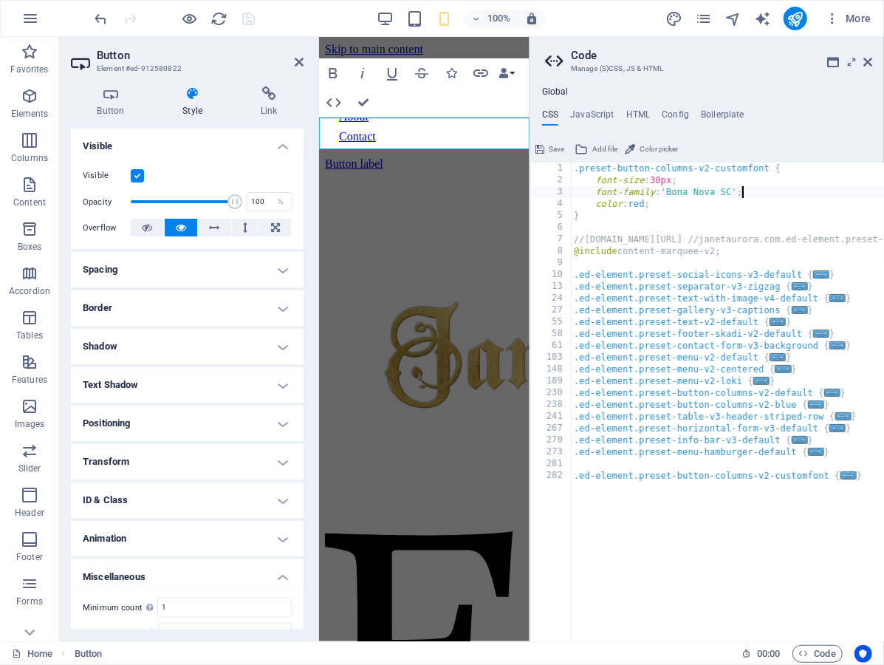
click at [562, 149] on span "Save" at bounding box center [557, 149] width 16 height 18
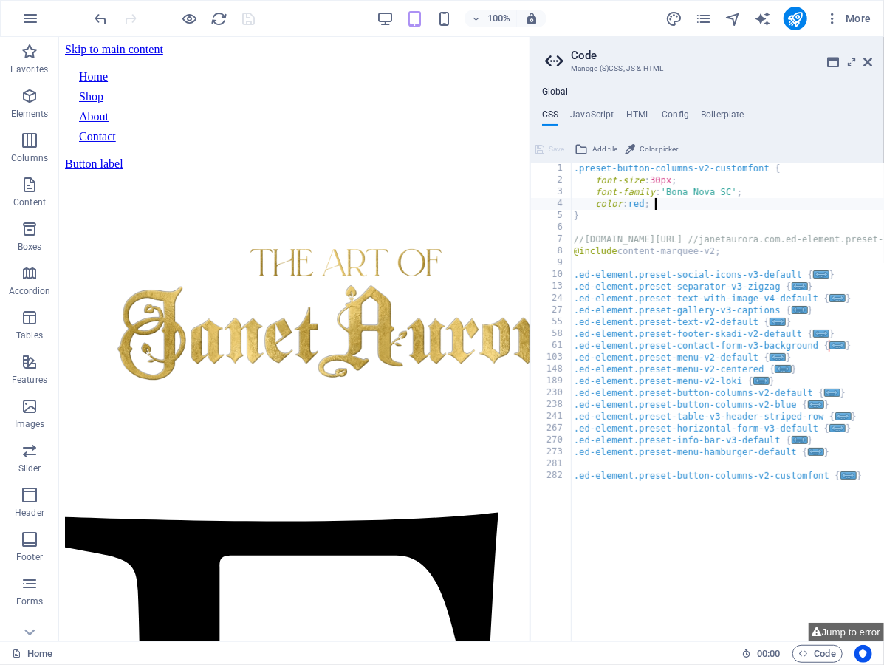
click at [668, 202] on div ".preset-button-columns-v2-customfont { font-size : 30px ; font-family : 'Bona N…" at bounding box center [829, 415] width 516 height 505
click at [649, 201] on div ".preset-button-columns-v2-customfont { font-size : 30px ; font-family : 'Bona N…" at bounding box center [829, 415] width 516 height 505
type textarea "color: red !;"
click at [664, 267] on div ".preset-button-columns-v2-customfont { font-size : 30px ; font-family : 'Bona N…" at bounding box center [829, 415] width 516 height 505
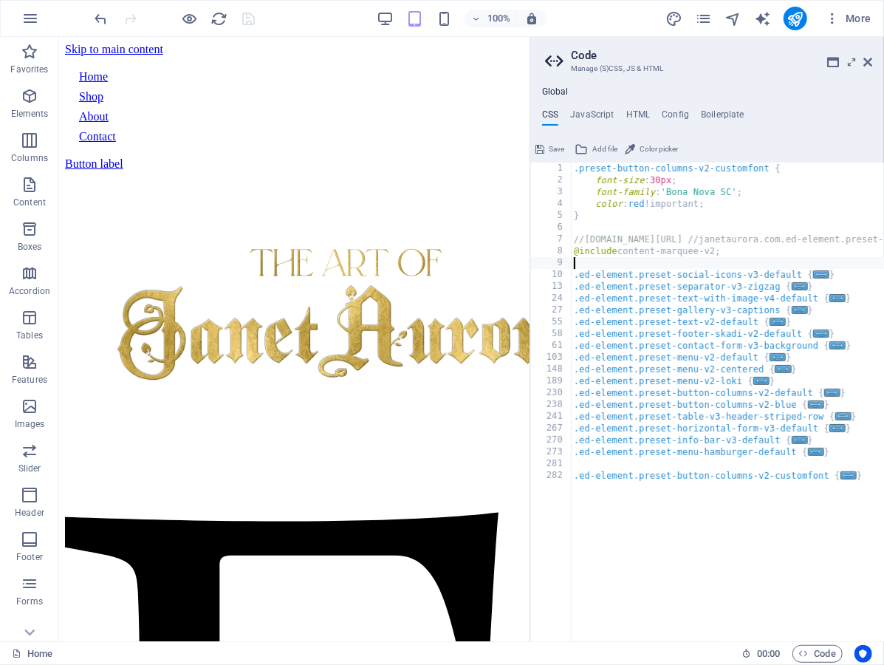
scroll to position [0, 0]
click at [550, 160] on div "1 2 3 4 5 6 7 8 9 10 13 24 27 55 58 61 103 148 189 230 238 241 267 270 273 281 …" at bounding box center [708, 389] width 354 height 504
click at [551, 154] on span "Save" at bounding box center [557, 149] width 16 height 18
click at [706, 205] on div ".preset-button-columns-v2-customfont { font-size : 30px ; font-family : 'Bona N…" at bounding box center [829, 415] width 516 height 505
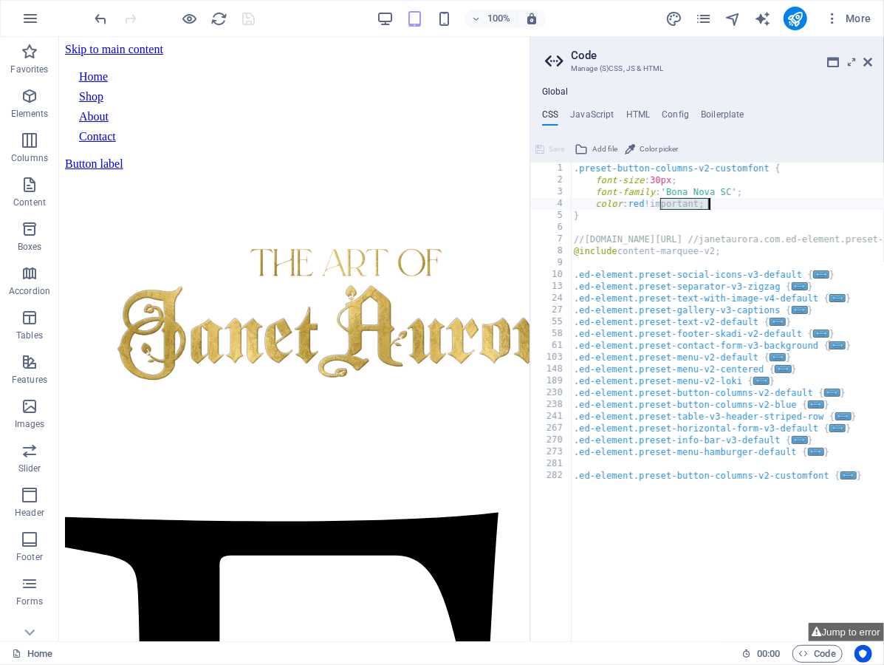
click at [706, 205] on div ".preset-button-columns-v2-customfont { font-size : 30px ; font-family : 'Bona N…" at bounding box center [829, 415] width 516 height 505
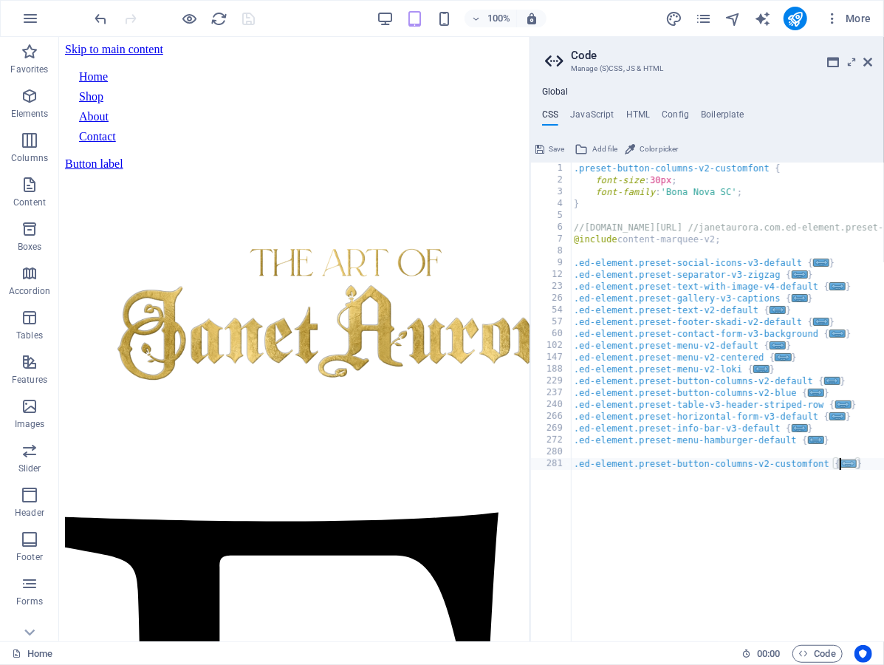
click at [850, 460] on span "..." at bounding box center [849, 464] width 16 height 8
click at [779, 477] on div ".preset-button-columns-v2-customfont { font-size : 30px ; font-family : 'Bona N…" at bounding box center [829, 415] width 516 height 505
type textarea "}"
click at [556, 148] on span "Save" at bounding box center [557, 149] width 16 height 18
click at [675, 497] on div ".preset-button-columns-v2-customfont { font-size : 30px ; font-family : 'Bona N…" at bounding box center [829, 415] width 516 height 505
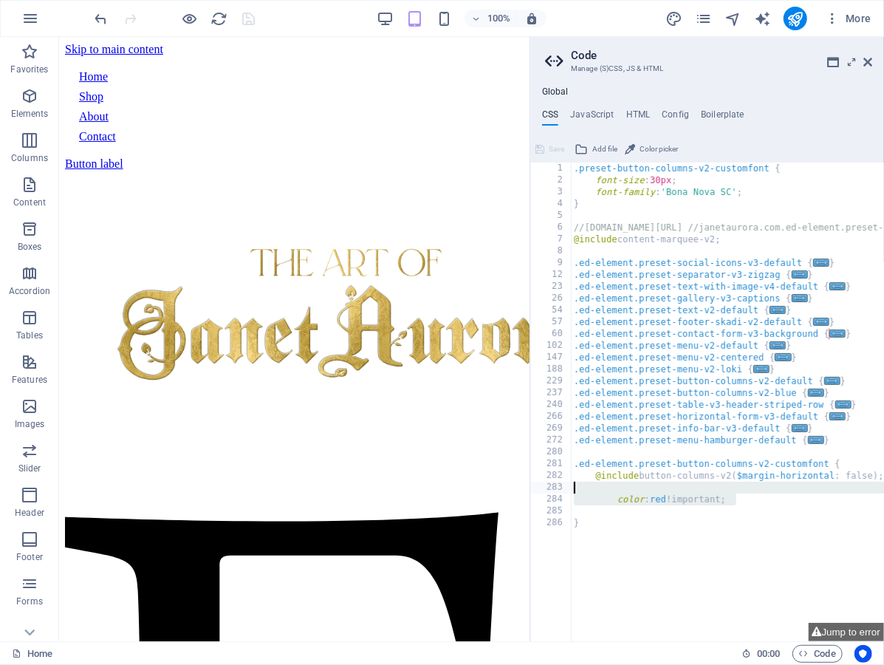
click at [739, 491] on div ".preset-button-columns-v2-customfont { font-size : 30px ; font-family : 'Bona N…" at bounding box center [829, 415] width 516 height 505
type textarea "color: red !important;"
type textarea "@include button-columns-v2($margin-horizontal: false);"
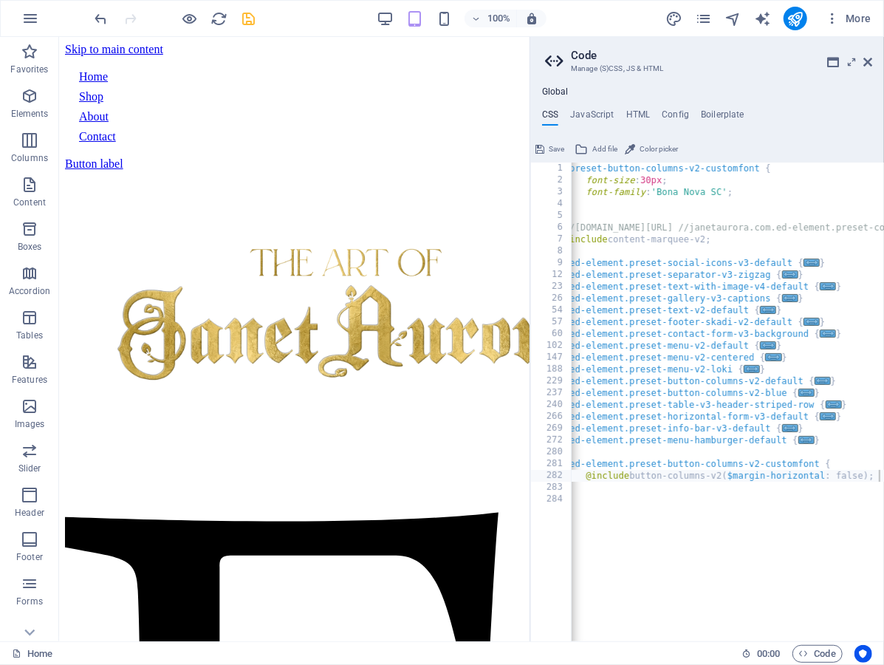
click at [553, 146] on span "Save" at bounding box center [557, 149] width 16 height 18
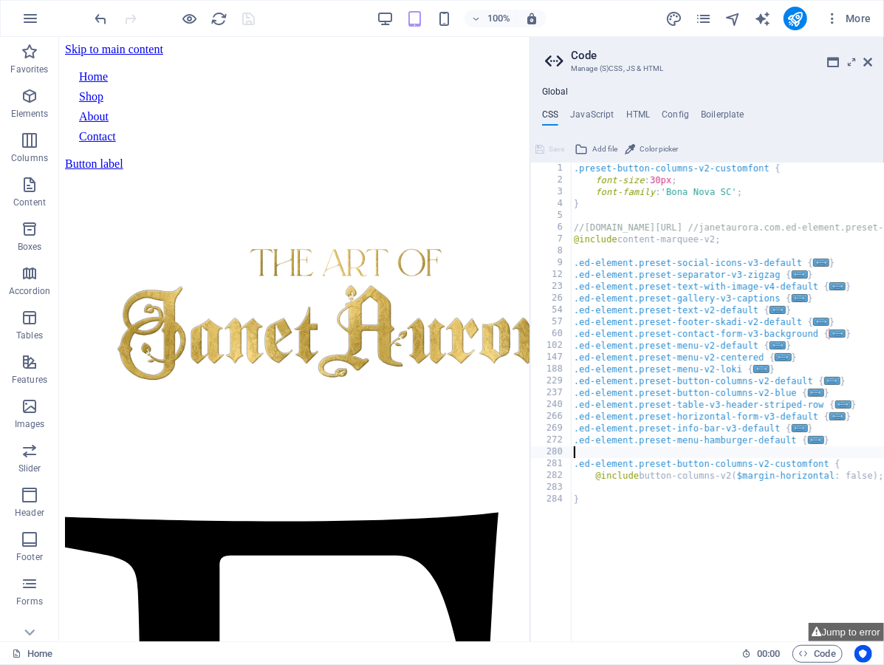
drag, startPoint x: 657, startPoint y: 452, endPoint x: 644, endPoint y: 452, distance: 12.6
click at [644, 452] on div ".preset-button-columns-v2-customfont { font-size : 30px ; font-family : 'Bona N…" at bounding box center [829, 415] width 516 height 505
click at [711, 461] on div ".preset-button-columns-v2-customfont { font-size : 30px ; font-family : 'Bona N…" at bounding box center [829, 415] width 516 height 505
type textarea ".ed-element.preset-button-columns-v2-customfont {"
click at [711, 461] on div ".preset-button-columns-v2-customfont { font-size : 30px ; font-family : 'Bona N…" at bounding box center [829, 415] width 516 height 505
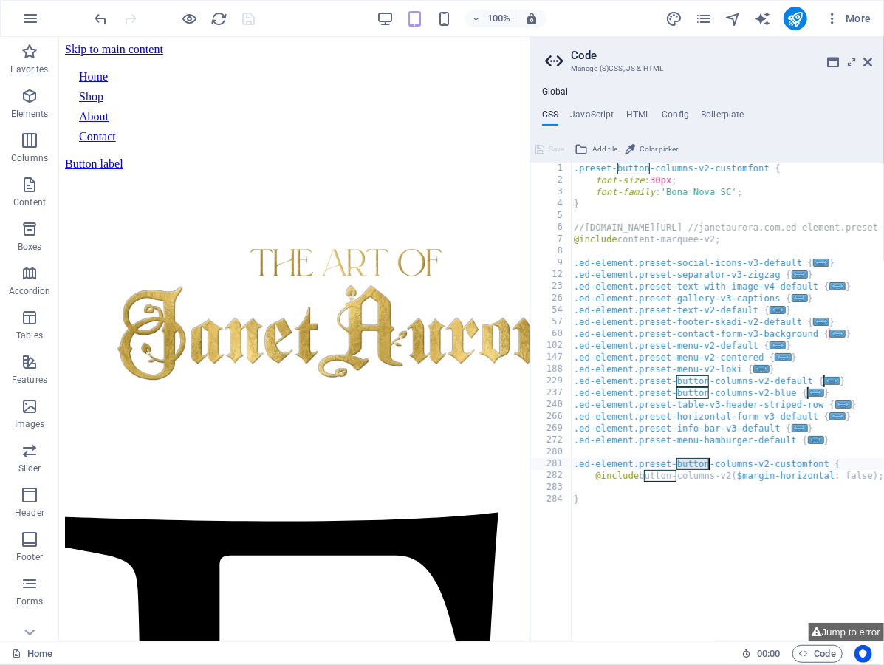
click at [796, 455] on div ".preset-button-columns-v2-customfont { font-size : 30px ; font-family : 'Bona N…" at bounding box center [829, 415] width 516 height 505
click at [795, 460] on div ".preset-button-columns-v2-customfont { font-size : 30px ; font-family : 'Bona N…" at bounding box center [829, 415] width 516 height 505
click at [698, 381] on div ".preset-button-columns-v2-customfont { font-size : 30px ; font-family : 'Bona N…" at bounding box center [829, 415] width 516 height 505
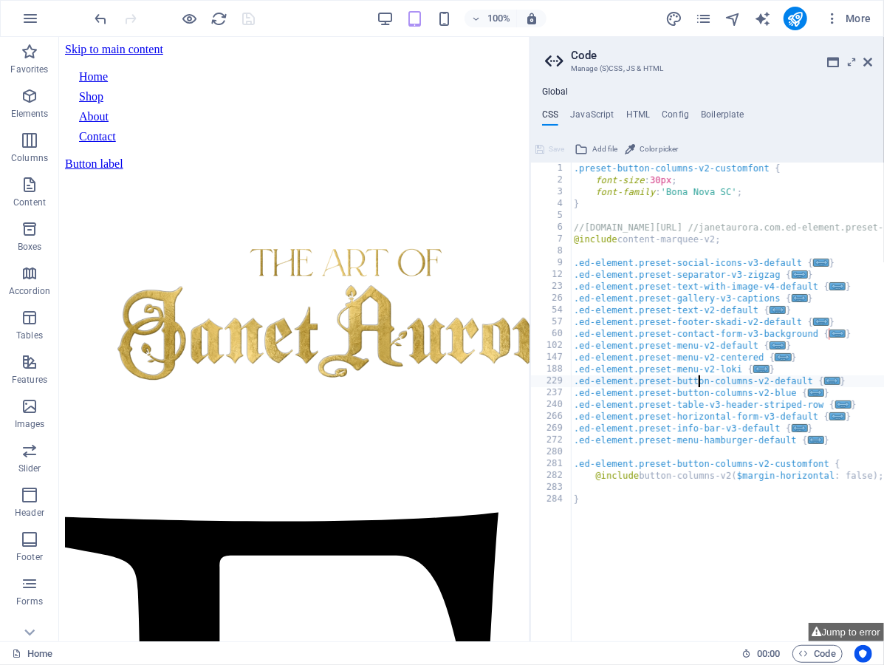
click at [698, 381] on div ".preset-button-columns-v2-customfont { font-size : 30px ; font-family : 'Bona N…" at bounding box center [829, 415] width 516 height 505
click at [777, 380] on div ".preset-button-columns-v2-customfont { font-size : 30px ; font-family : 'Bona N…" at bounding box center [829, 415] width 516 height 505
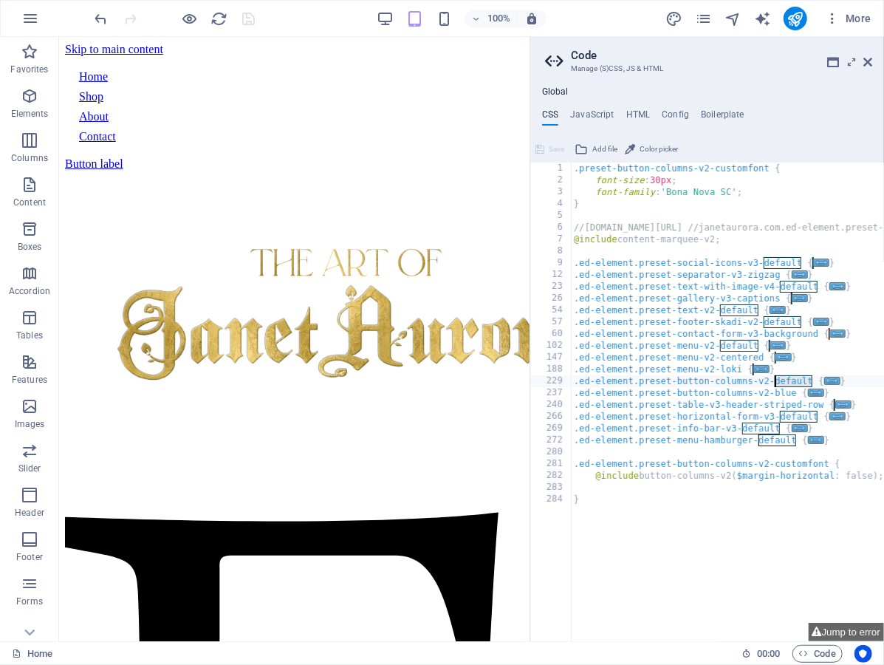
click at [779, 390] on div ".preset-button-columns-v2-customfont { font-size : 30px ; font-family : 'Bona N…" at bounding box center [829, 415] width 516 height 505
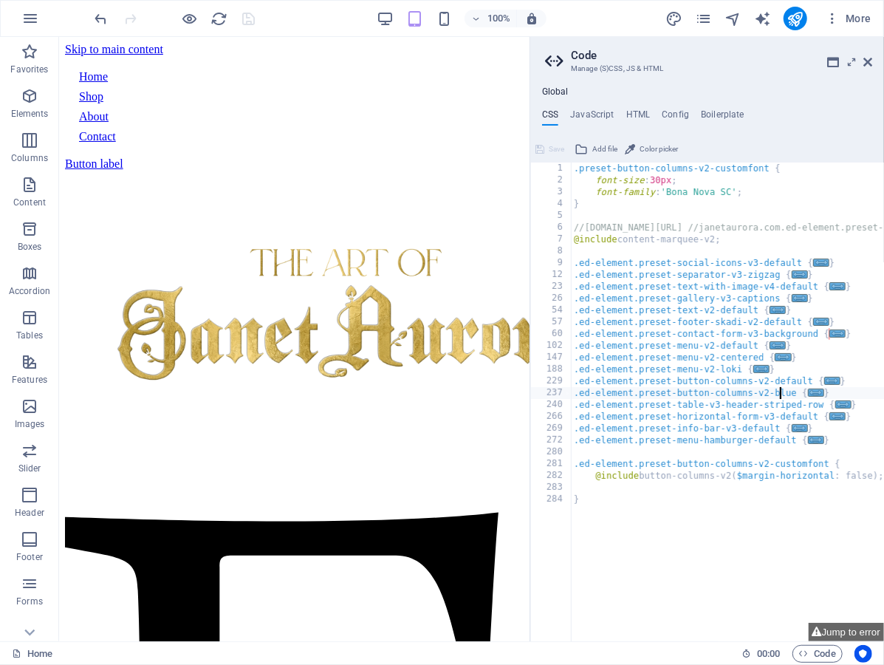
click at [779, 390] on div ".preset-button-columns-v2-customfont { font-size : 30px ; font-family : 'Bona N…" at bounding box center [829, 415] width 516 height 505
click at [811, 395] on span "..." at bounding box center [816, 393] width 16 height 8
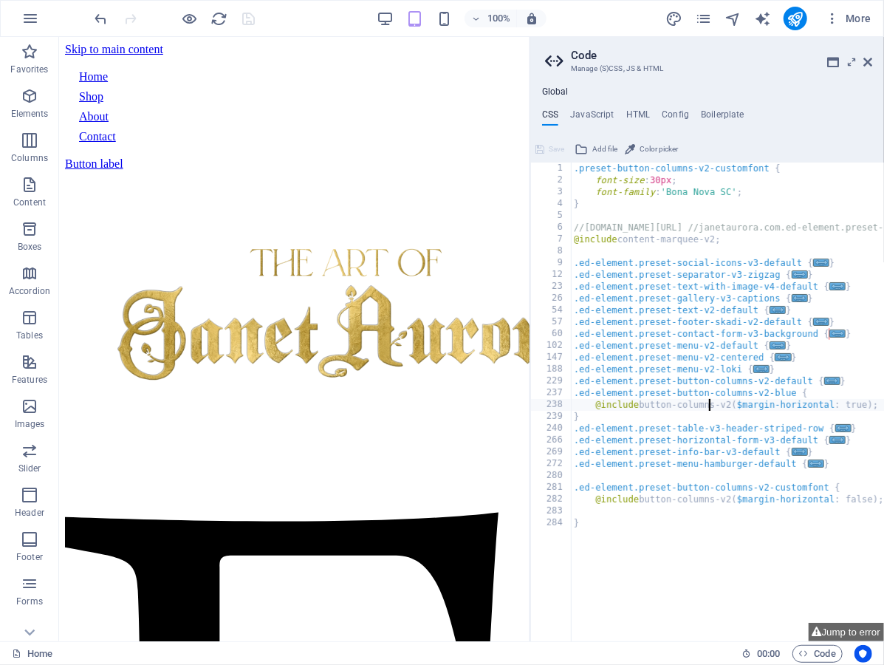
click at [708, 409] on div ".preset-button-columns-v2-customfont { font-size : 30px ; font-family : 'Bona N…" at bounding box center [829, 415] width 516 height 505
click at [825, 377] on span "..." at bounding box center [833, 381] width 16 height 8
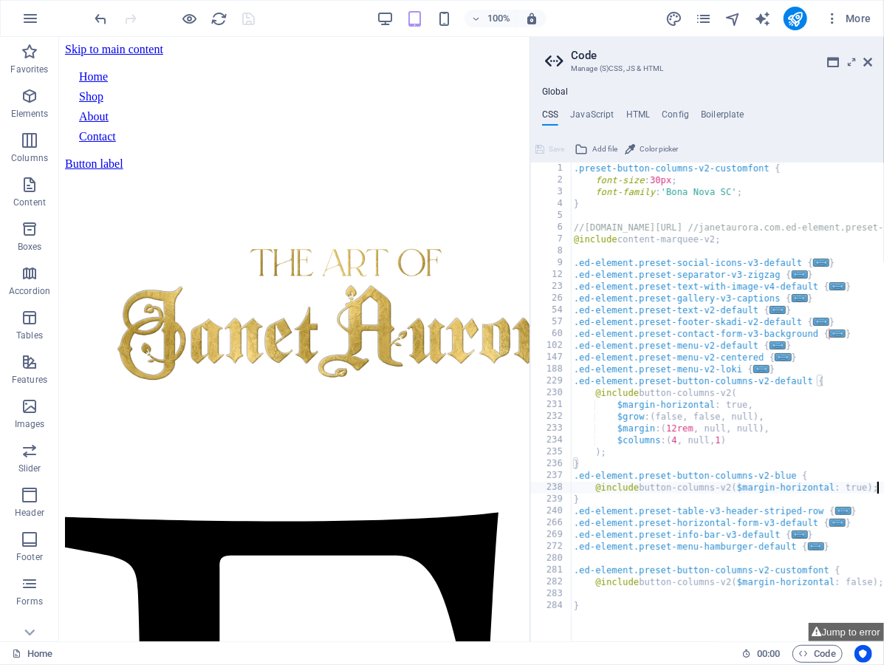
click at [879, 485] on div ".preset-button-columns-v2-customfont { font-size : 30px ; font-family : 'Bona N…" at bounding box center [829, 415] width 516 height 505
type textarea "@include button-columns-v2($margin-horizontal: true);"
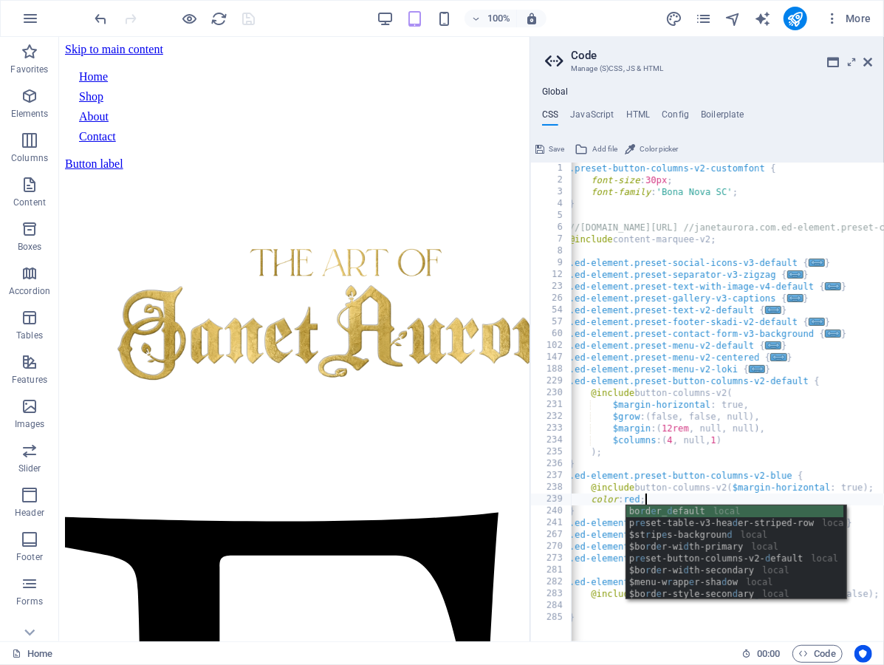
scroll to position [0, 7]
type textarea "color: red"
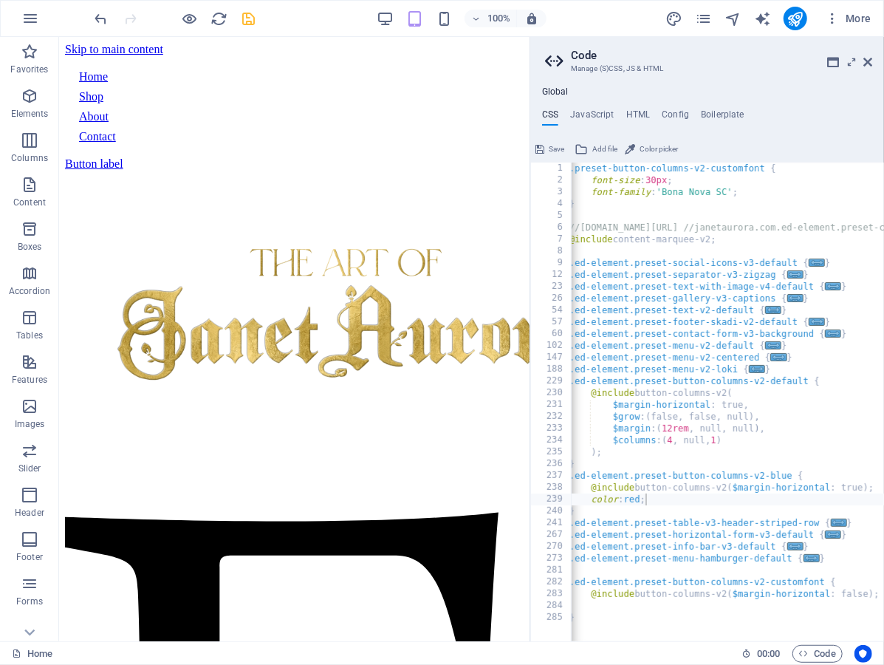
click at [553, 154] on span "Save" at bounding box center [557, 149] width 16 height 18
drag, startPoint x: 657, startPoint y: 501, endPoint x: 593, endPoint y: 498, distance: 64.4
click at [593, 498] on div ".preset-button-columns-v2-customfont { font-size : 30px ; font-family : 'Bona N…" at bounding box center [825, 415] width 516 height 505
click at [757, 438] on div ".preset-button-columns-v2-customfont { font-size : 30px ; font-family : 'Bona N…" at bounding box center [825, 415] width 516 height 505
type textarea "$columns: (4, null, 1)"
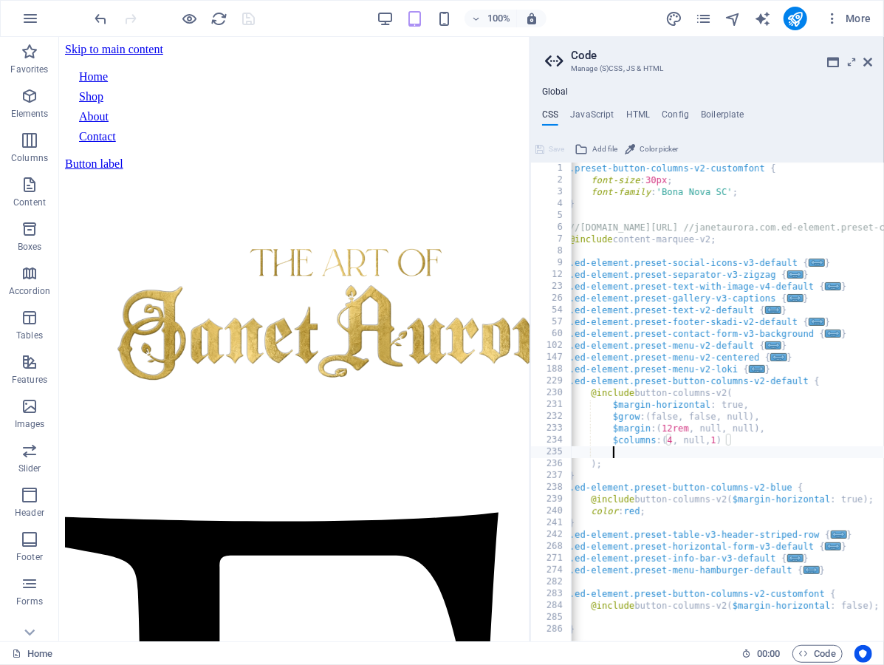
scroll to position [0, 6]
type textarea "color: red;"
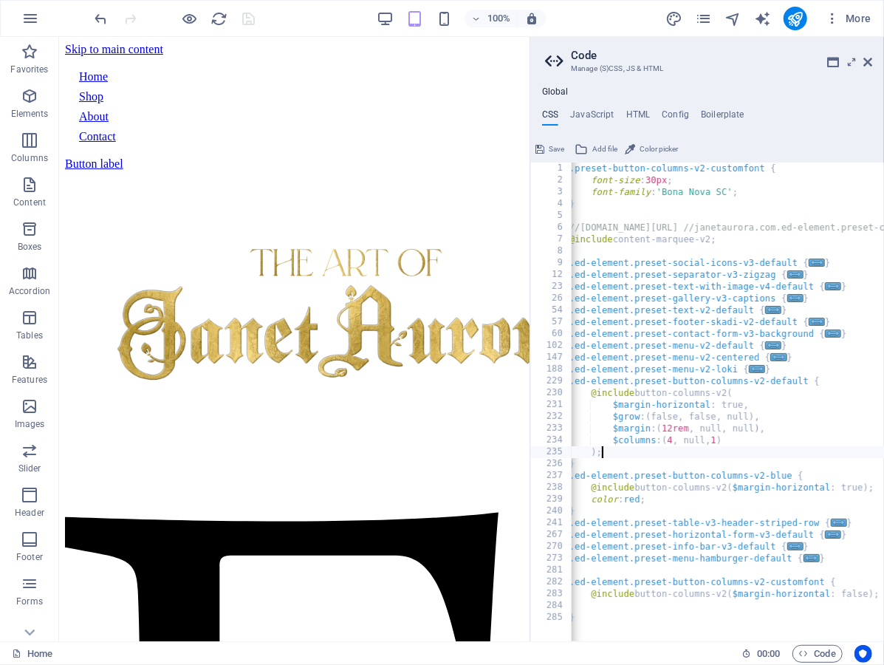
click at [660, 453] on div ".preset-button-columns-v2-customfont { font-size : 30px ; font-family : 'Bona N…" at bounding box center [825, 415] width 516 height 505
type textarea ");"
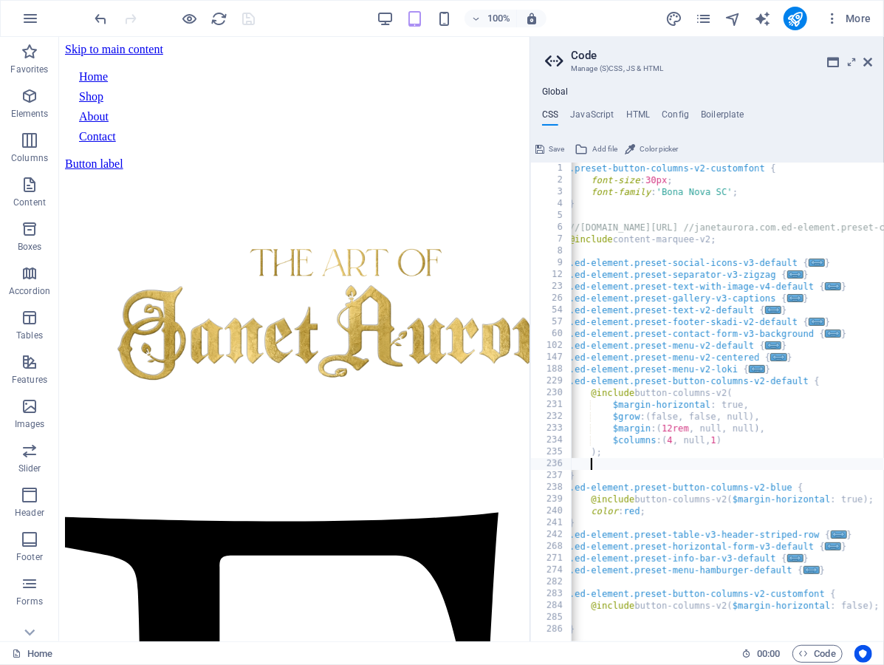
scroll to position [0, 1]
type textarea "color: red;"
click at [550, 148] on span "Save" at bounding box center [557, 149] width 16 height 18
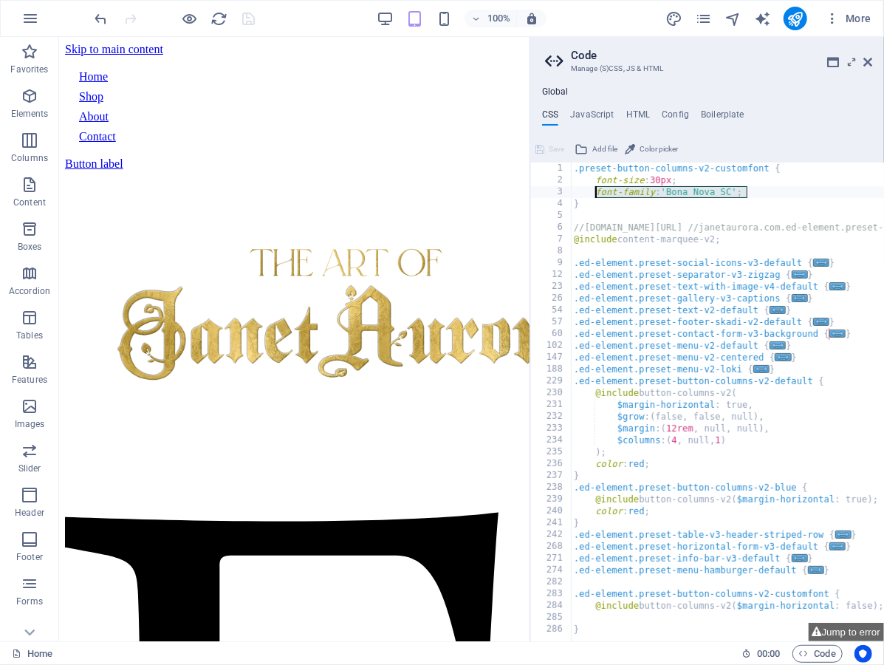
drag, startPoint x: 760, startPoint y: 192, endPoint x: 595, endPoint y: 190, distance: 164.8
click at [595, 190] on div ".preset-button-columns-v2-customfont { font-size : 30px ; font-family : 'Bona N…" at bounding box center [829, 415] width 516 height 505
drag, startPoint x: 669, startPoint y: 465, endPoint x: 594, endPoint y: 466, distance: 75.4
click at [594, 466] on div ".preset-button-columns-v2-customfont { font-size : 30px ; font-family : 'Bona N…" at bounding box center [829, 415] width 516 height 505
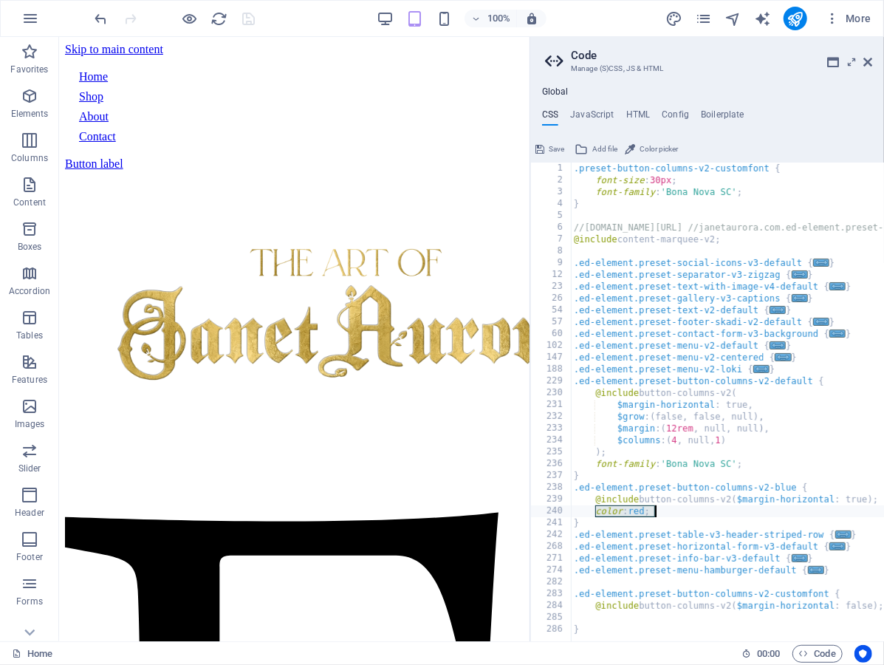
drag, startPoint x: 599, startPoint y: 509, endPoint x: 660, endPoint y: 505, distance: 61.4
click at [660, 505] on div ".preset-button-columns-v2-customfont { font-size : 30px ; font-family : 'Bona N…" at bounding box center [829, 415] width 516 height 505
type textarea "font-family: 'Bona Nova SC';"
click at [551, 148] on span "Save" at bounding box center [557, 149] width 16 height 18
click at [754, 504] on div ".preset-button-columns-v2-customfont { font-size : 30px ; font-family : 'Bona N…" at bounding box center [829, 415] width 516 height 505
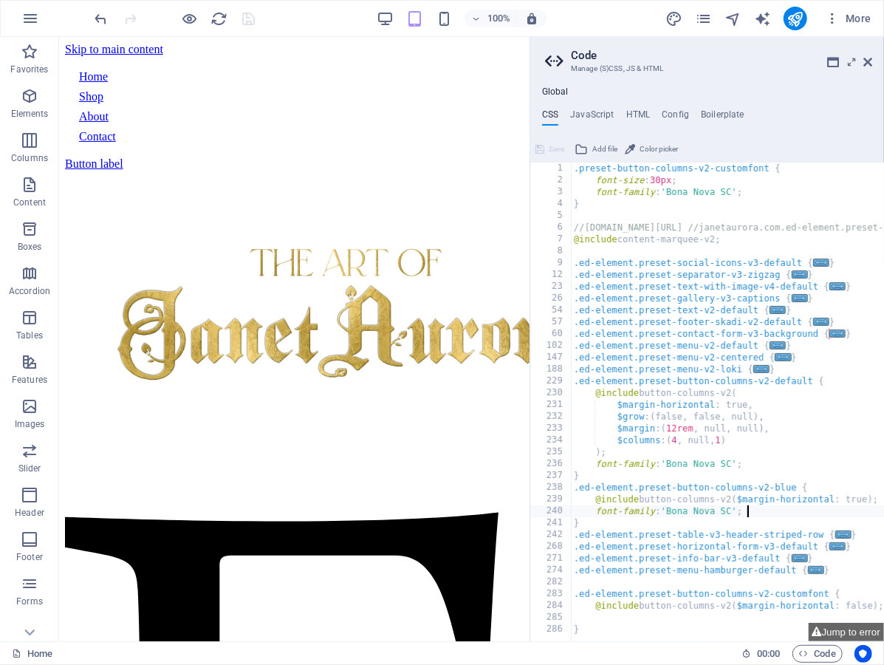
click at [754, 504] on div ".preset-button-columns-v2-customfont { font-size : 30px ; font-family : 'Bona N…" at bounding box center [829, 415] width 516 height 505
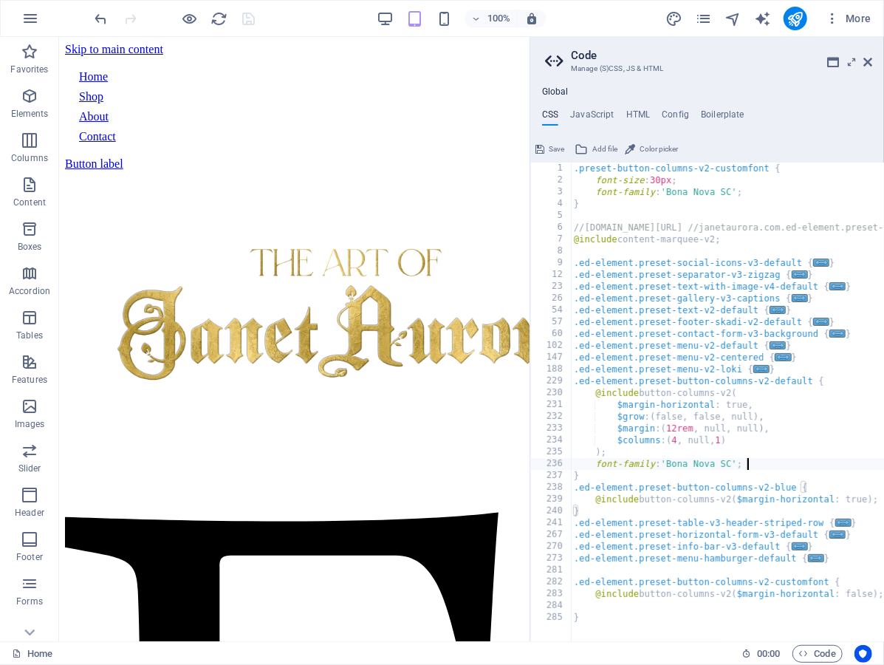
click at [752, 464] on div ".preset-button-columns-v2-customfont { font-size : 30px ; font-family : 'Bona N…" at bounding box center [829, 415] width 516 height 505
type textarea "}"
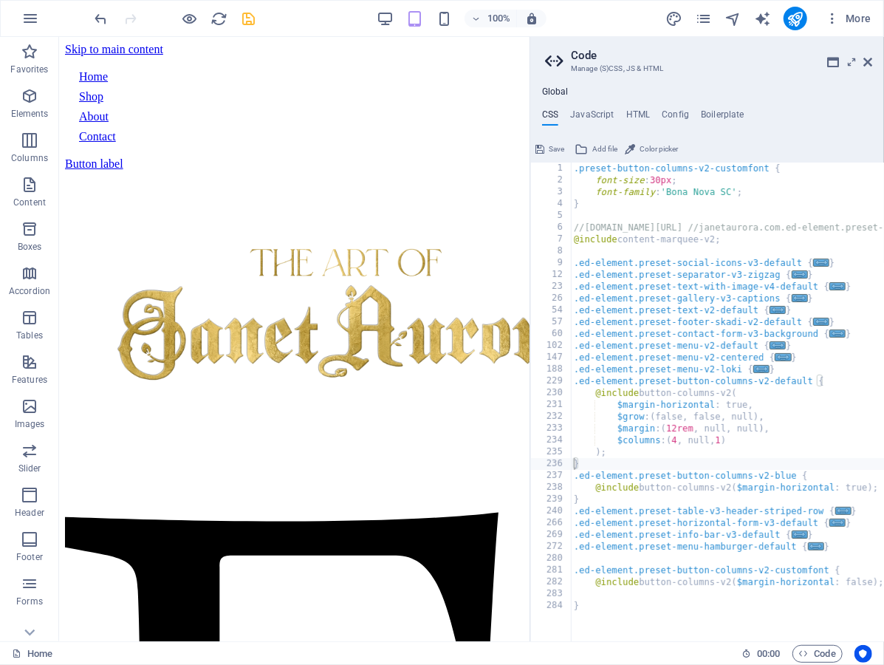
click at [542, 149] on icon at bounding box center [540, 149] width 9 height 18
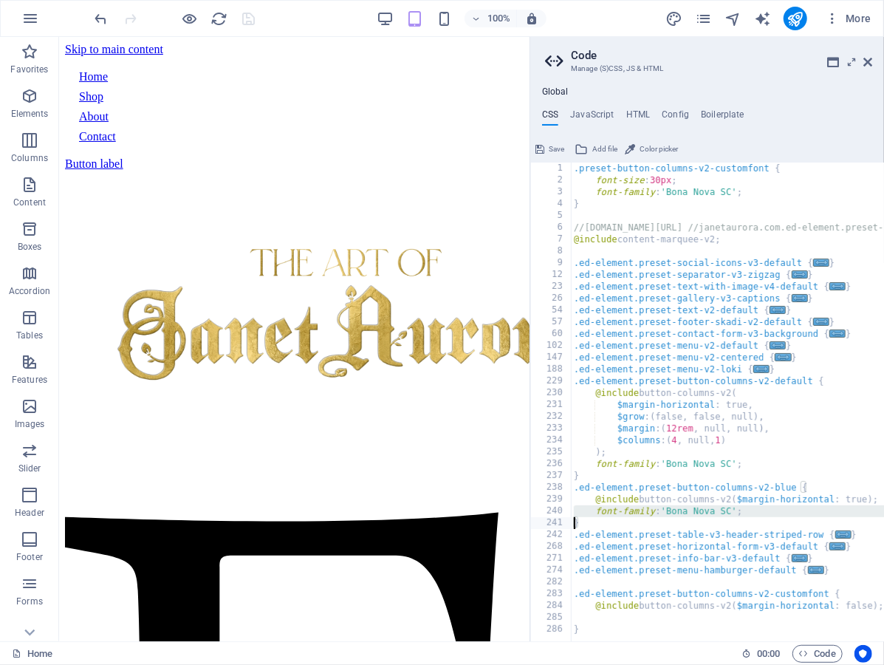
type textarea "color: red;"
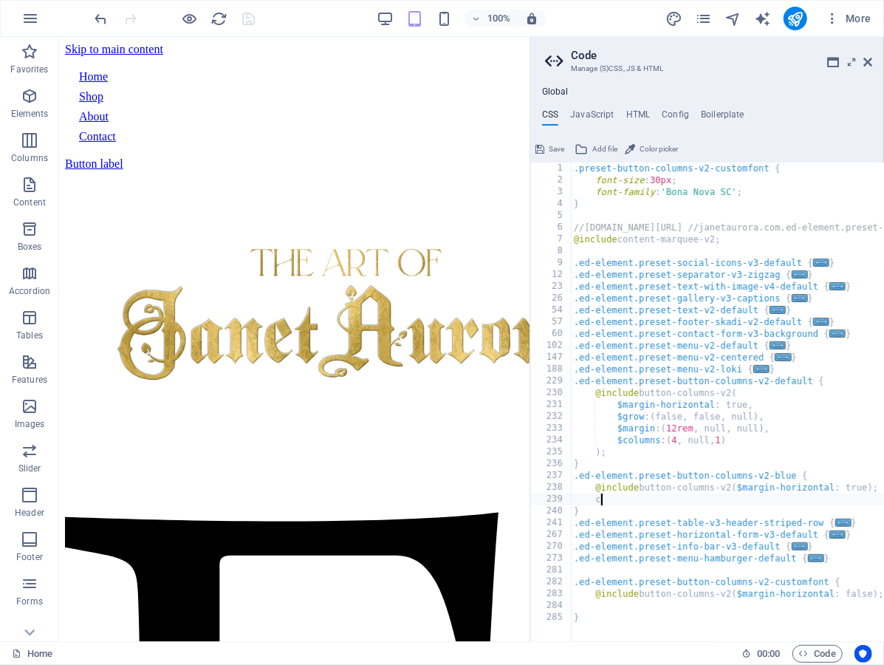
scroll to position [0, 4]
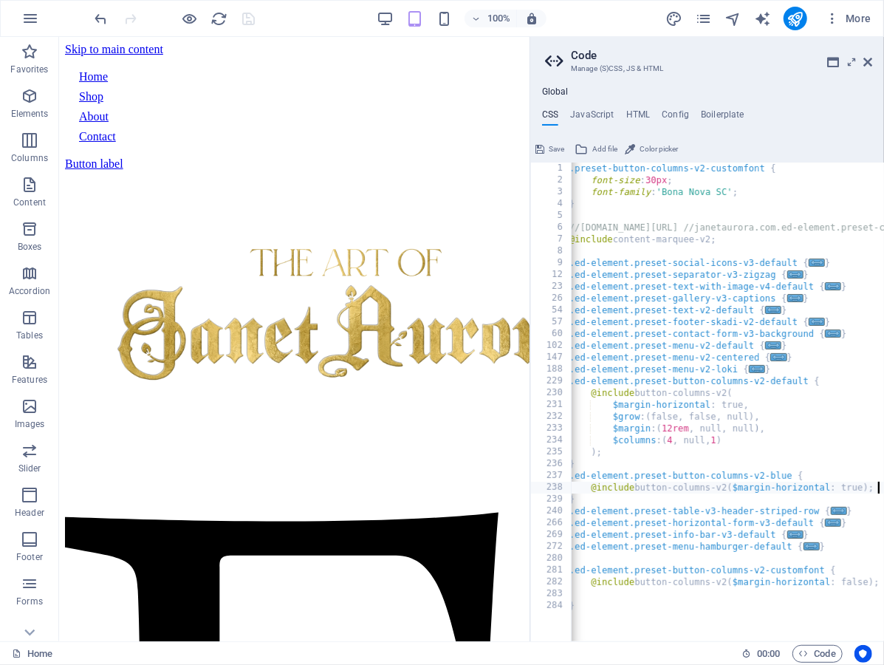
type textarea "color: red !important;"
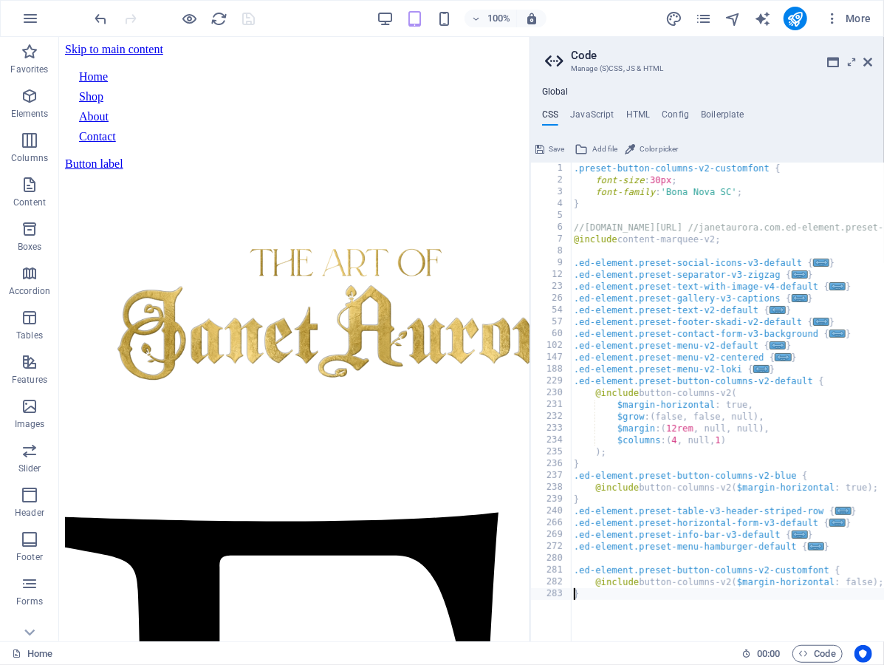
scroll to position [0, 0]
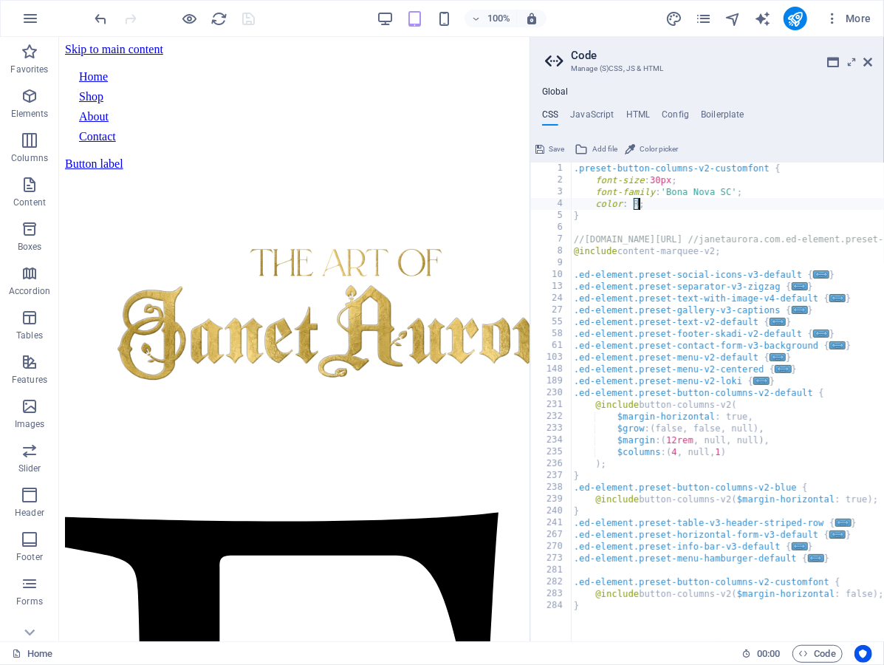
click at [635, 458] on div ".preset-button-columns-v2-customfont { font-size : 30px ; font-family : 'Bona N…" at bounding box center [829, 415] width 516 height 505
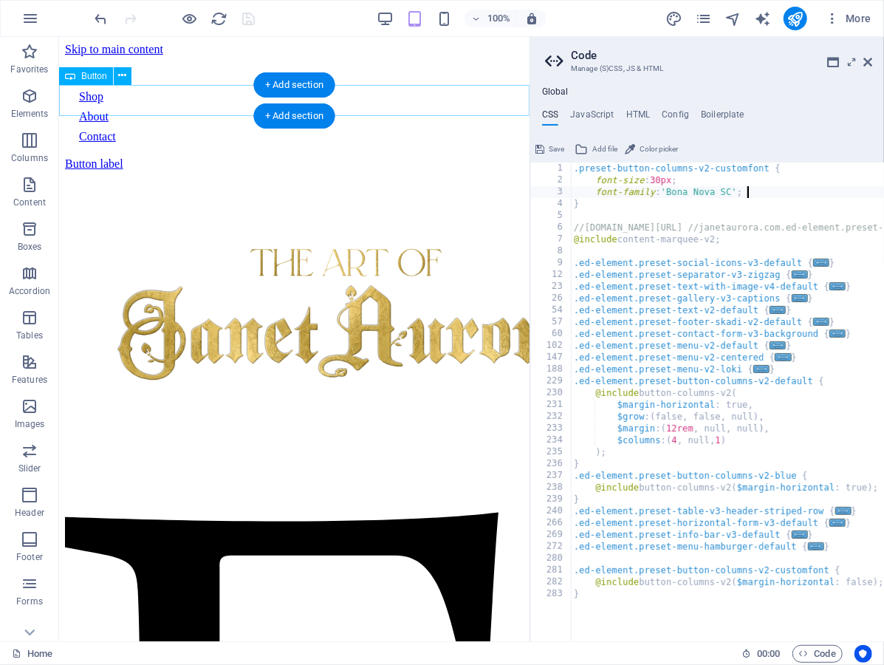
click at [199, 157] on div "Button label" at bounding box center [293, 163] width 459 height 13
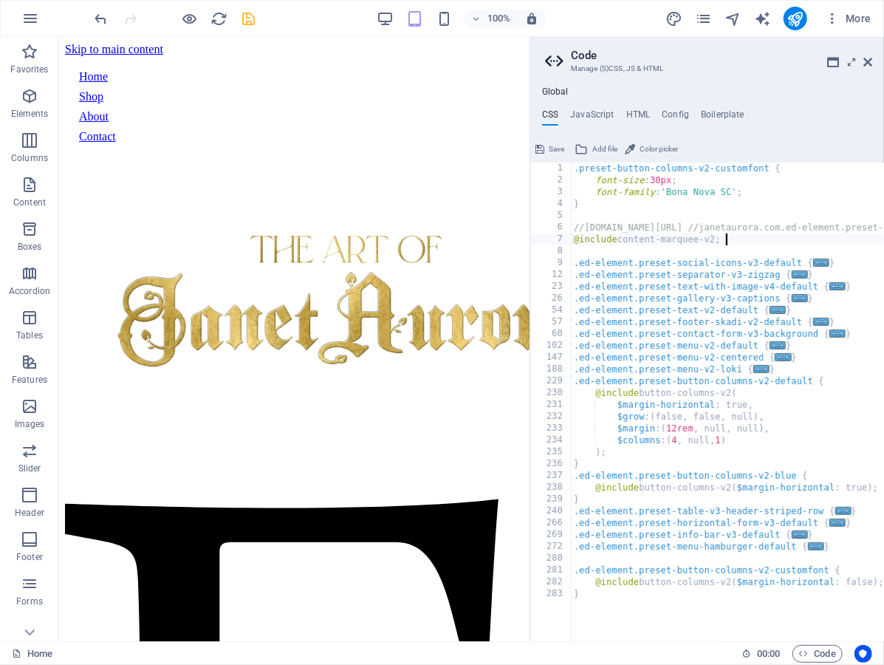
click at [790, 242] on div ".preset-button-columns-v2-customfont { font-size : 30px ; font-family : 'Bona N…" at bounding box center [829, 415] width 516 height 505
click at [754, 237] on div ".preset-button-columns-v2-customfont { font-size : 30px ; font-family : 'Bona N…" at bounding box center [829, 415] width 516 height 505
click at [723, 501] on div ".preset-button-columns-v2-customfont { font-size : 30px ; font-family : 'Bona N…" at bounding box center [829, 415] width 516 height 505
click at [844, 509] on span "..." at bounding box center [844, 511] width 16 height 8
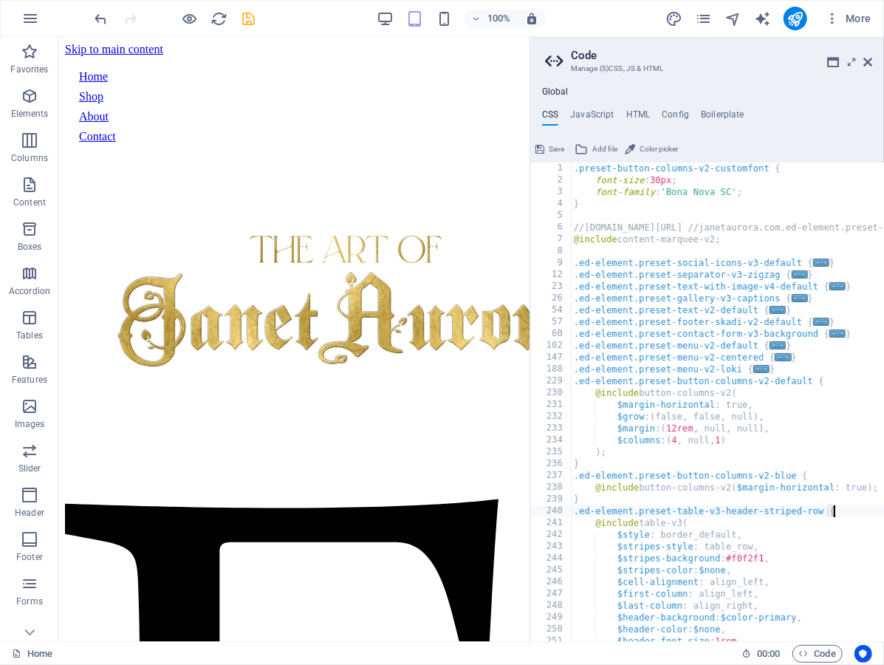
click at [838, 510] on div ".preset-button-columns-v2-customfont { font-size : 30px ; font-family : 'Bona N…" at bounding box center [829, 415] width 516 height 505
click at [836, 508] on div ".preset-button-columns-v2-customfont { font-size : 30px ; font-family : 'Bona N…" at bounding box center [829, 415] width 516 height 505
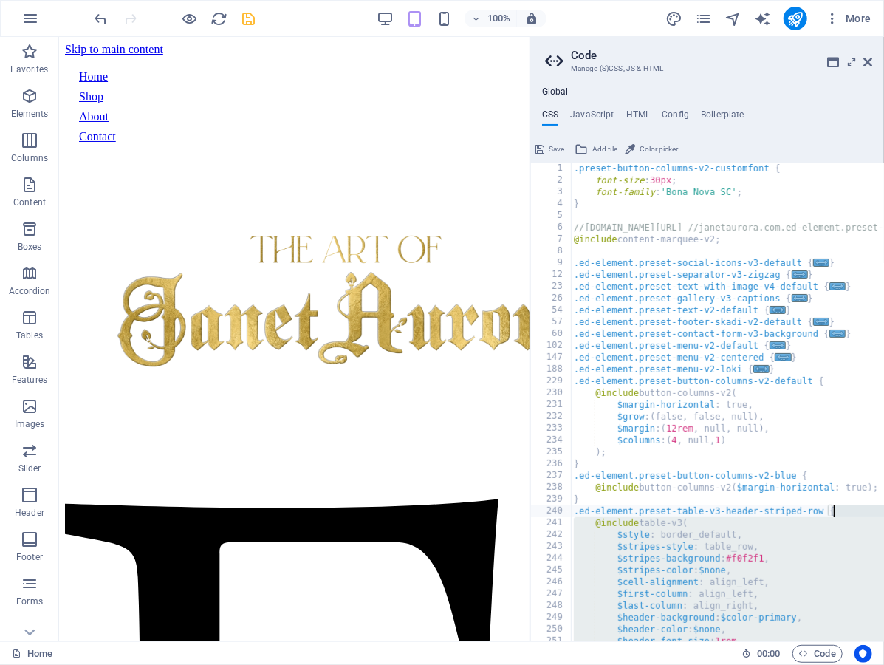
click at [831, 508] on div ".preset-button-columns-v2-customfont { font-size : 30px ; font-family : 'Bona N…" at bounding box center [829, 415] width 516 height 505
click at [861, 508] on div ".preset-button-columns-v2-customfont { font-size : 30px ; font-family : 'Bona N…" at bounding box center [829, 415] width 516 height 505
type textarea ".ed-element.preset-table-v3-header-striped-row {"
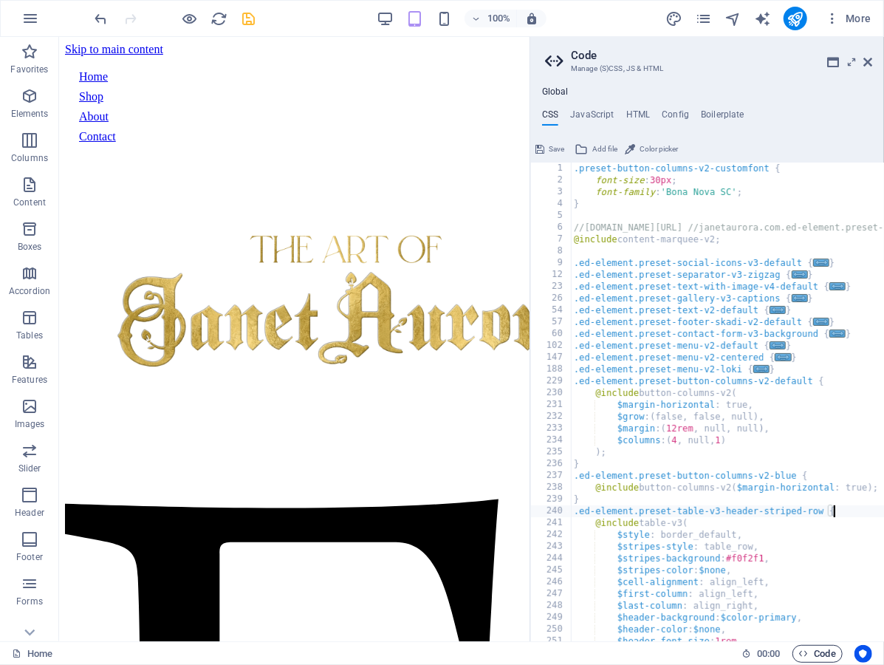
click at [817, 656] on span "Code" at bounding box center [817, 654] width 37 height 18
click at [872, 67] on icon at bounding box center [868, 62] width 9 height 12
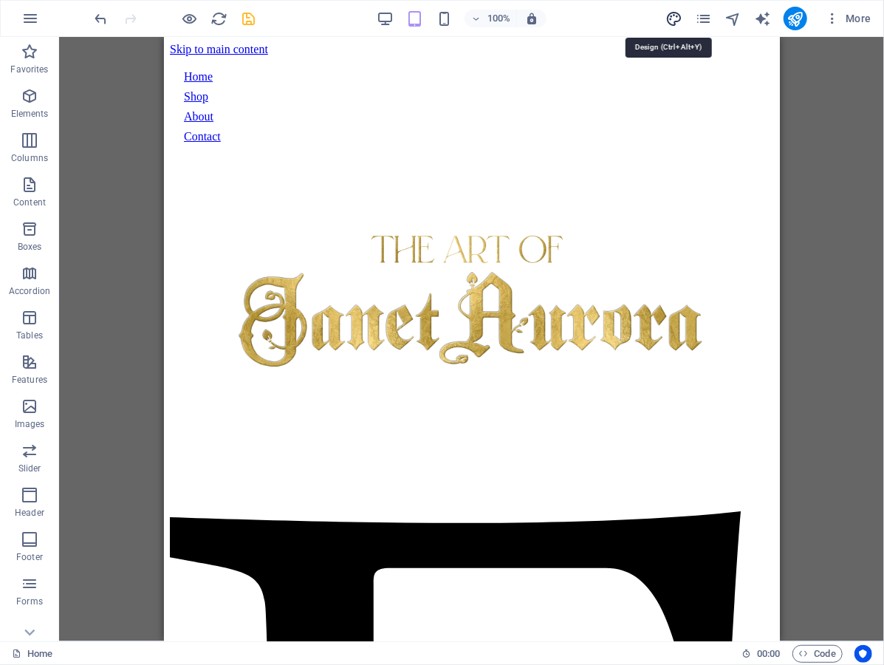
click at [677, 16] on icon "design" at bounding box center [674, 18] width 17 height 17
select select "px"
select select "400"
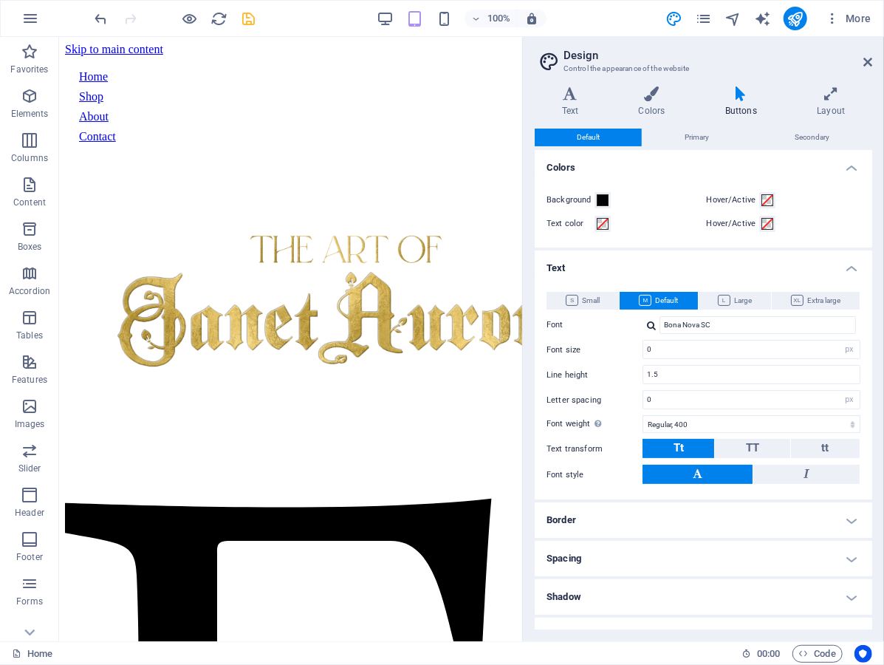
click at [742, 106] on h4 "Buttons" at bounding box center [744, 101] width 92 height 31
click at [819, 648] on span "Code" at bounding box center [817, 654] width 37 height 18
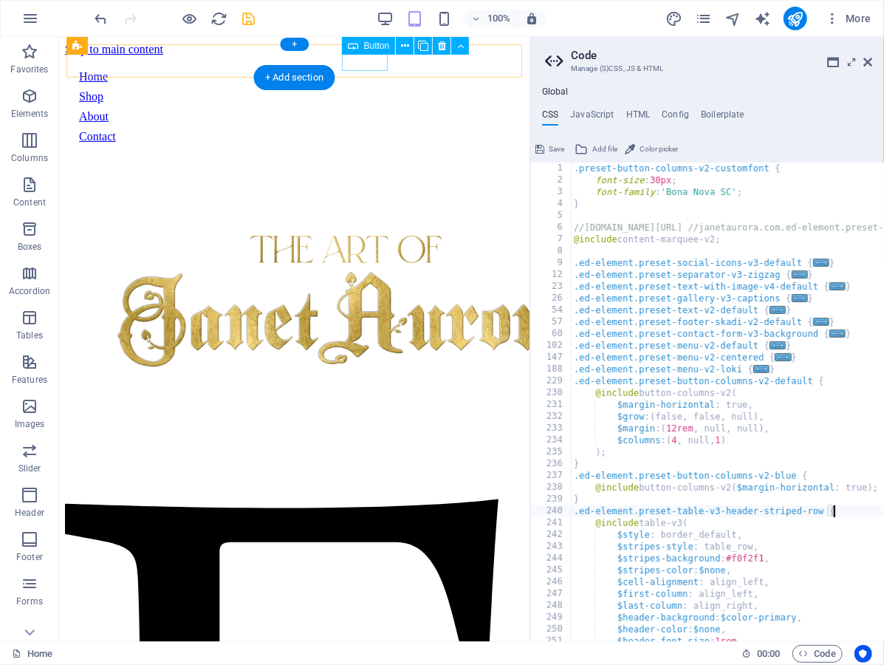
click at [366, 129] on div "Contact" at bounding box center [293, 135] width 431 height 13
click at [400, 47] on button at bounding box center [405, 46] width 18 height 18
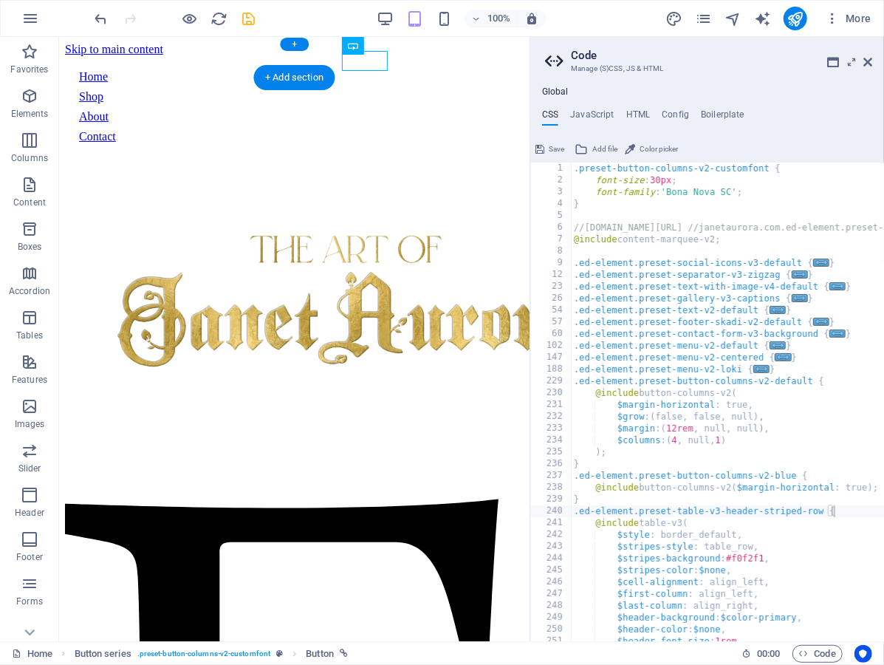
click at [324, 10] on div "100% More" at bounding box center [484, 19] width 785 height 24
click at [352, 16] on div "100% More" at bounding box center [484, 19] width 785 height 24
click at [814, 440] on div ".preset-button-columns-v2-customfont { font-size : 30px ; font-family : 'Bona N…" at bounding box center [829, 415] width 516 height 505
click at [805, 456] on div ".preset-button-columns-v2-customfont { font-size : 30px ; font-family : 'Bona N…" at bounding box center [829, 415] width 516 height 505
click at [597, 109] on h4 "JavaScript" at bounding box center [592, 117] width 44 height 16
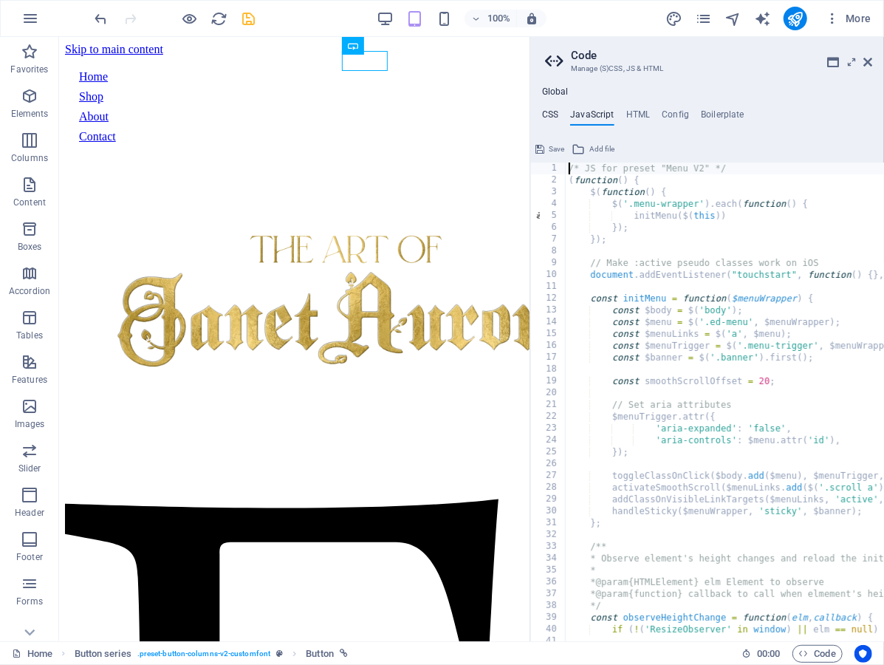
click at [544, 114] on h4 "CSS" at bounding box center [550, 117] width 16 height 16
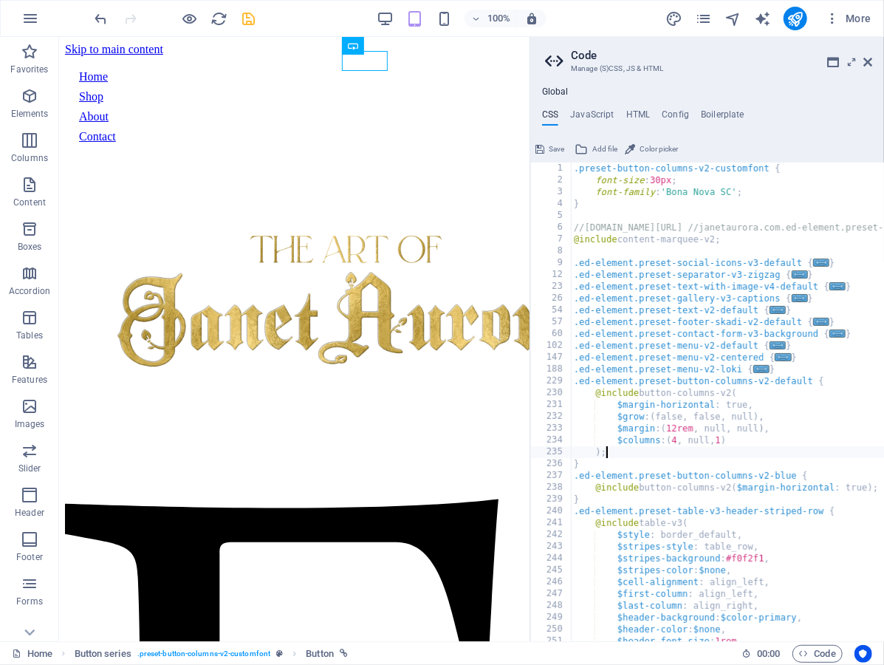
click at [825, 381] on div ".preset-button-columns-v2-customfont { font-size : 30px ; font-family : 'Bona N…" at bounding box center [829, 415] width 516 height 505
click at [635, 457] on div ".preset-button-columns-v2-customfont { font-size : 30px ; font-family : 'Bona N…" at bounding box center [829, 415] width 516 height 505
click at [633, 452] on div ".preset-button-columns-v2-customfont { font-size : 30px ; font-family : 'Bona N…" at bounding box center [829, 415] width 516 height 505
click at [635, 462] on div ".preset-button-columns-v2-customfont { font-size : 30px ; font-family : 'Bona N…" at bounding box center [829, 415] width 516 height 505
click at [820, 380] on div ".preset-button-columns-v2-customfont { font-size : 30px ; font-family : 'Bona N…" at bounding box center [829, 415] width 516 height 505
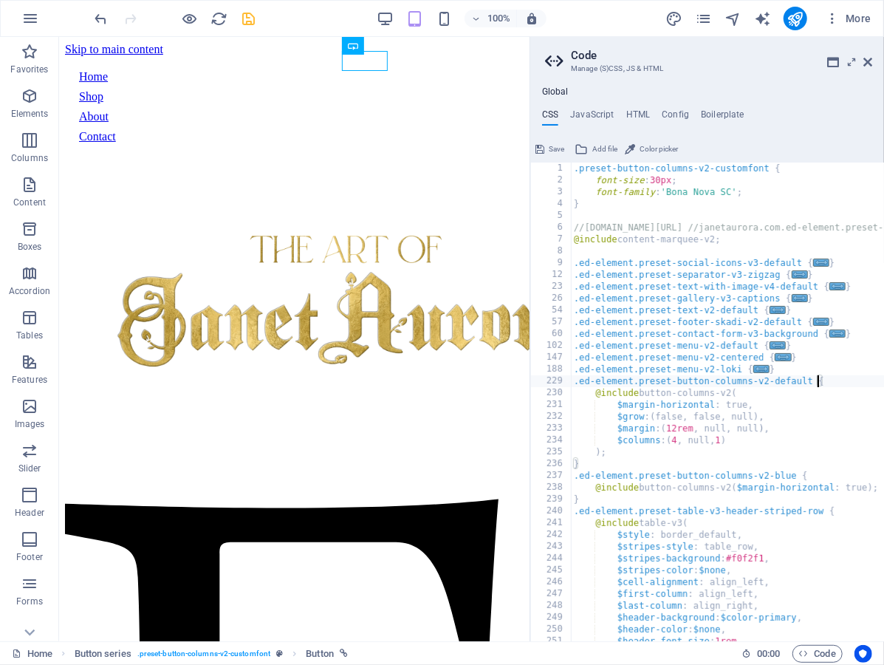
click at [820, 380] on div ".preset-button-columns-v2-customfont { font-size : 30px ; font-family : 'Bona N…" at bounding box center [829, 415] width 516 height 505
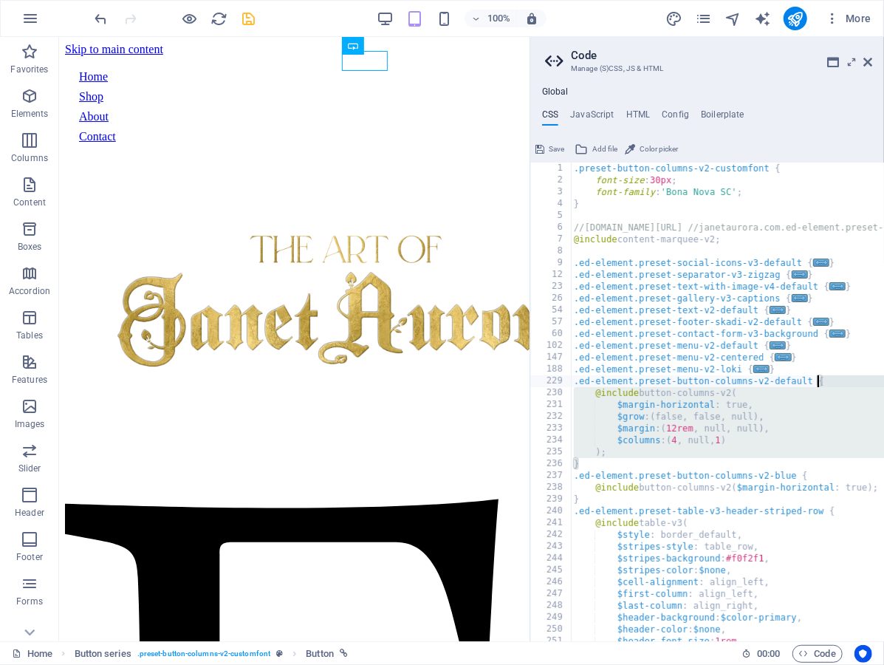
click at [820, 380] on div ".preset-button-columns-v2-customfont { font-size : 30px ; font-family : 'Bona N…" at bounding box center [829, 415] width 516 height 505
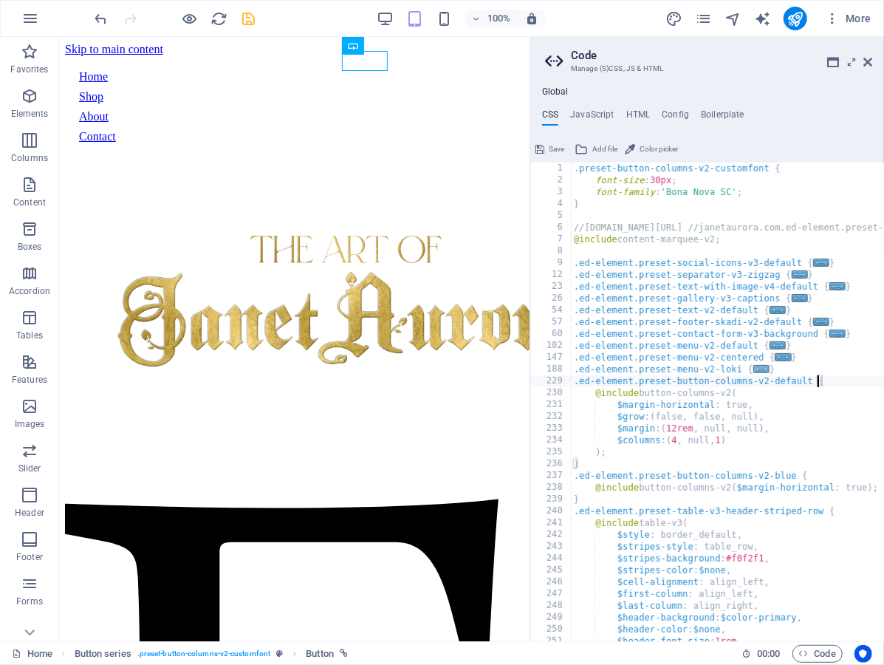
click at [763, 369] on span "..." at bounding box center [762, 369] width 16 height 8
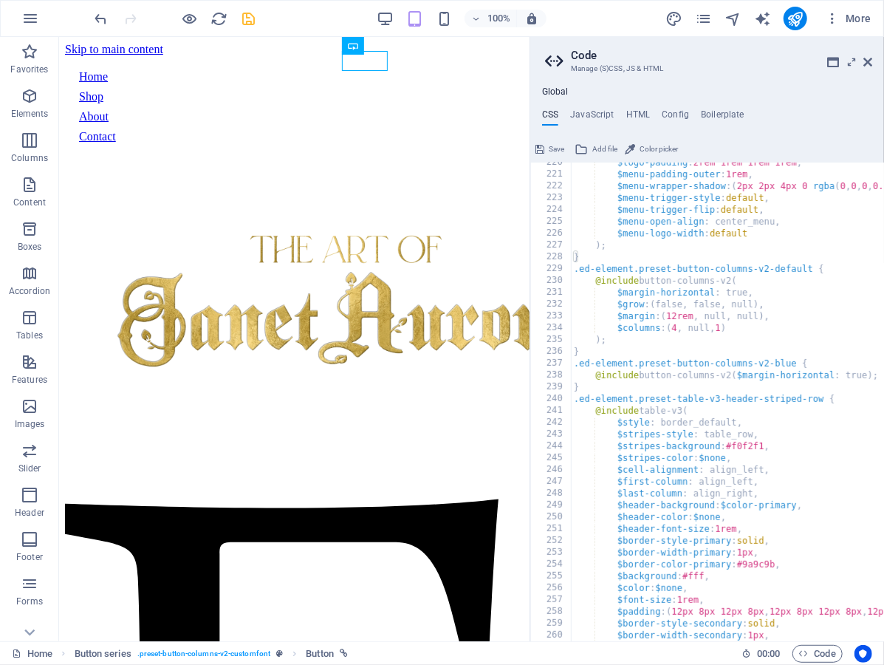
scroll to position [583, 0]
click at [627, 338] on div "$logo-padding : 2rem 1rem 1rem 1rem , $menu-padding-outer : 1rem , $menu-wrappe…" at bounding box center [829, 410] width 516 height 505
type textarea ");"
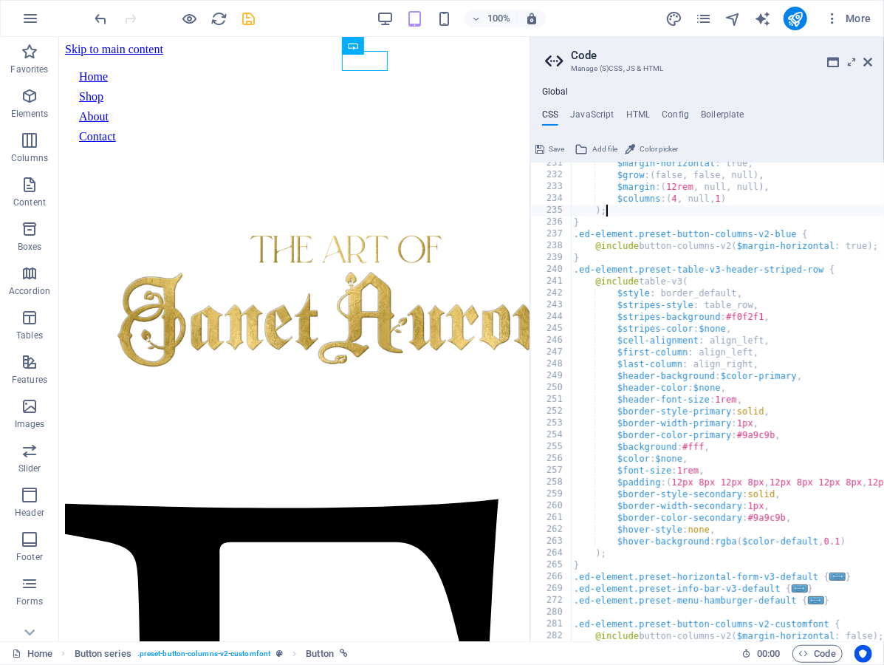
scroll to position [0, 0]
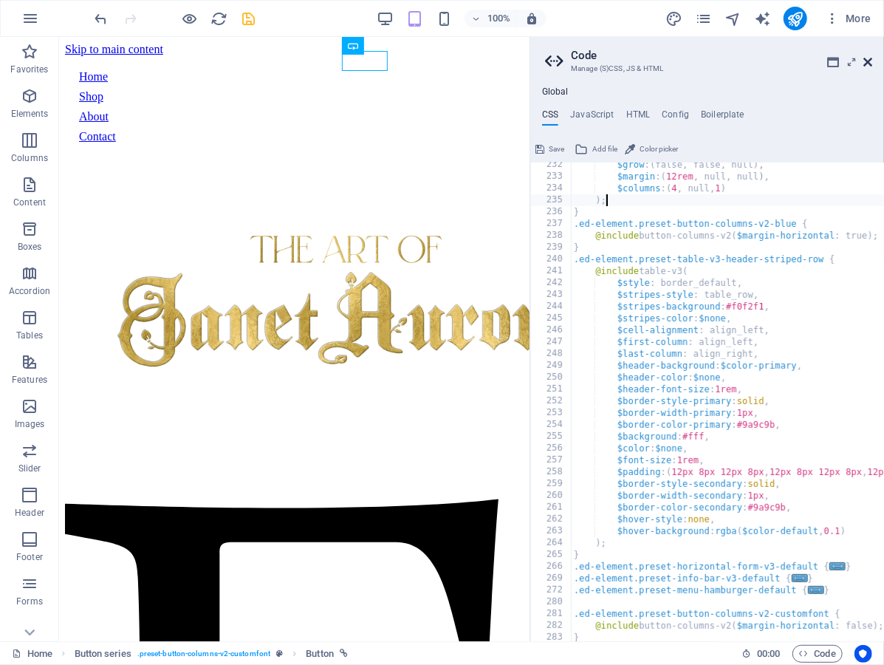
click at [869, 63] on icon at bounding box center [868, 62] width 9 height 12
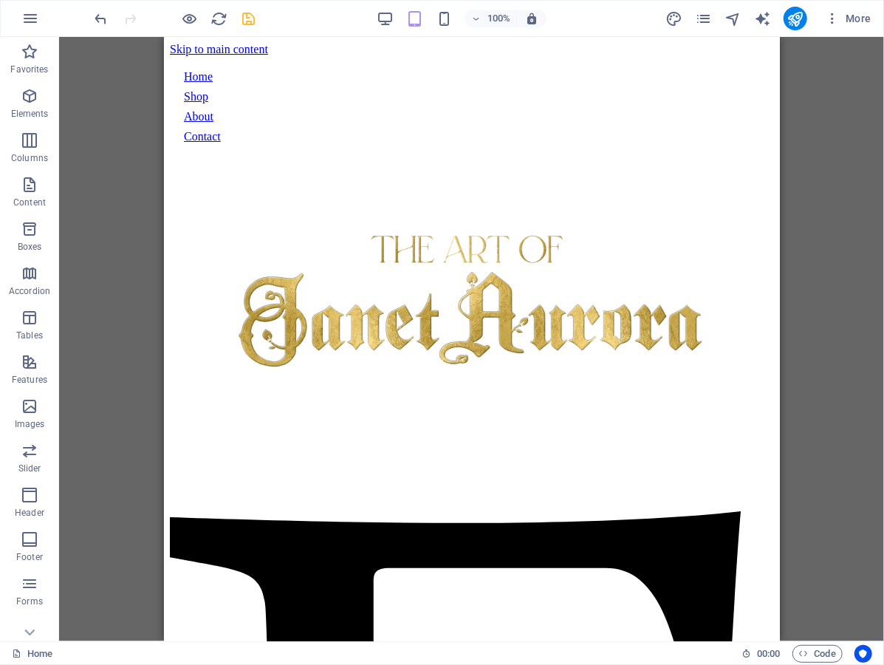
click at [237, 657] on div "Home" at bounding box center [371, 654] width 718 height 18
click at [58, 22] on div "100% More" at bounding box center [442, 18] width 883 height 35
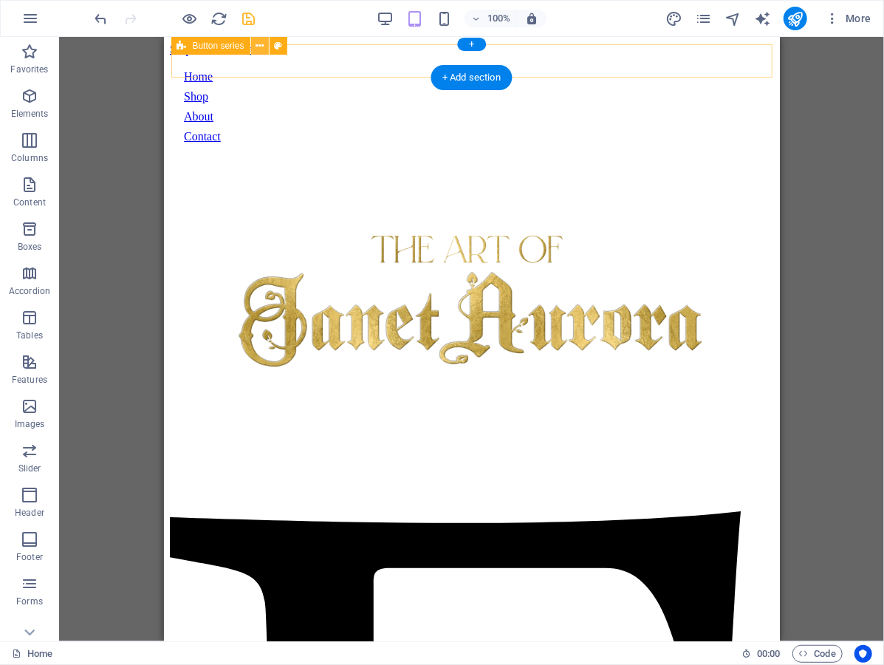
click at [259, 46] on icon at bounding box center [260, 46] width 8 height 16
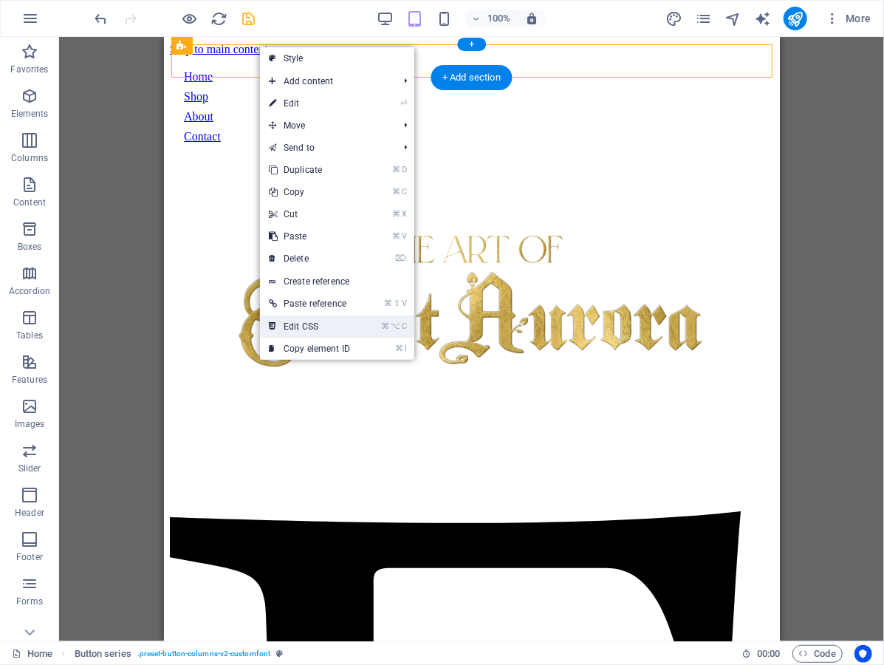
click at [325, 323] on link "⌘ ⌥ C Edit CSS" at bounding box center [309, 327] width 99 height 22
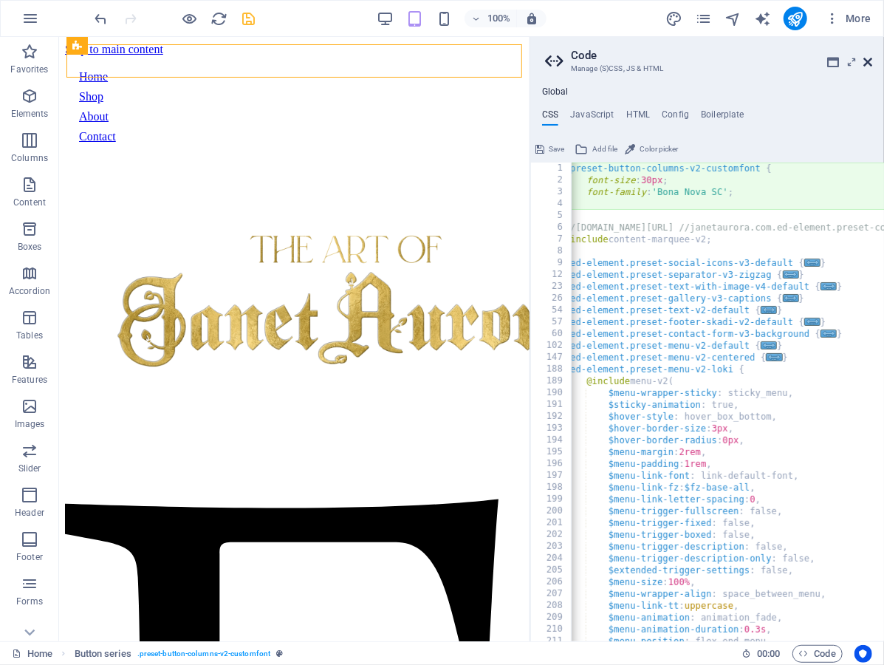
click at [867, 58] on icon at bounding box center [868, 62] width 9 height 12
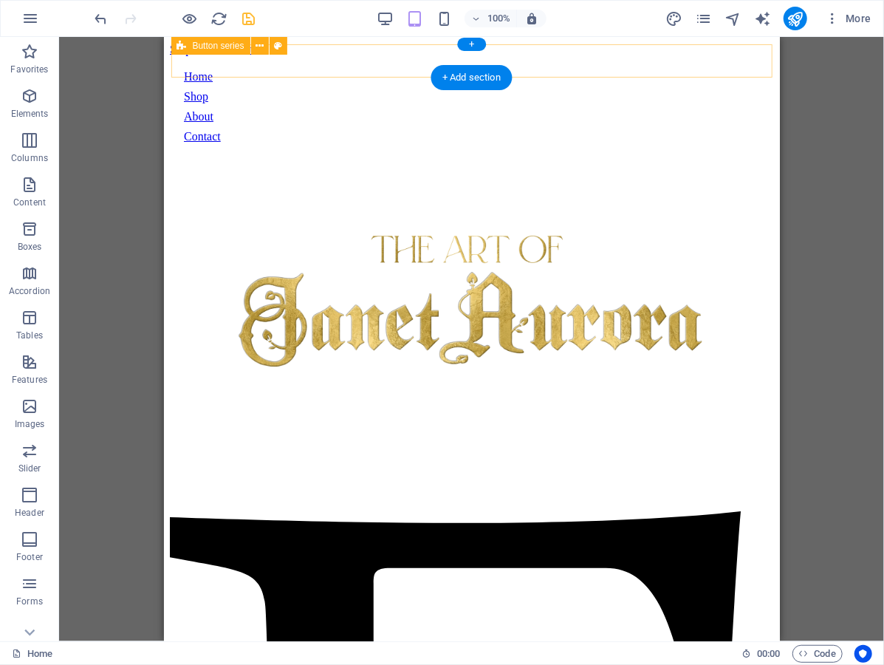
click at [593, 67] on div "Home Shop About Contact" at bounding box center [472, 106] width 590 height 86
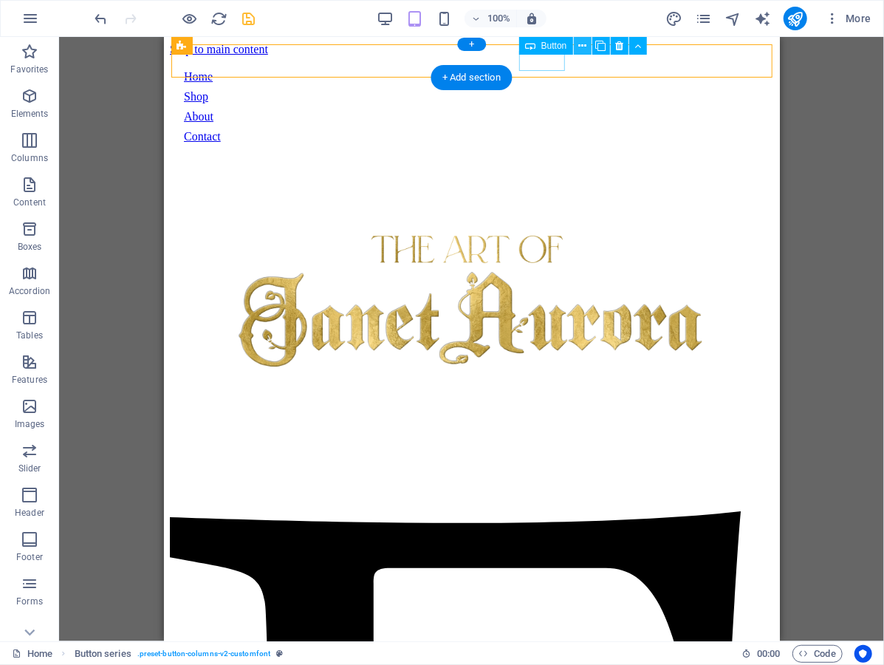
click at [580, 46] on icon at bounding box center [583, 46] width 8 height 16
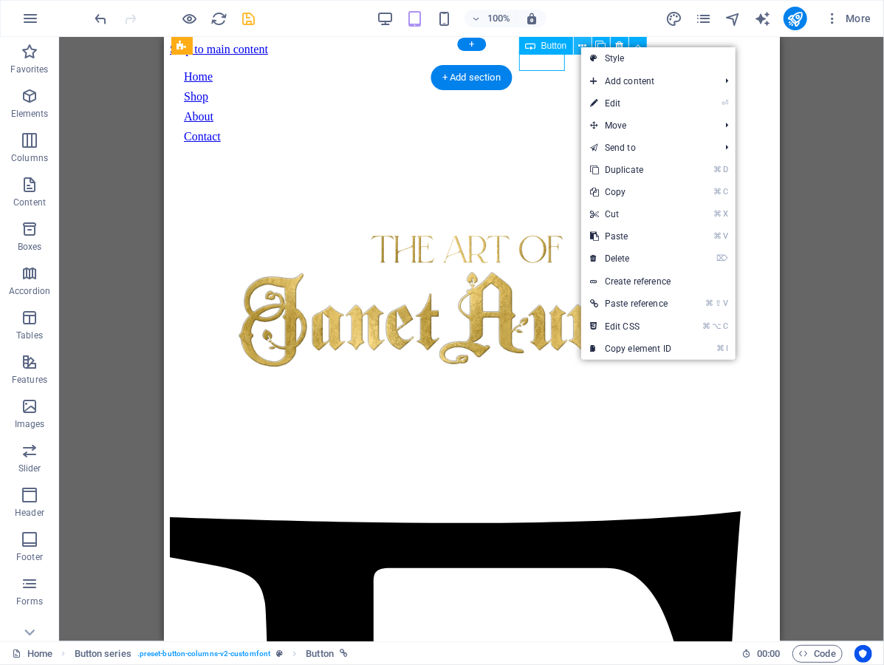
click at [577, 43] on button at bounding box center [583, 46] width 18 height 18
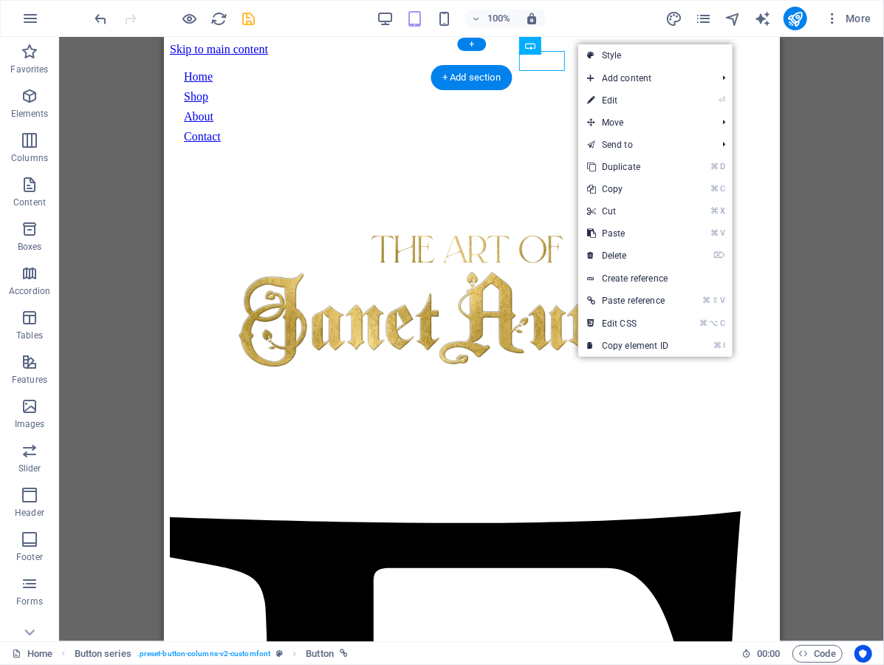
click at [580, 24] on div "100% More" at bounding box center [484, 19] width 785 height 24
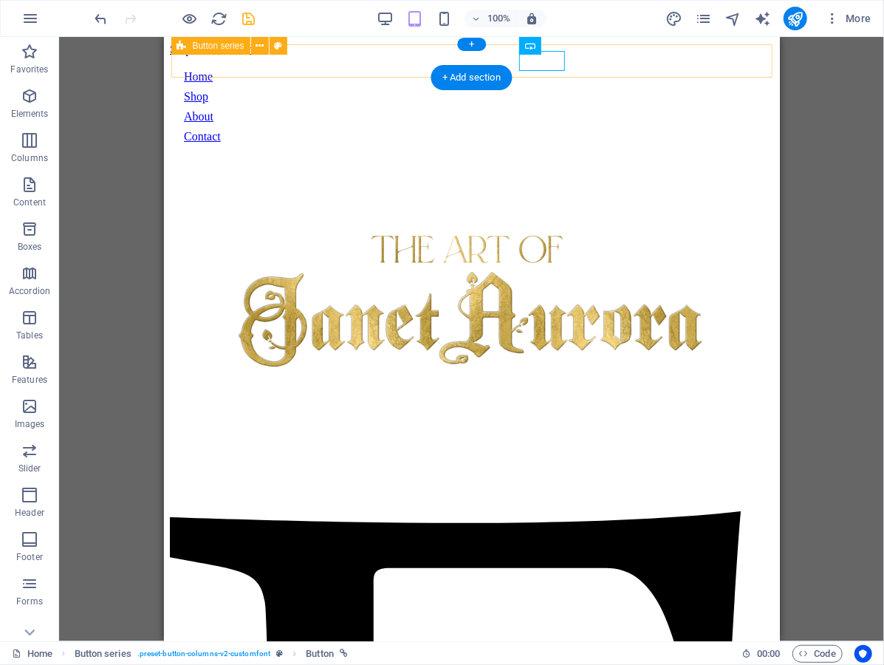
click at [684, 70] on div "Home Shop About Contact" at bounding box center [472, 106] width 590 height 86
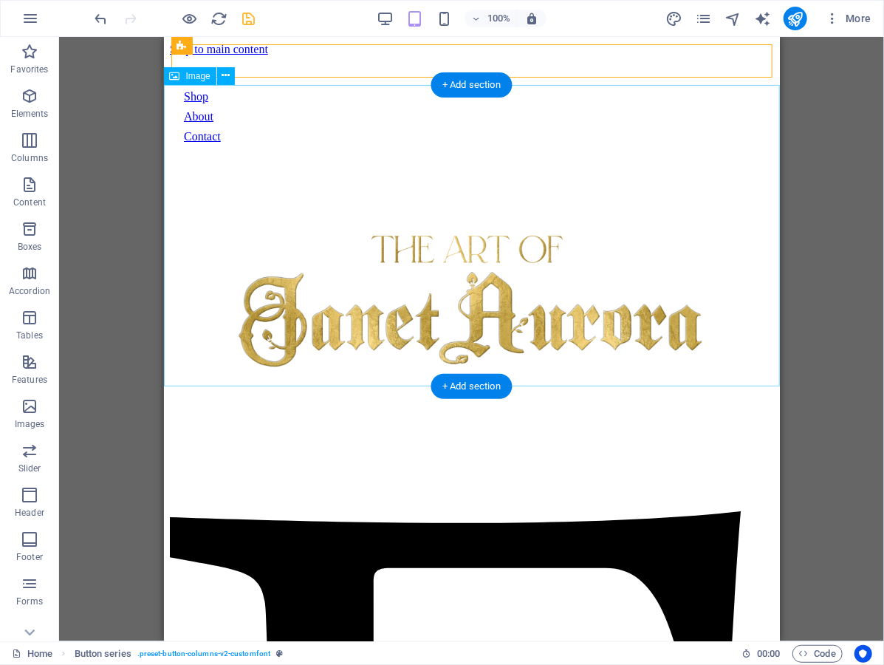
click at [741, 162] on figure at bounding box center [471, 309] width 604 height 304
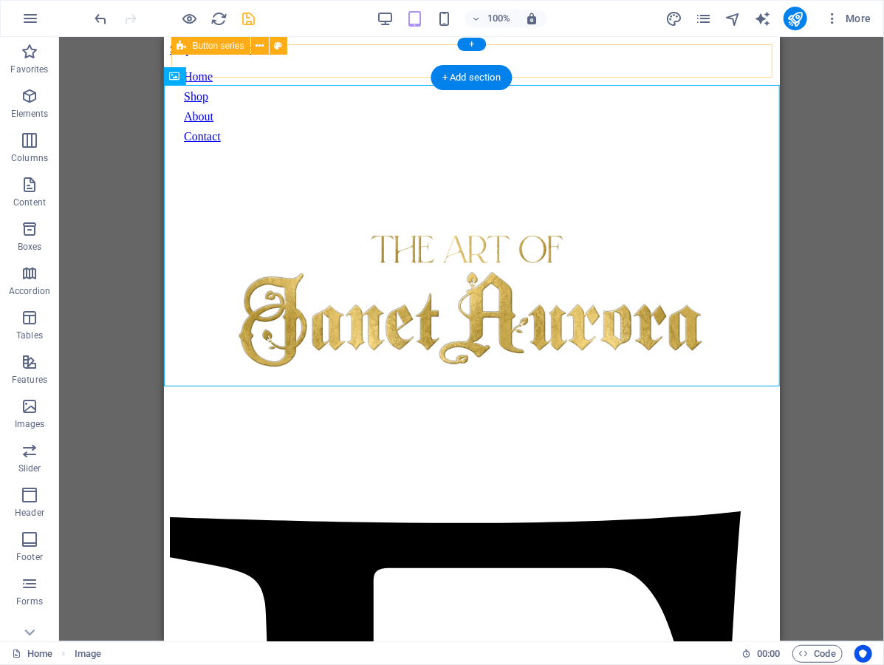
click at [595, 66] on div "Home Shop About Contact" at bounding box center [472, 106] width 590 height 86
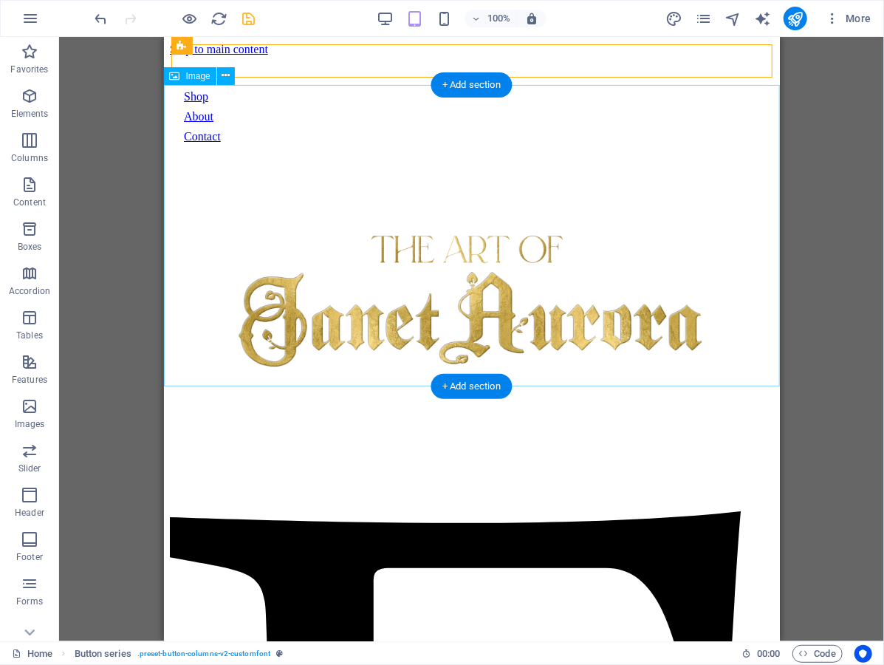
click at [622, 157] on figure at bounding box center [471, 309] width 604 height 304
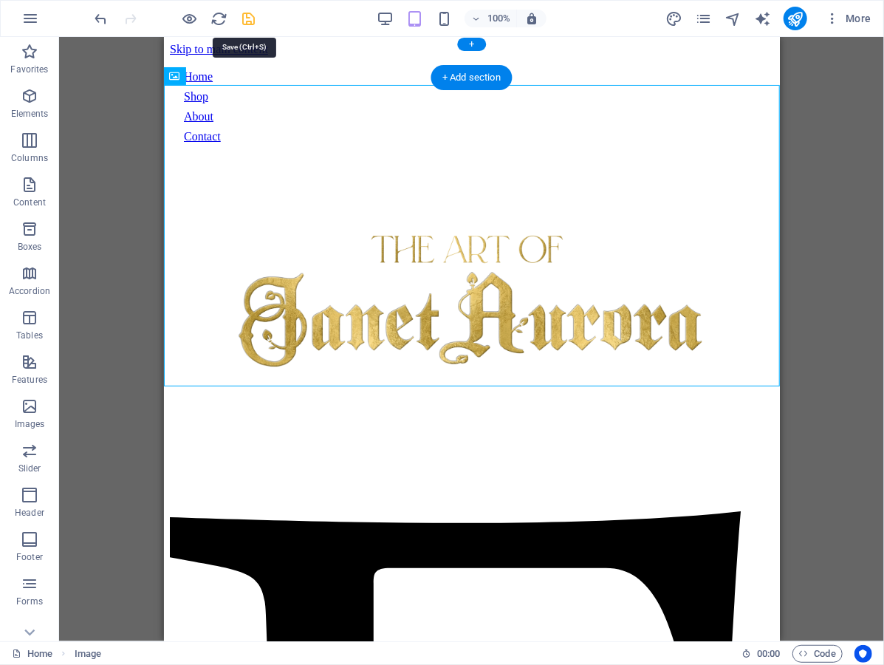
click at [244, 22] on icon "save" at bounding box center [249, 18] width 17 height 17
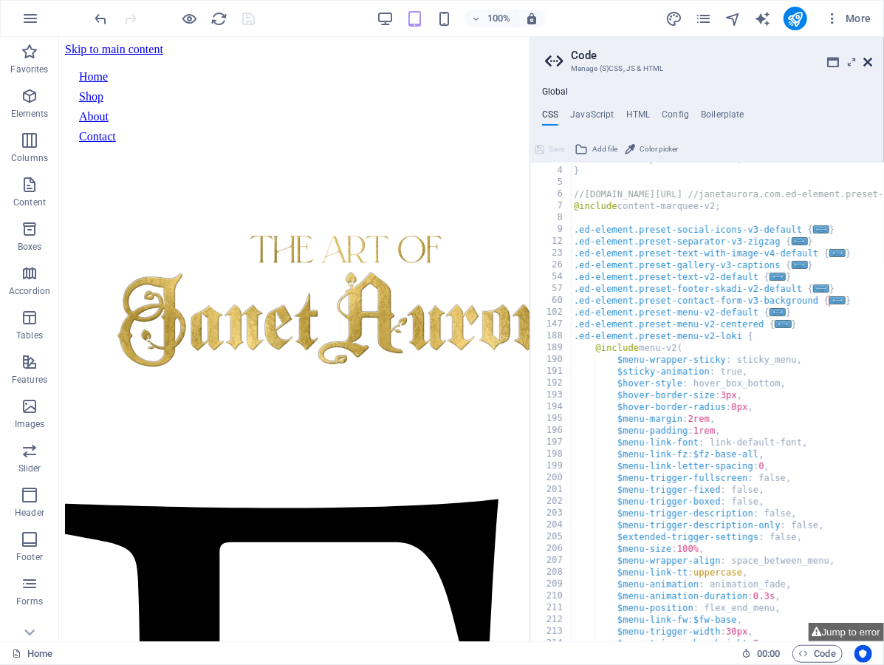
click at [872, 58] on icon at bounding box center [868, 62] width 9 height 12
